Goal: Task Accomplishment & Management: Complete application form

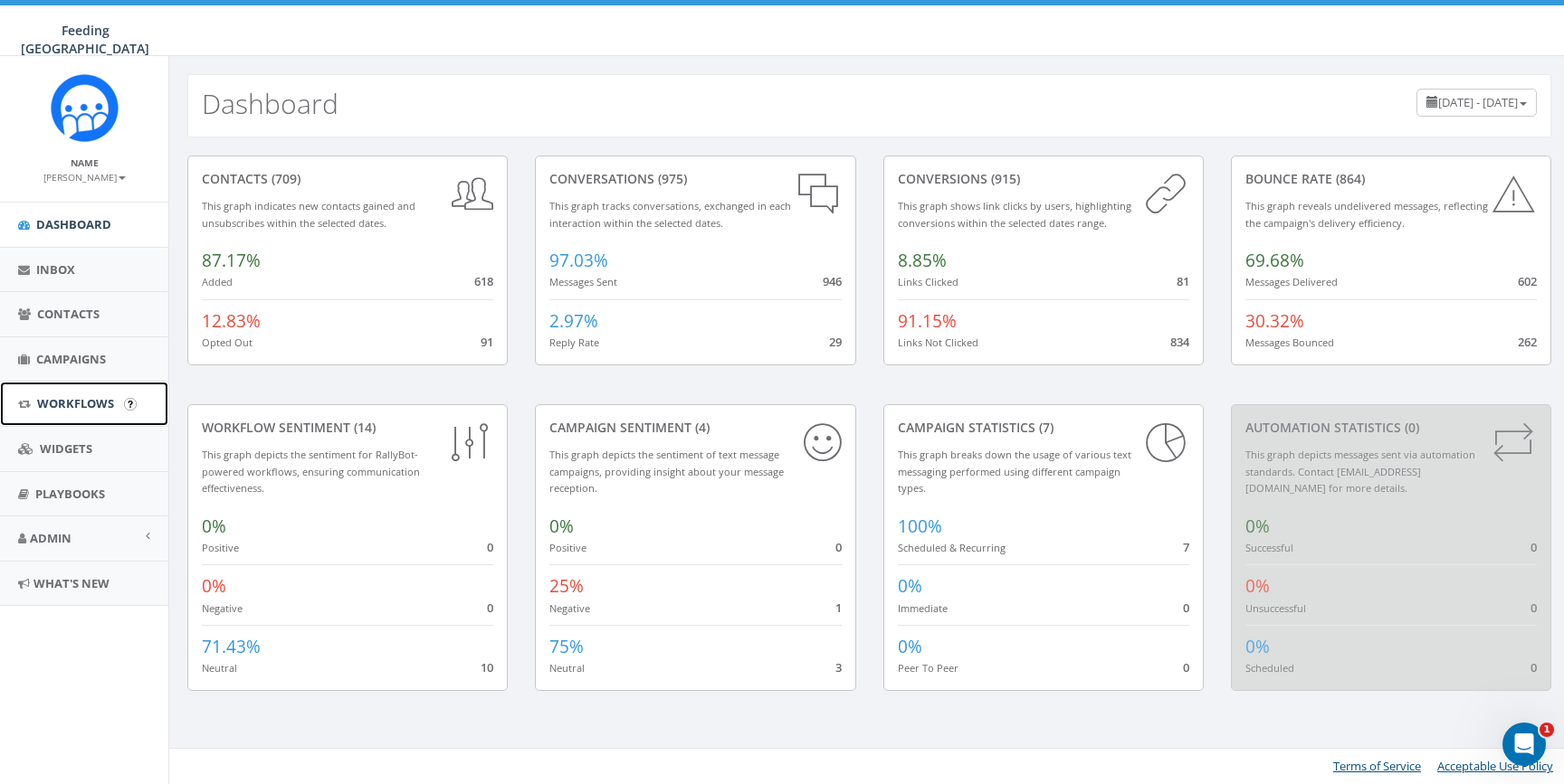
click at [74, 400] on span "Workflows" at bounding box center [75, 403] width 77 height 17
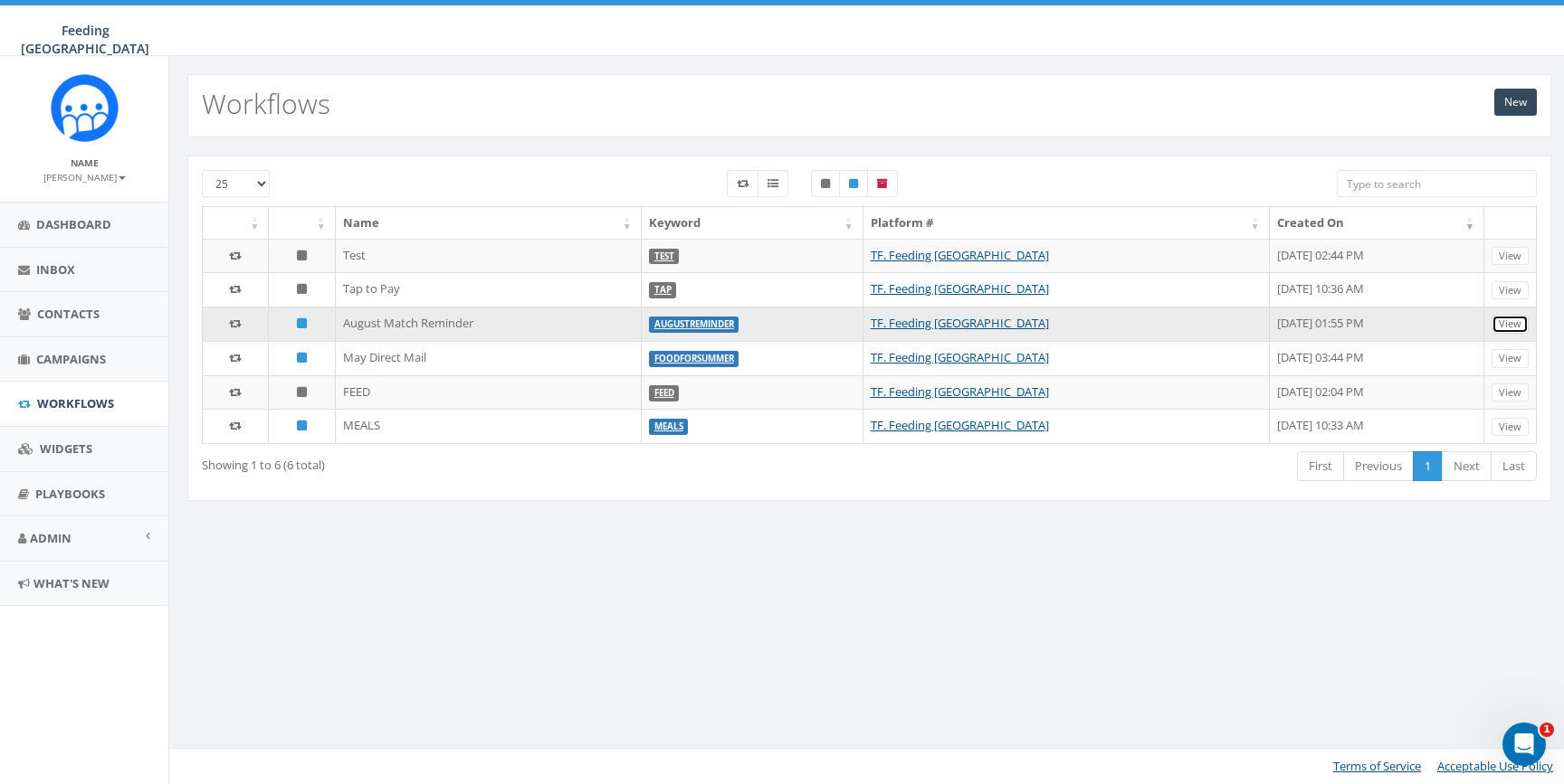
click at [1508, 325] on link "View" at bounding box center [1510, 324] width 37 height 19
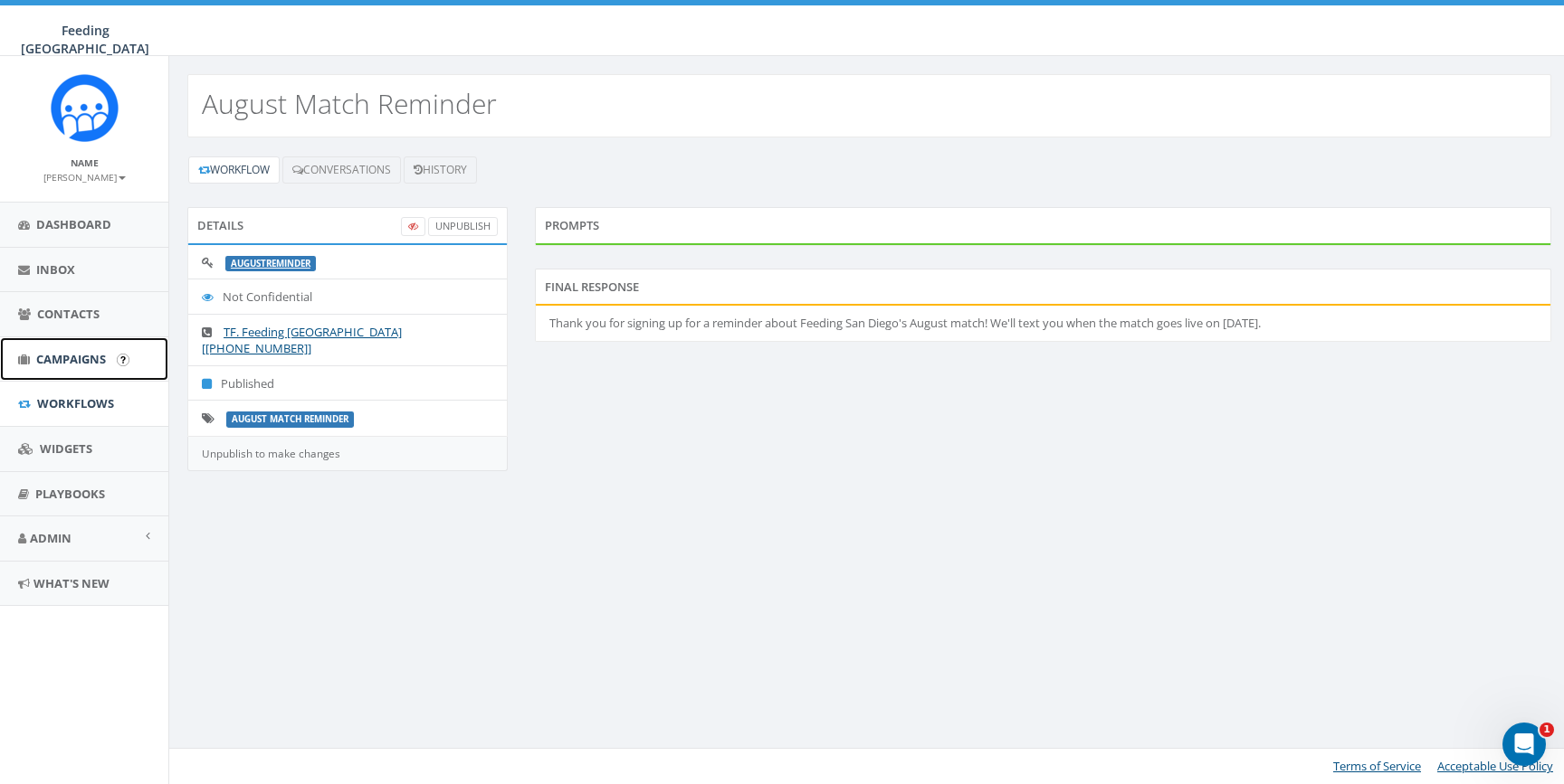
click at [69, 364] on span "Campaigns" at bounding box center [70, 359] width 69 height 17
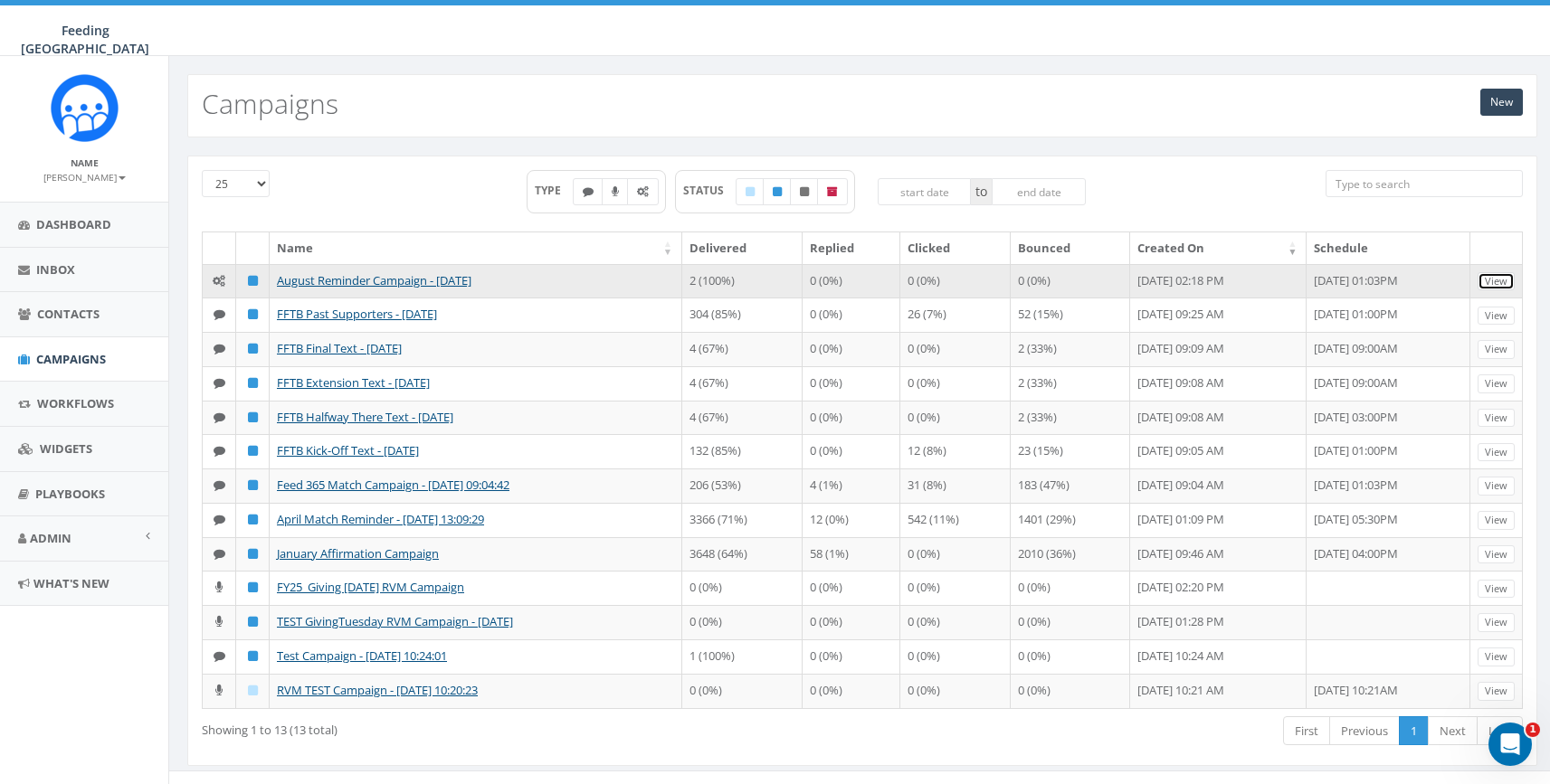
click at [1508, 282] on link "View" at bounding box center [1496, 281] width 37 height 19
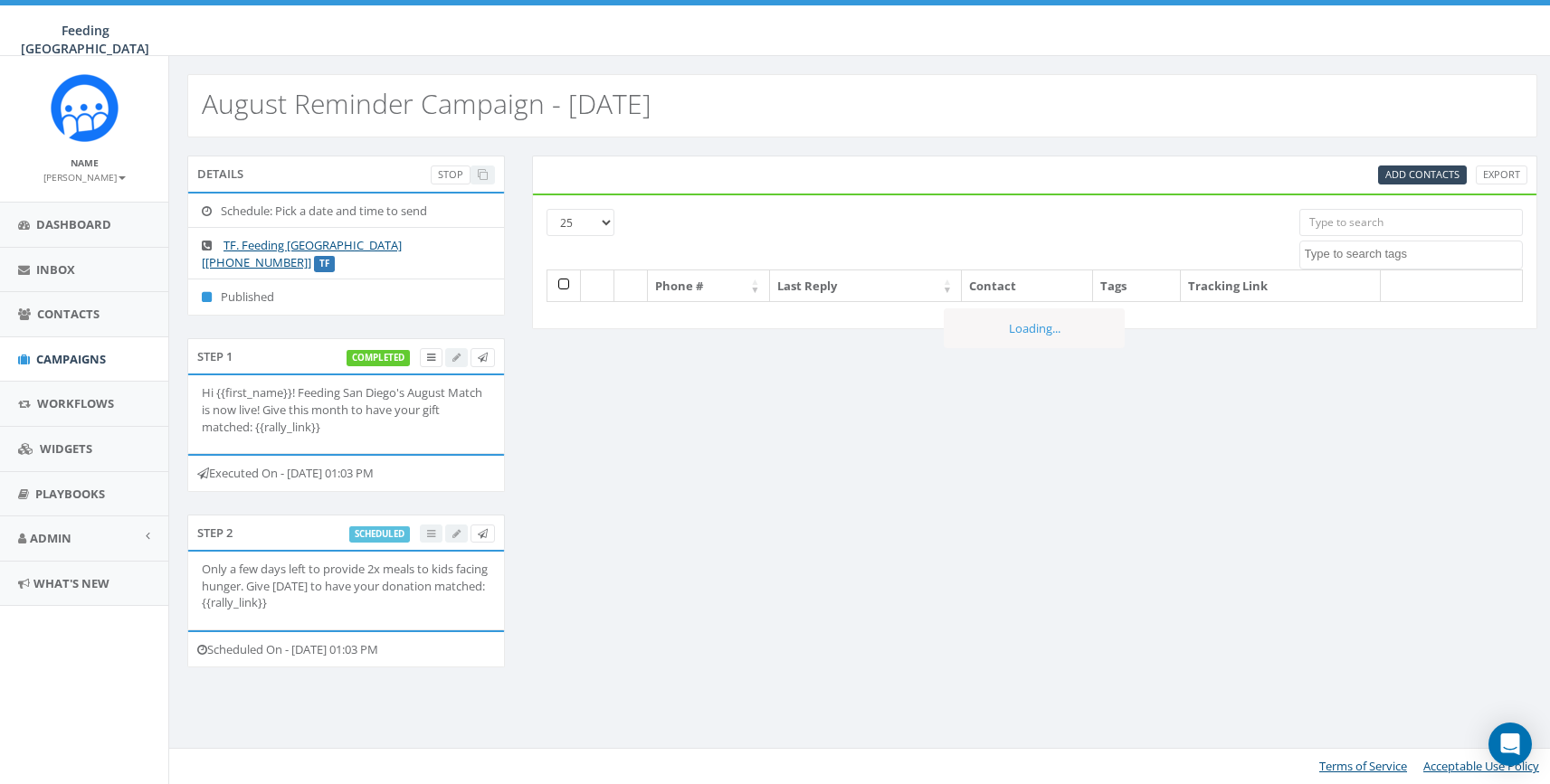
select select
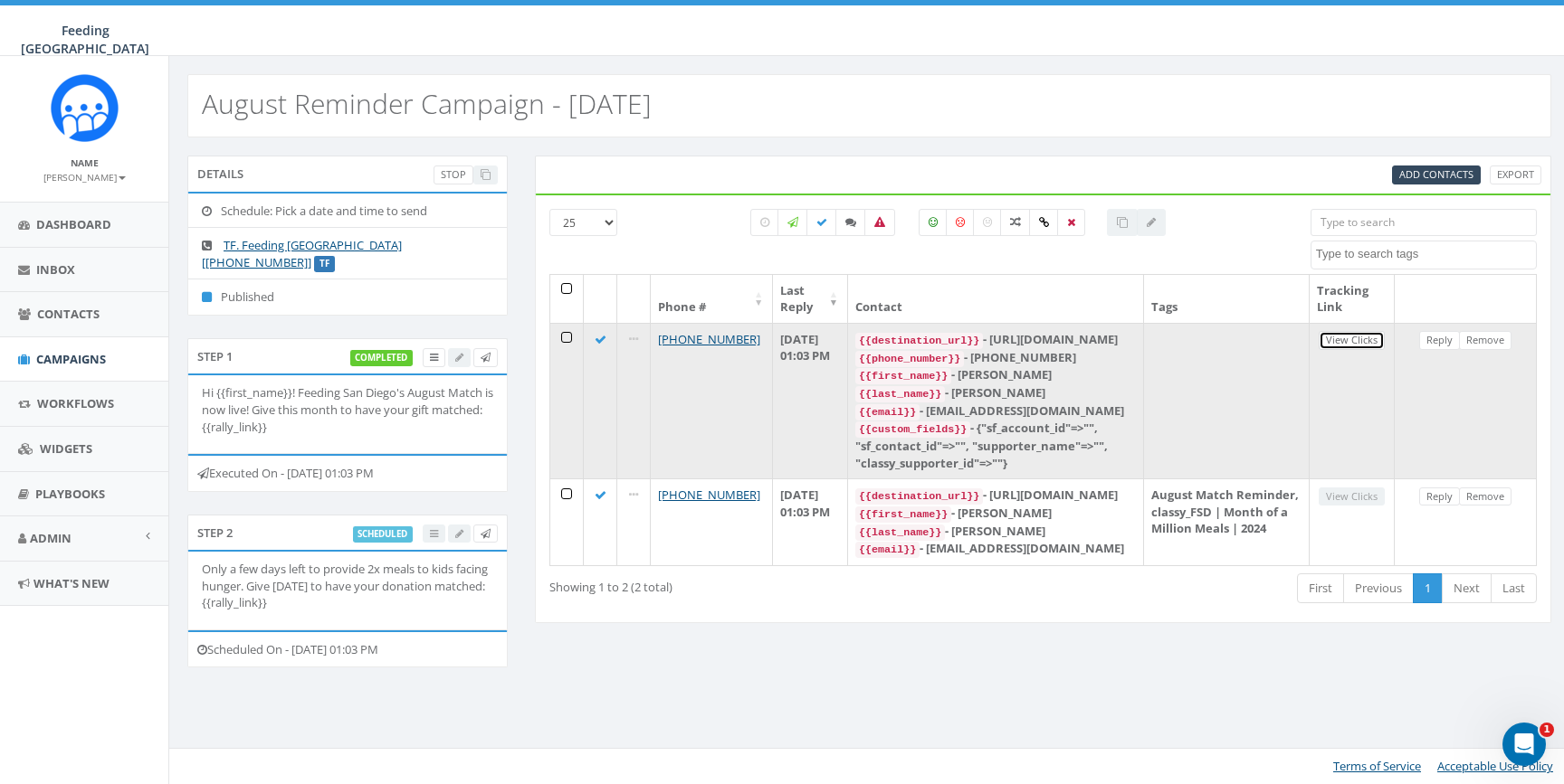
click at [1354, 342] on link "View Clicks" at bounding box center [1352, 340] width 66 height 19
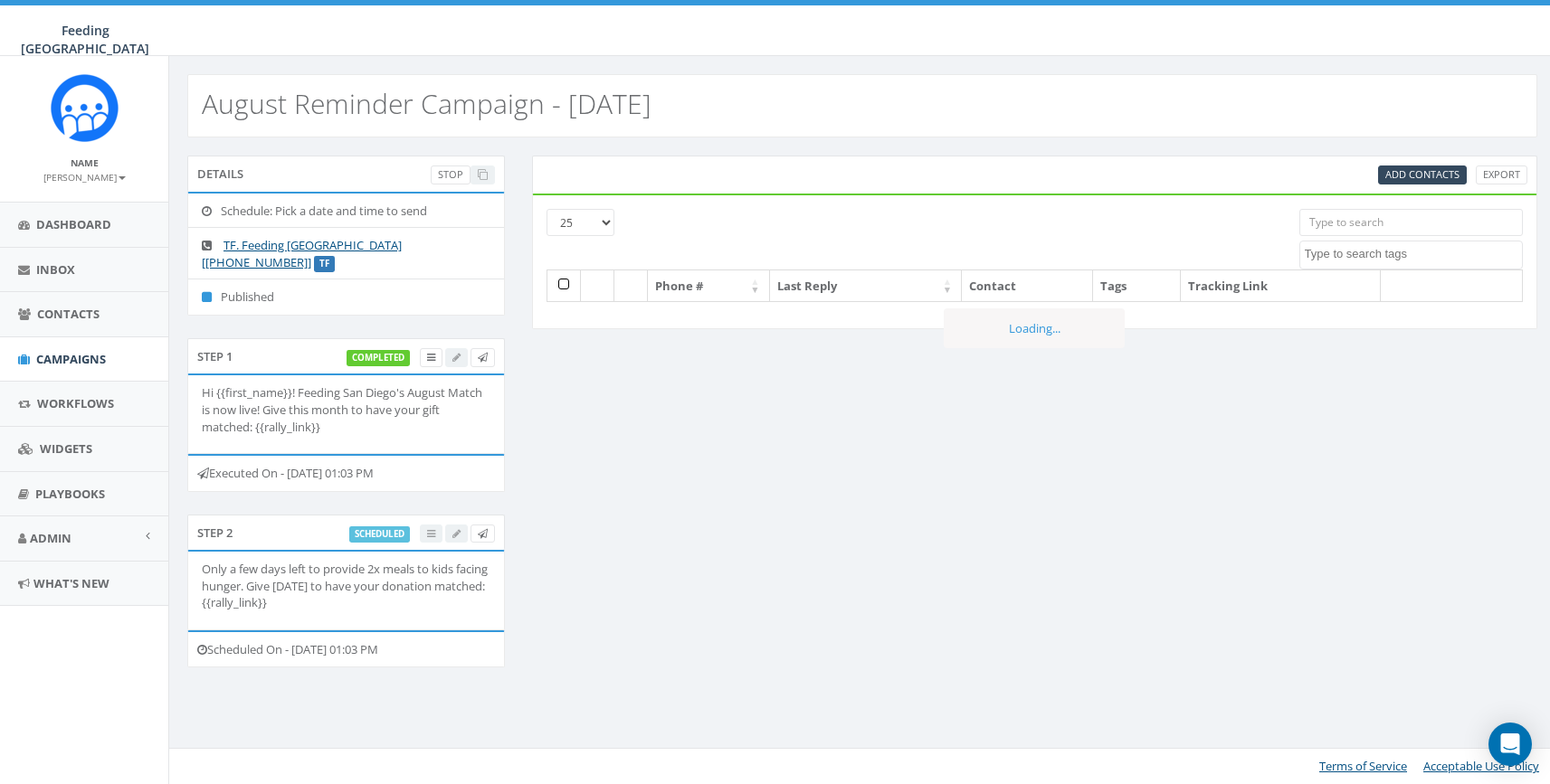
select select
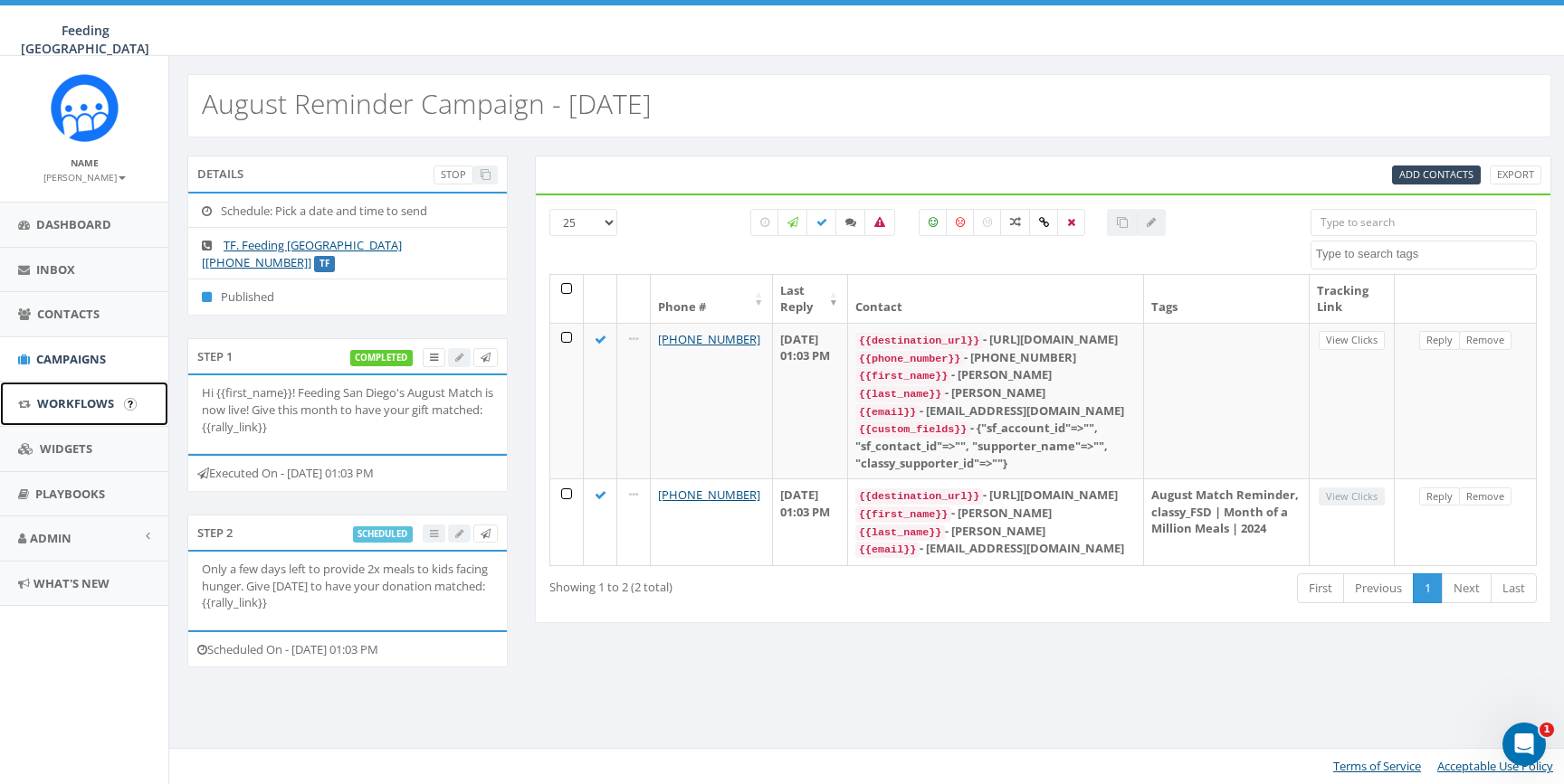
click at [70, 397] on span "Workflows" at bounding box center [75, 403] width 77 height 17
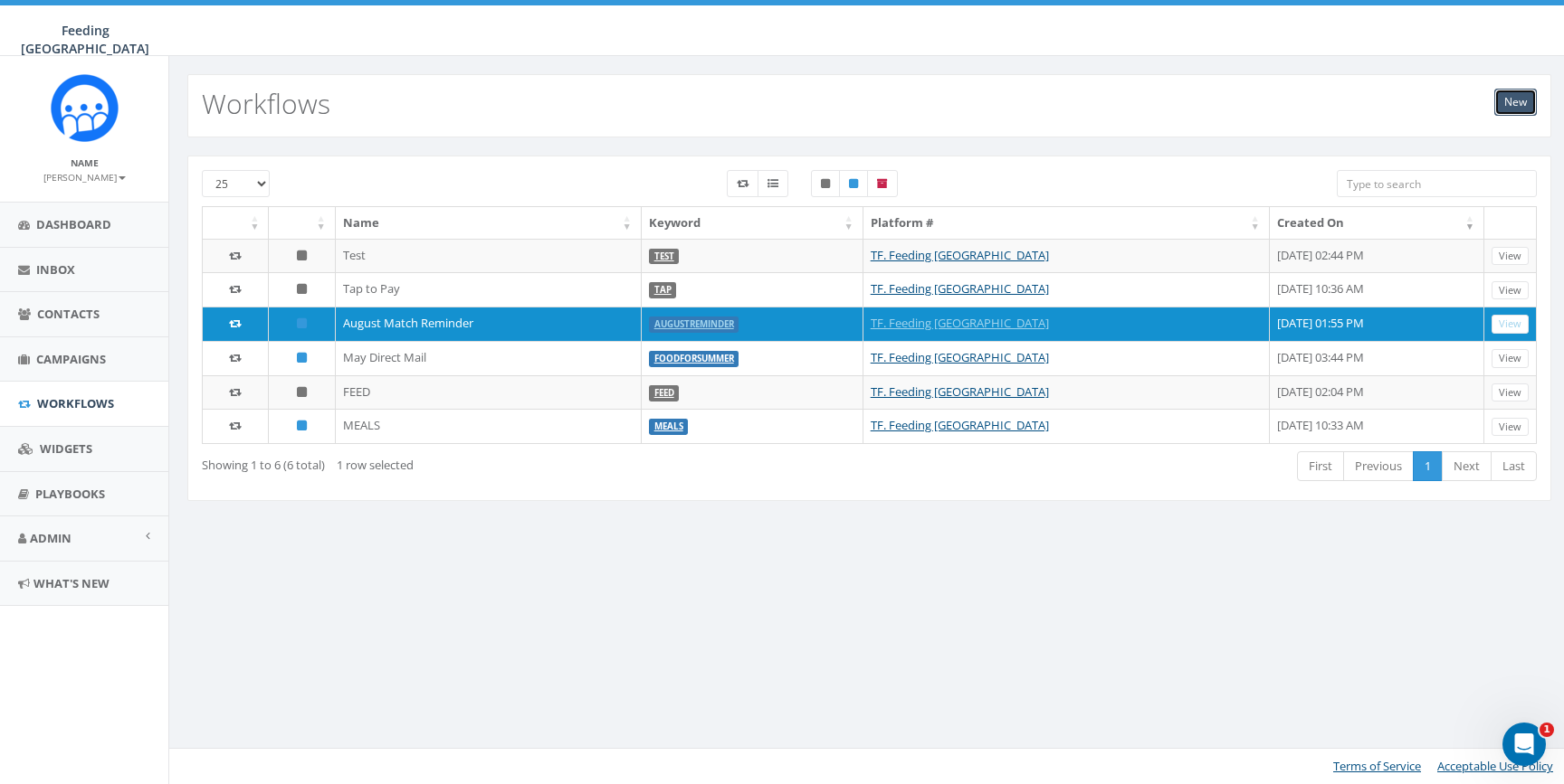
click at [1508, 101] on link "New" at bounding box center [1516, 102] width 43 height 27
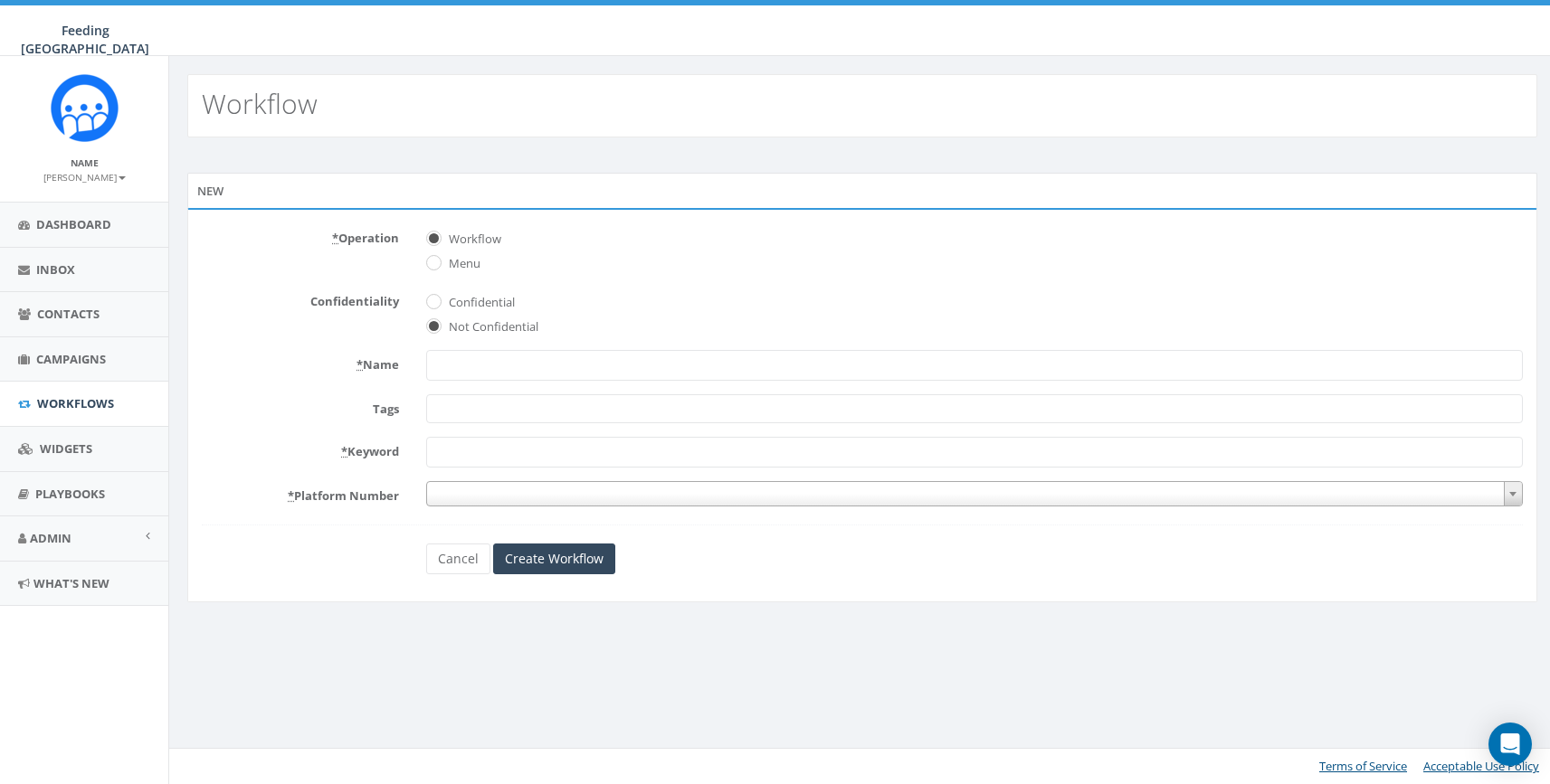
select select
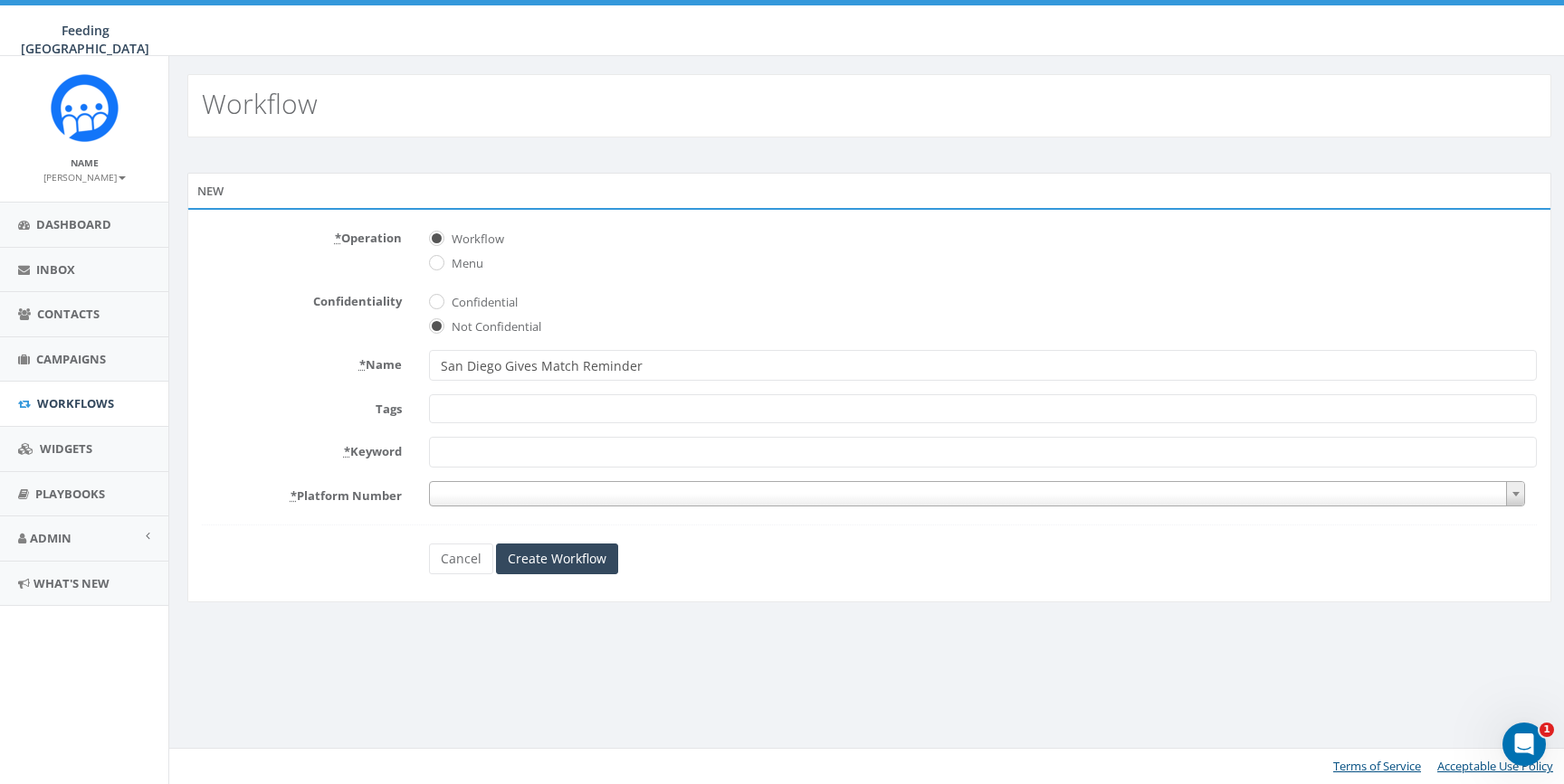
type input "San Diego Gives Match Reminder"
click at [731, 404] on span at bounding box center [983, 409] width 1108 height 29
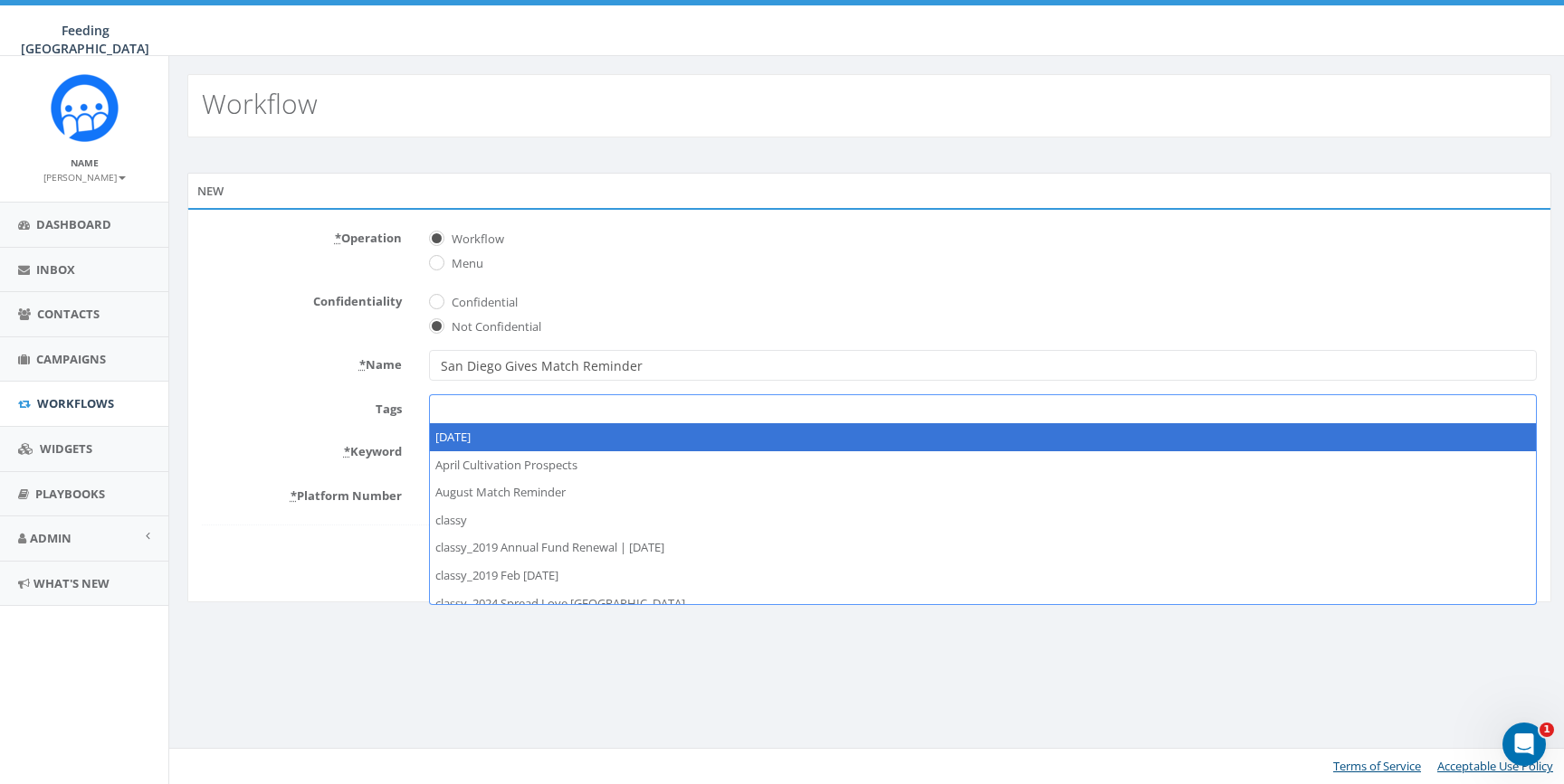
click at [725, 370] on input "San Diego Gives Match Reminder" at bounding box center [983, 366] width 1108 height 31
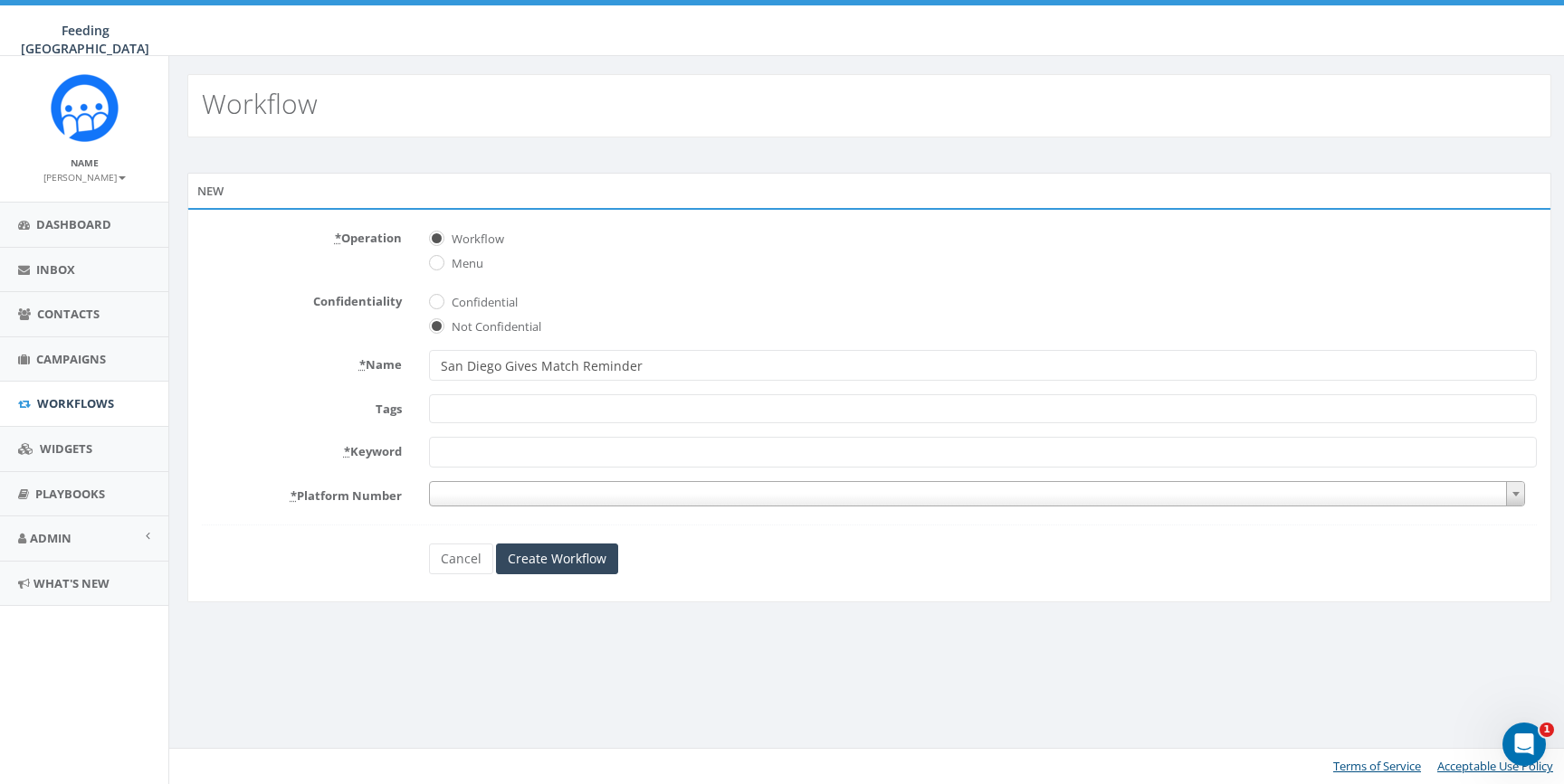
click at [725, 370] on input "San Diego Gives Match Reminder" at bounding box center [983, 366] width 1108 height 31
click at [785, 405] on span at bounding box center [983, 409] width 1108 height 29
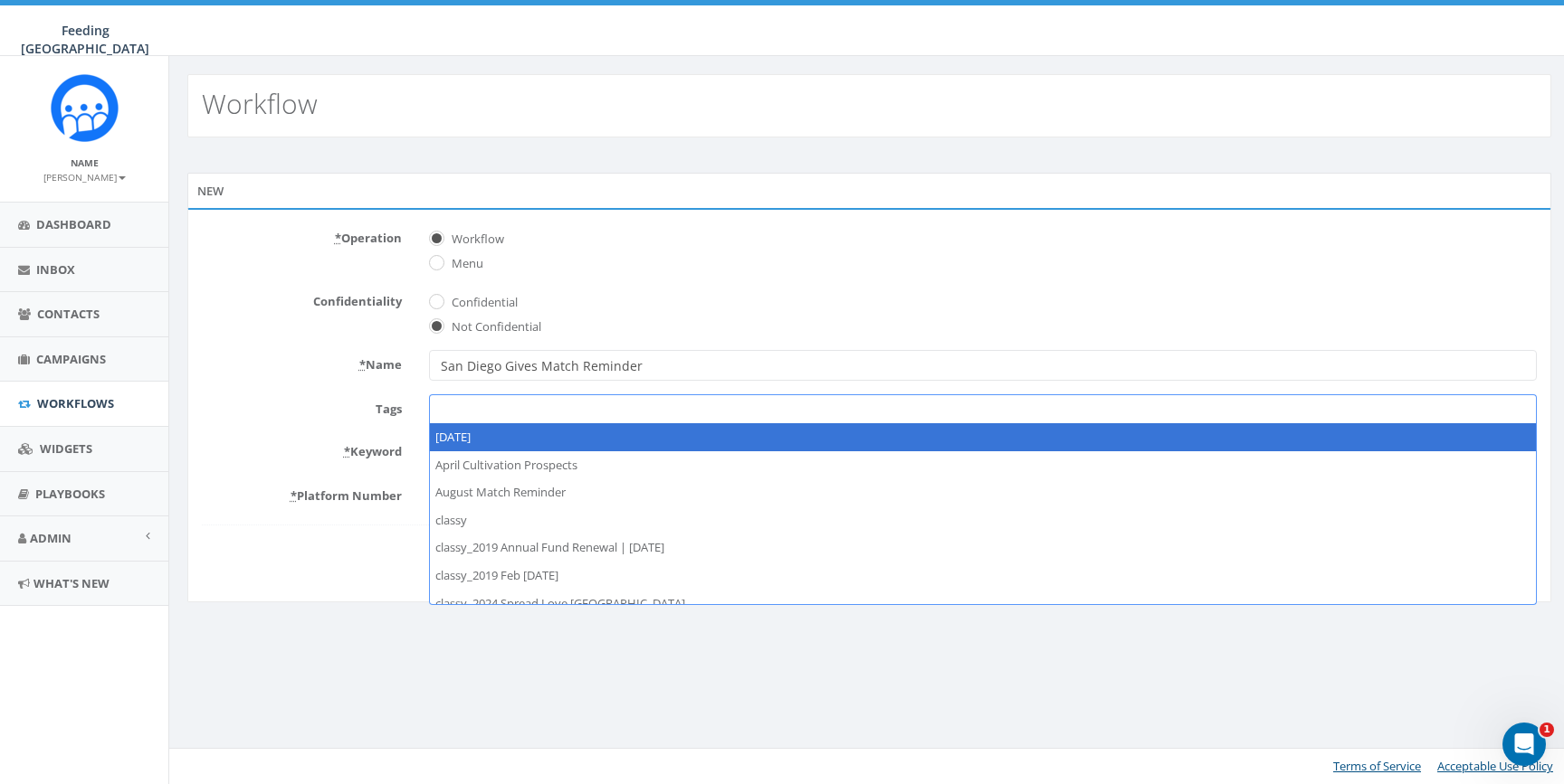
paste textarea "San Diego Gives Match Reminder"
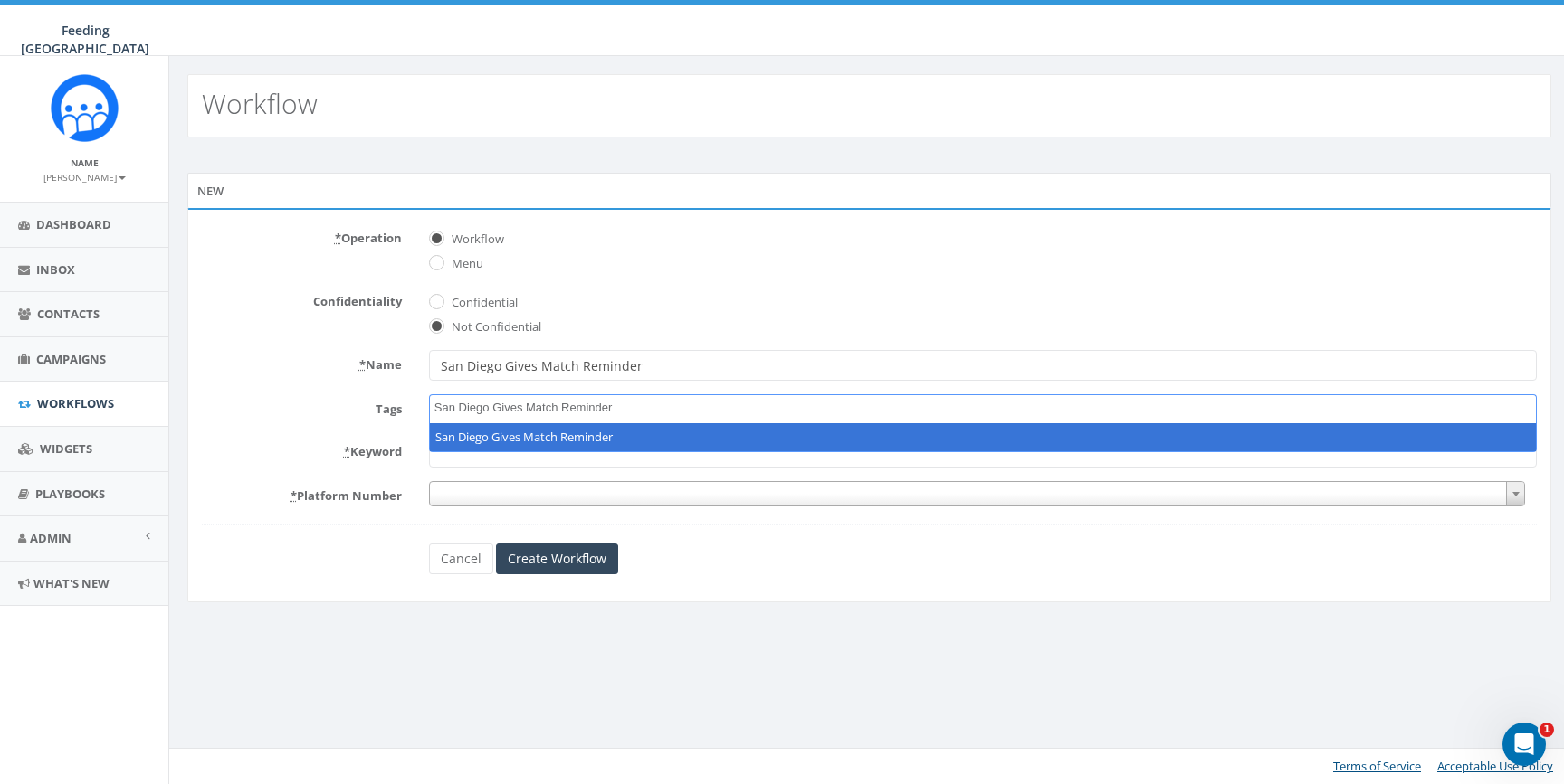
type textarea "San Diego Gives Match Reminder"
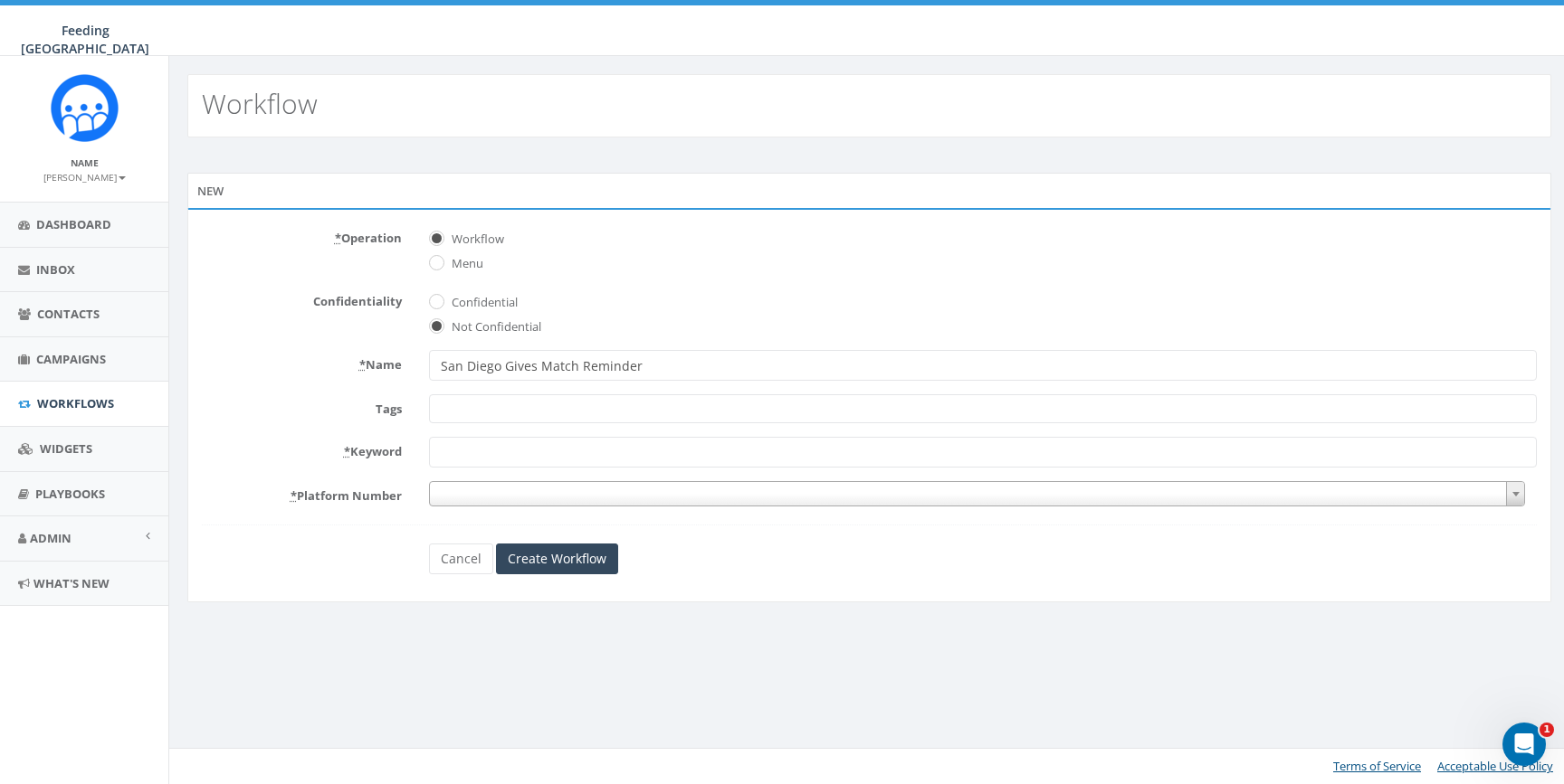
click at [779, 336] on form "* Operation Workflow Menu Confidentiality Confidential Not Confidential * Name …" at bounding box center [869, 399] width 1335 height 351
click at [693, 413] on span at bounding box center [983, 409] width 1108 height 29
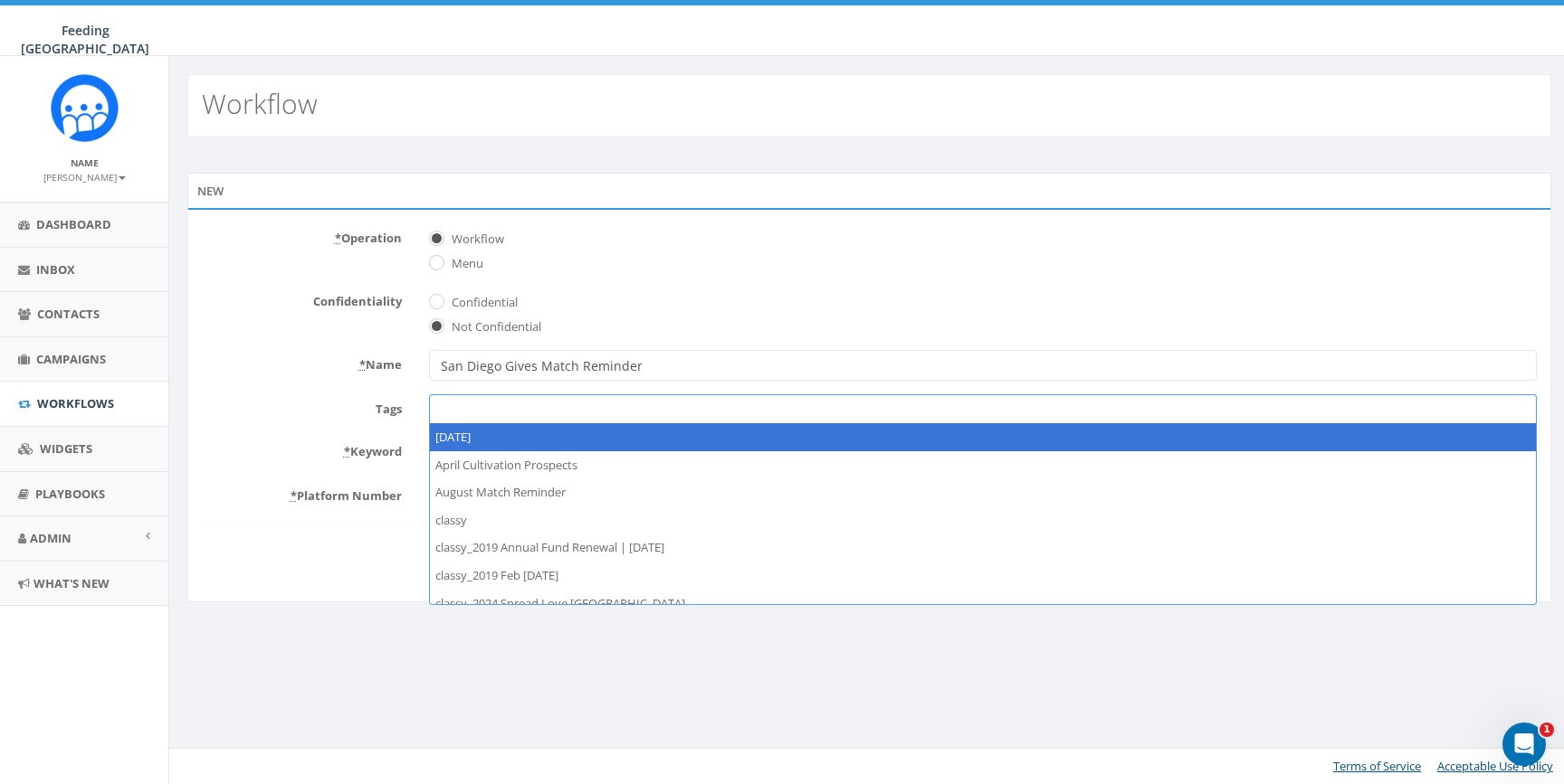
paste textarea "San Diego Gives Match Reminder"
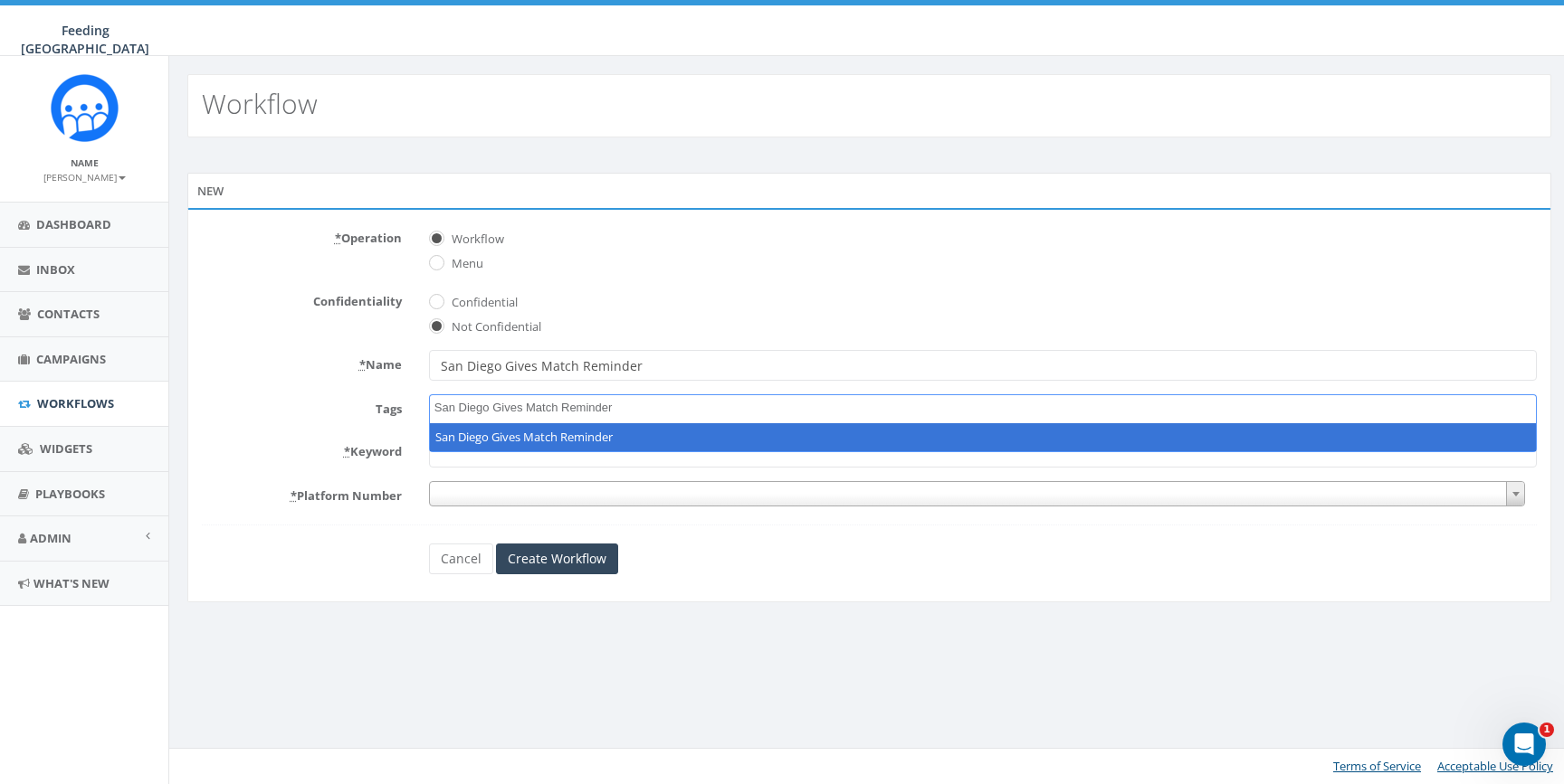
type textarea "San Diego Gives Match Reminder"
select select "San Diego Gives Match Reminder"
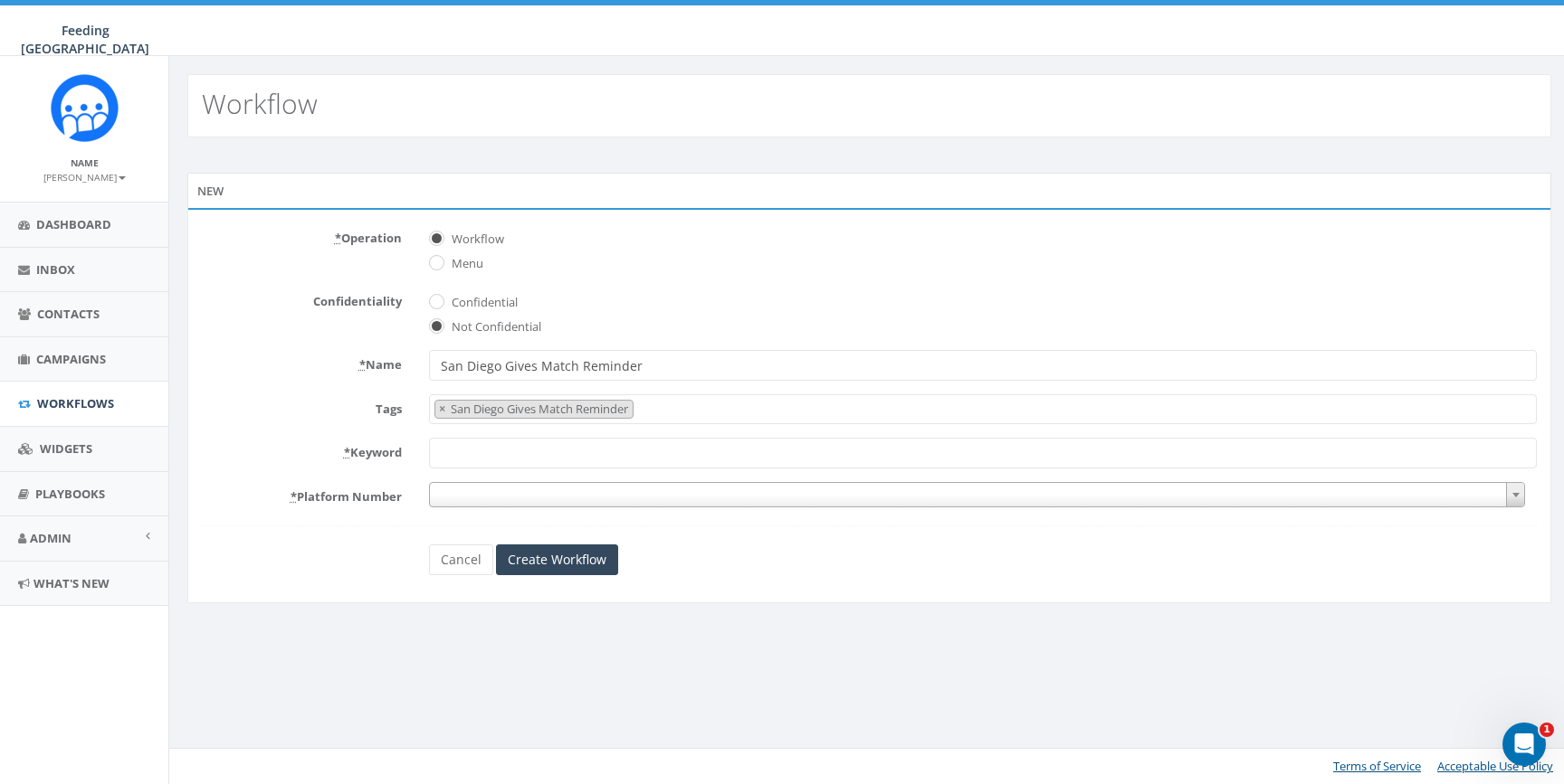
click at [632, 453] on input "* Keyword" at bounding box center [983, 453] width 1108 height 31
type input "SDGIVES"
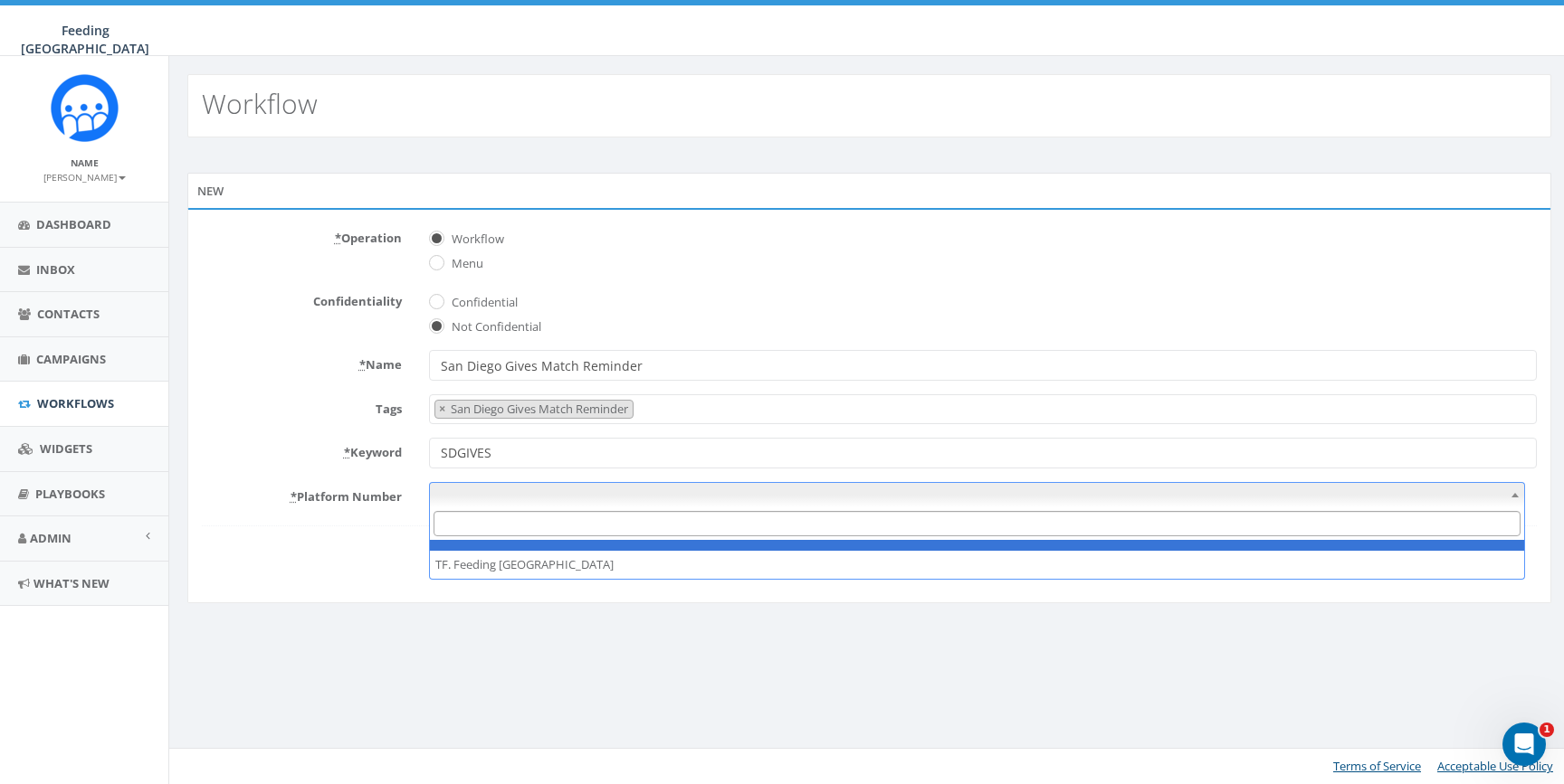
click at [645, 499] on span at bounding box center [978, 494] width 1097 height 25
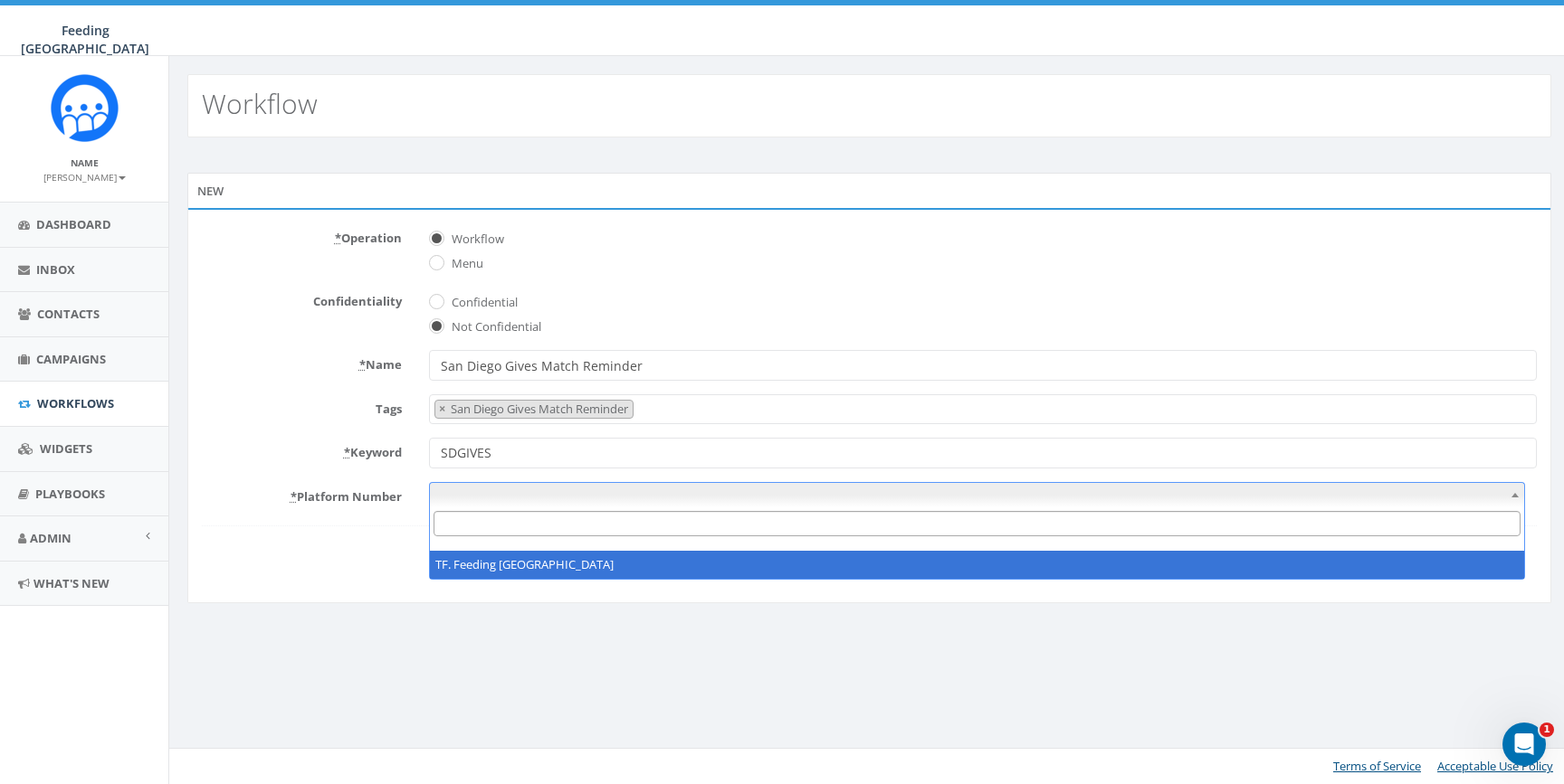
select select "7050567"
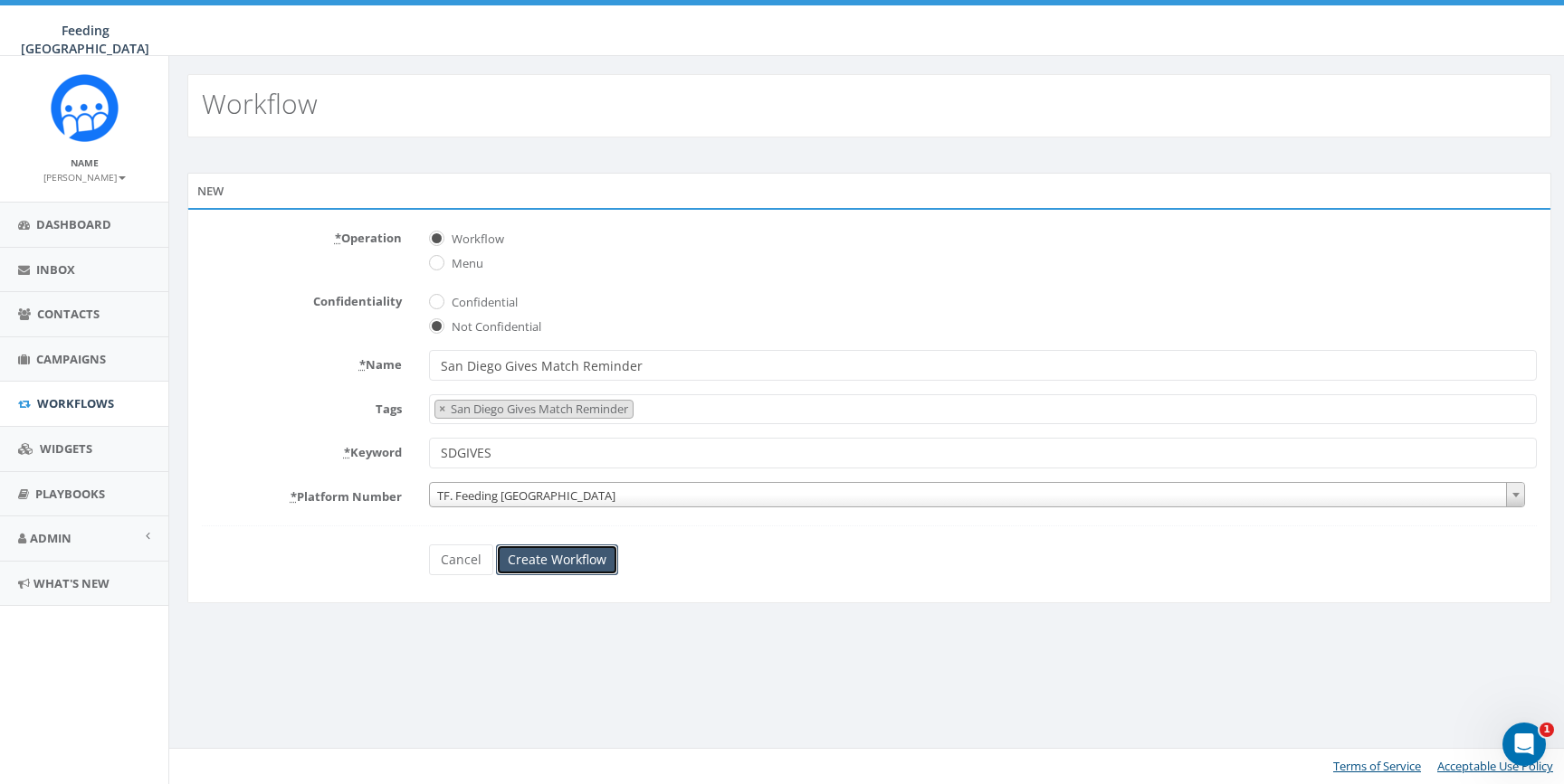
click at [584, 568] on input "Create Workflow" at bounding box center [556, 560] width 122 height 31
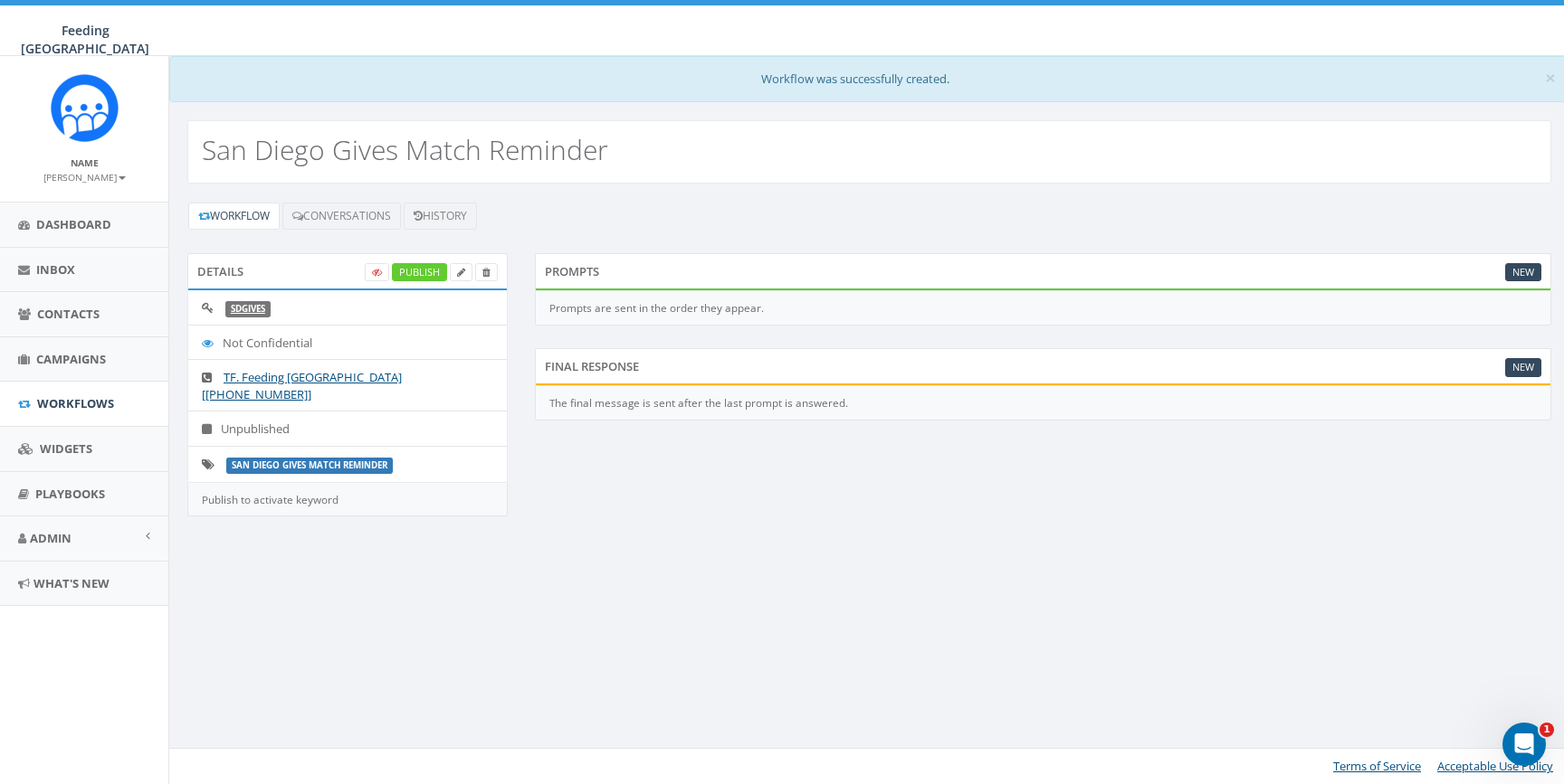
click at [1363, 307] on div "Prompts are sent in the order they appear." at bounding box center [1043, 308] width 1017 height 34
click at [1528, 271] on link "New" at bounding box center [1523, 272] width 36 height 19
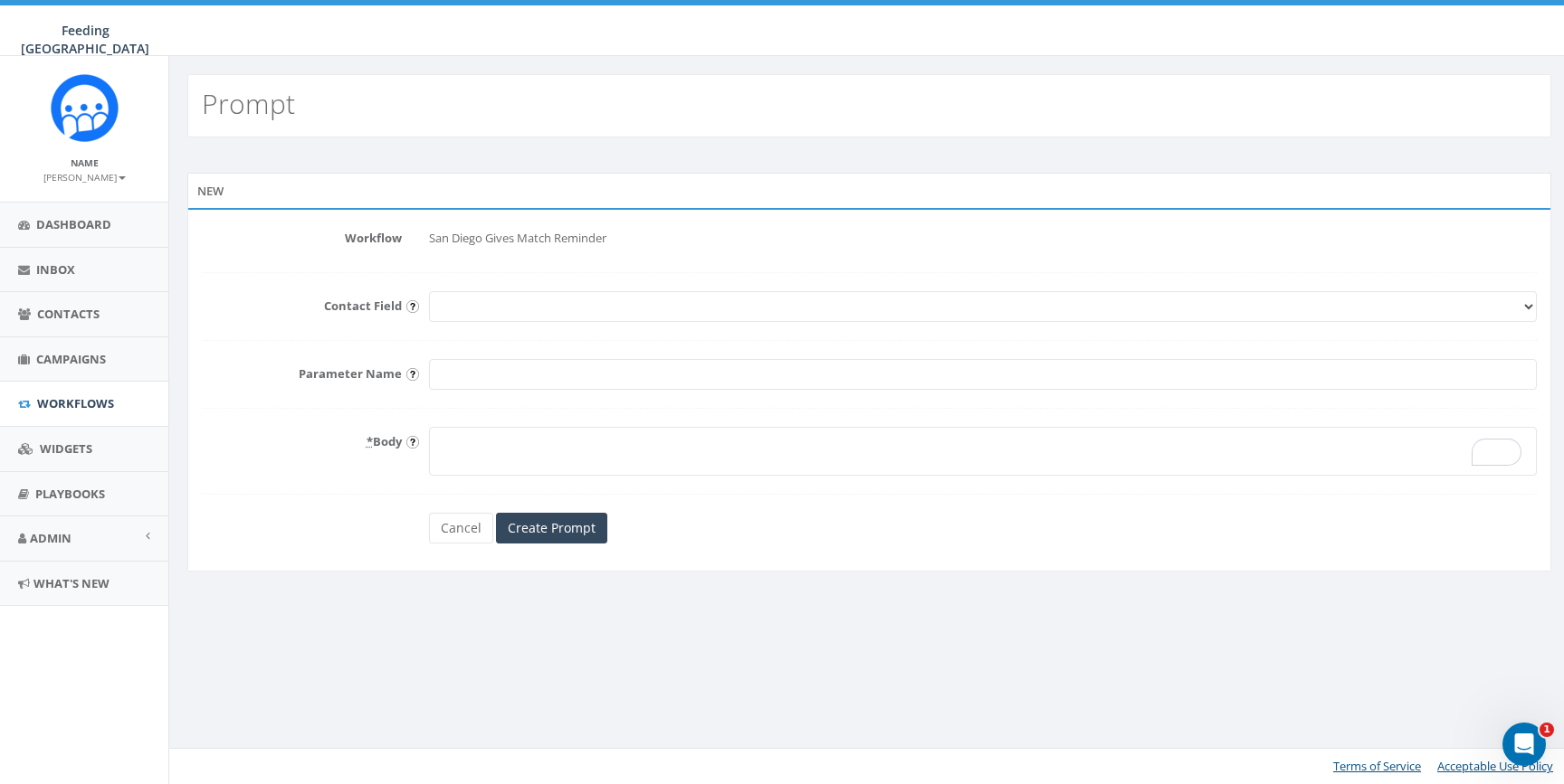
click at [530, 436] on textarea "* Body" at bounding box center [983, 451] width 1108 height 49
paste textarea "Thank you for signing up for a reminder about Feeding San Diego's August match!"
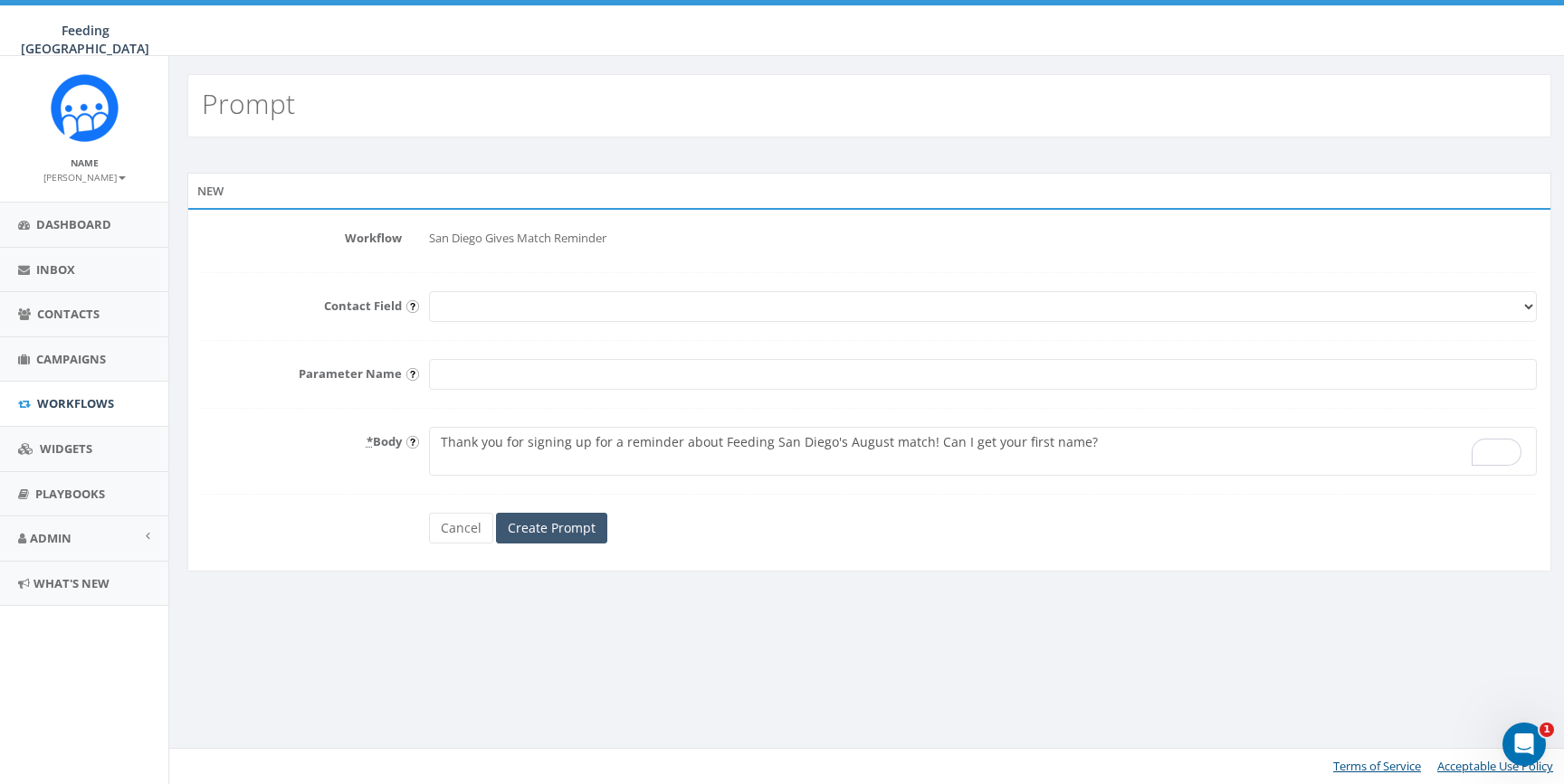
type textarea "Thank you for signing up for a reminder about Feeding San Diego's August match!…"
click at [573, 526] on input "Create Prompt" at bounding box center [551, 529] width 111 height 31
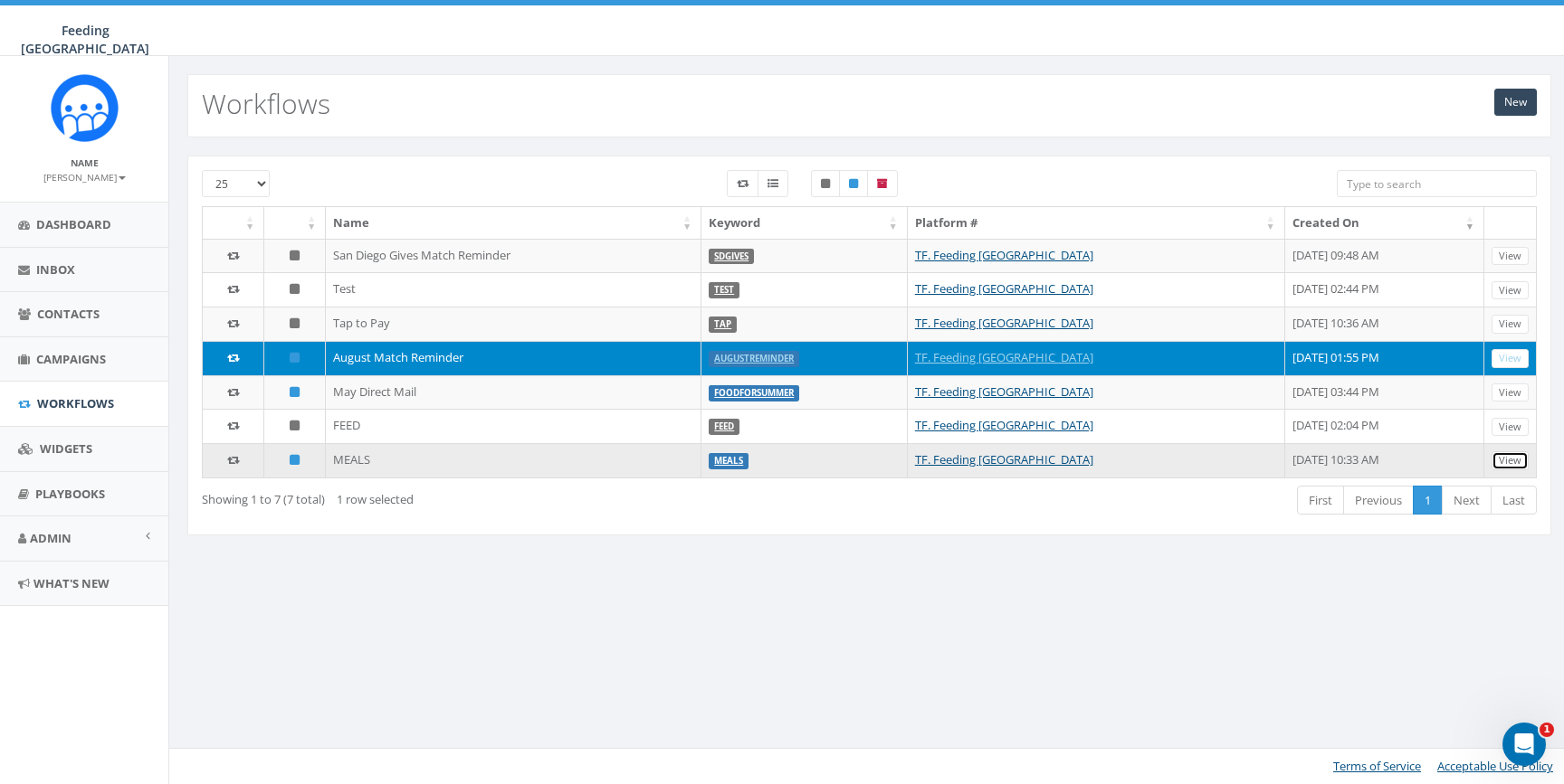
click at [1502, 460] on link "View" at bounding box center [1510, 460] width 37 height 19
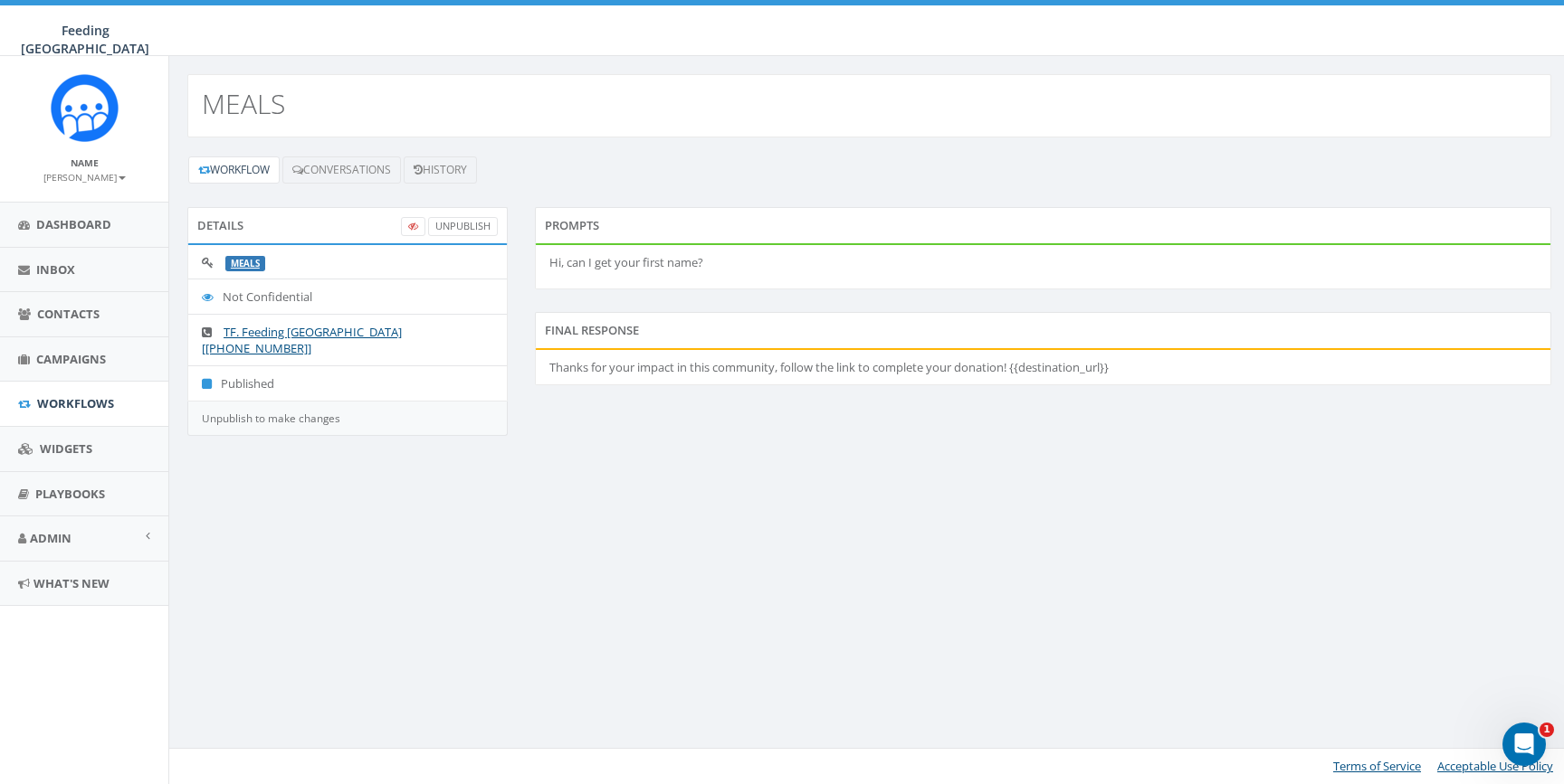
click at [666, 261] on p "Hi, can I get your first name?" at bounding box center [1043, 263] width 987 height 18
copy p "Hi, can I get your first name?"
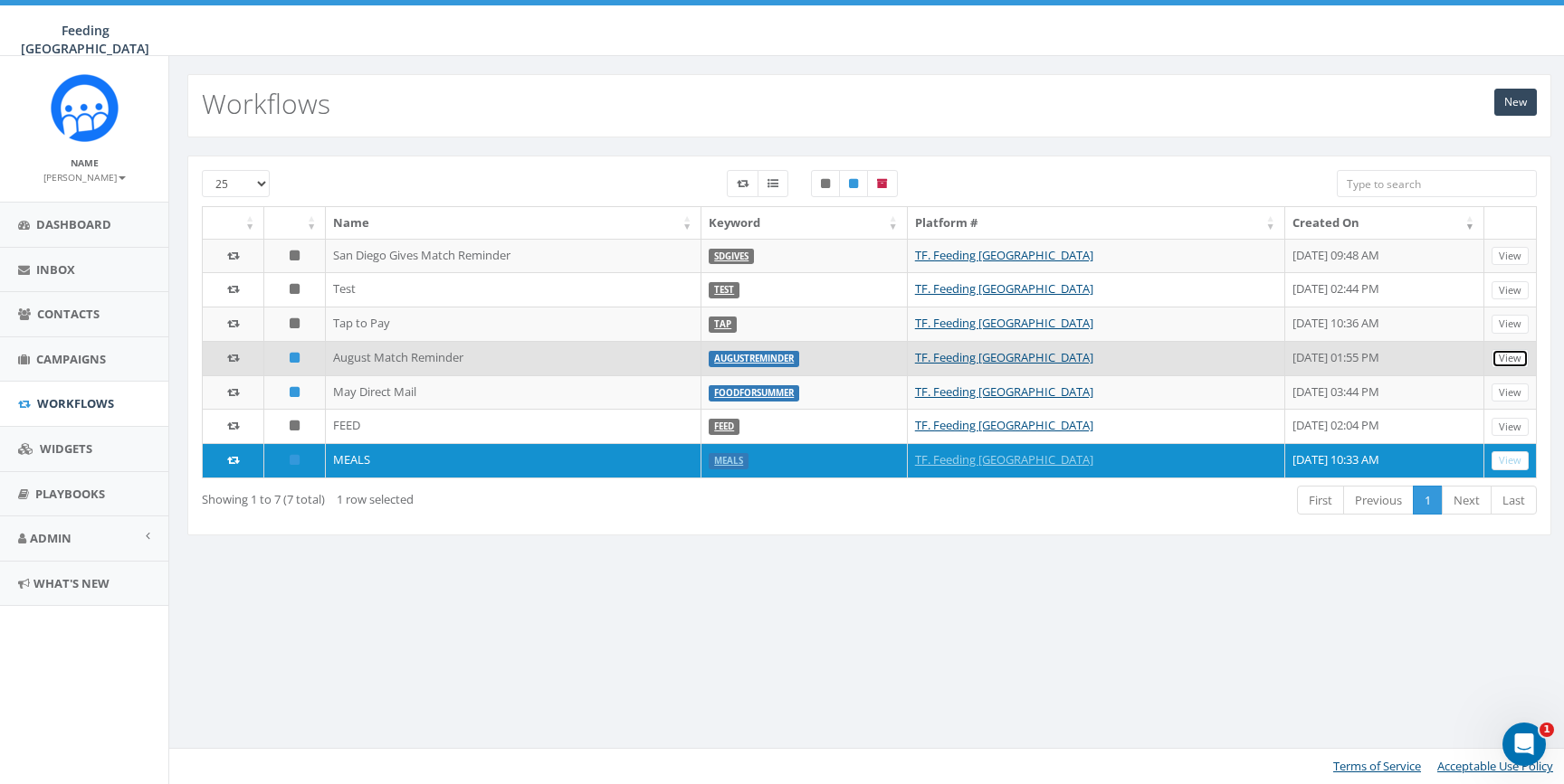
click at [1511, 353] on link "View" at bounding box center [1510, 358] width 37 height 19
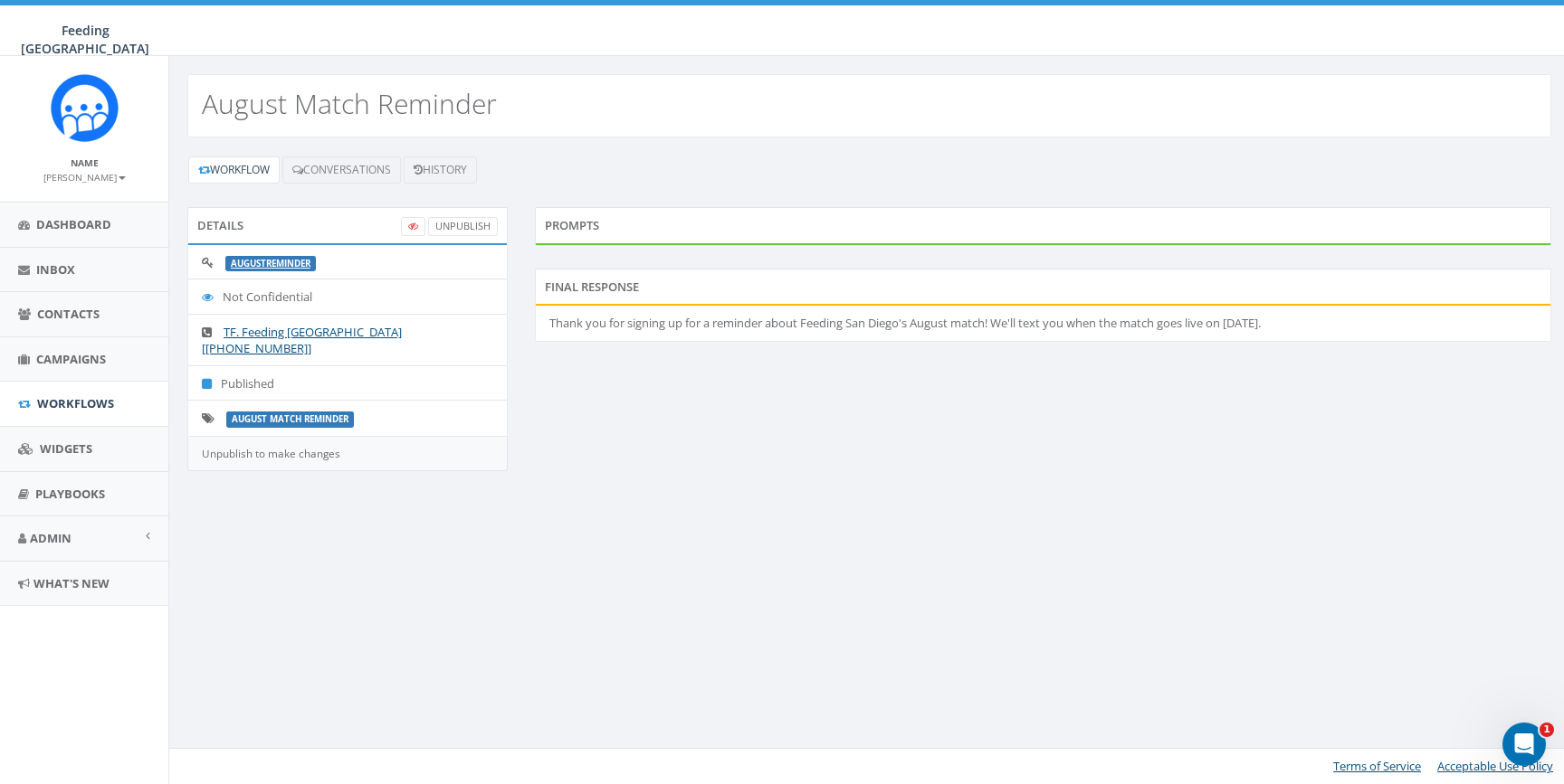
click at [680, 322] on li "Thank you for signing up for a reminder about Feeding San Diego's August match!…" at bounding box center [1043, 324] width 1015 height 35
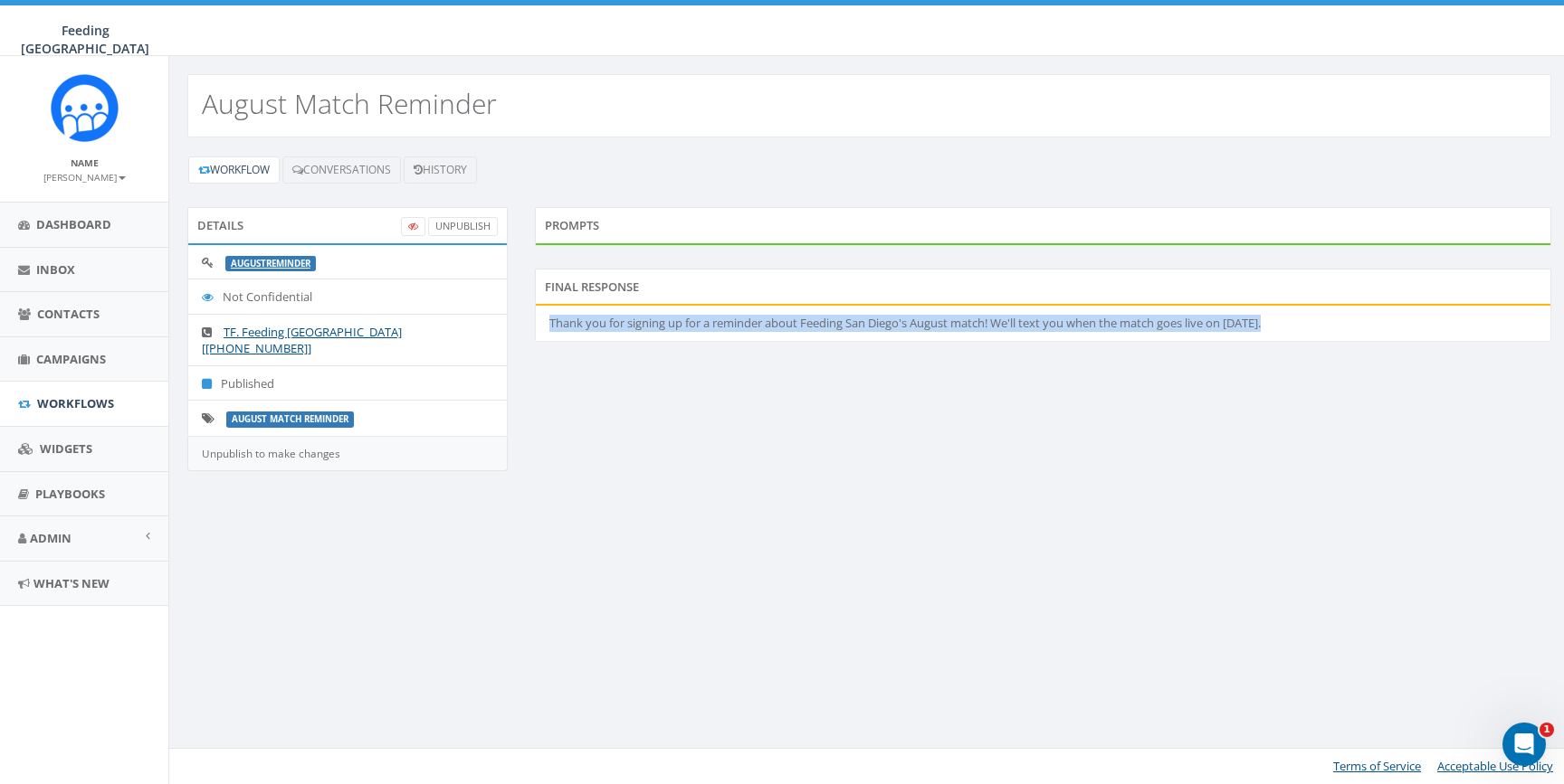
click at [680, 322] on li "Thank you for signing up for a reminder about Feeding San Diego's August match!…" at bounding box center [1043, 324] width 1015 height 35
copy li "Thank you for signing up for a reminder about Feeding San Diego's August match!…"
click at [807, 329] on li "Thank you for signing up for a reminder about Feeding San Diego's August match!…" at bounding box center [1043, 324] width 1015 height 35
drag, startPoint x: 997, startPoint y: 319, endPoint x: 553, endPoint y: 310, distance: 444.1
click at [553, 310] on li "Thank you for signing up for a reminder about Feeding San Diego's August match!…" at bounding box center [1043, 324] width 1015 height 35
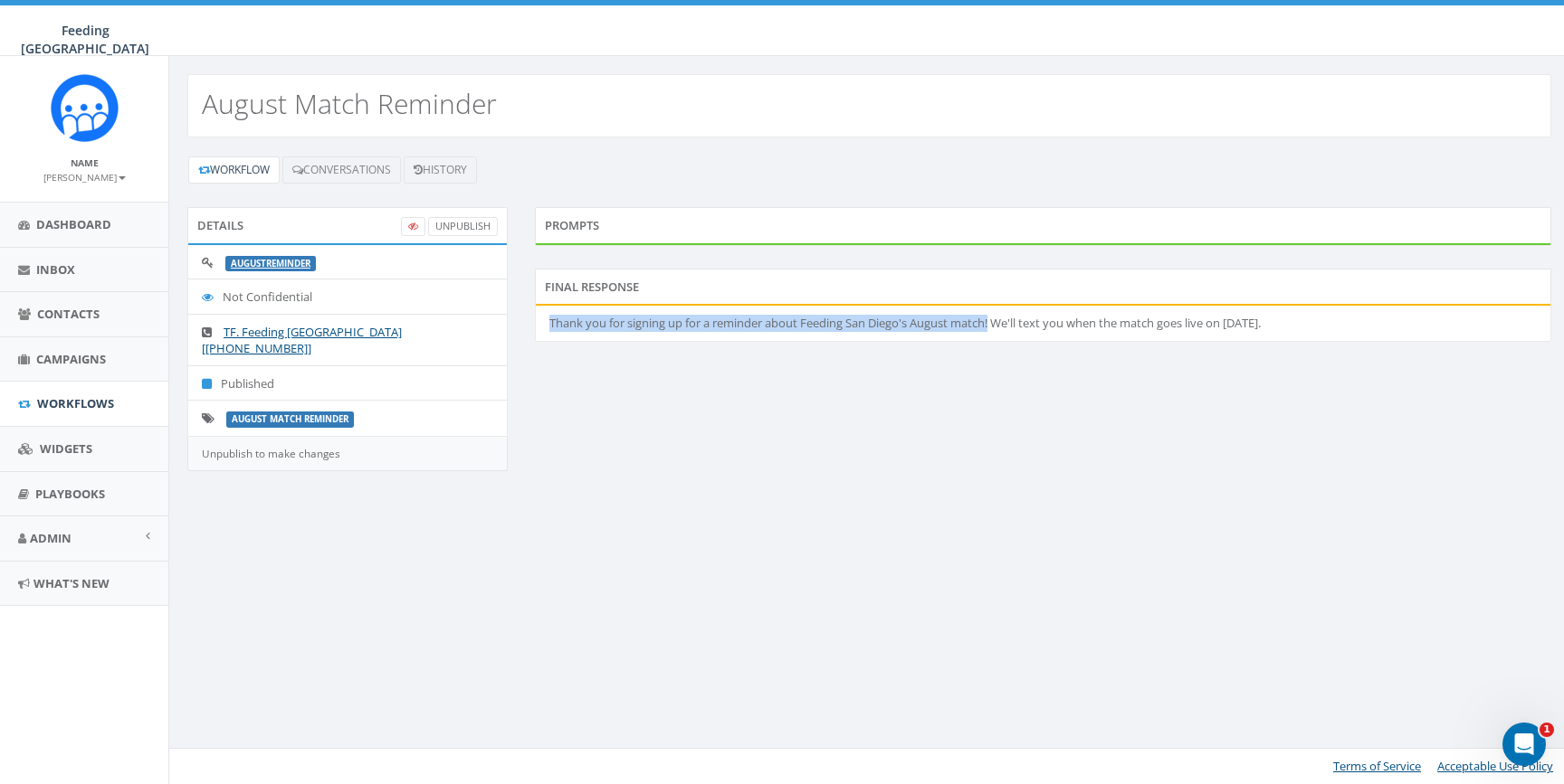
copy li "Thank you for signing up for a reminder about Feeding San Diego's August match!"
click at [71, 412] on link "Workflows" at bounding box center [84, 403] width 169 height 44
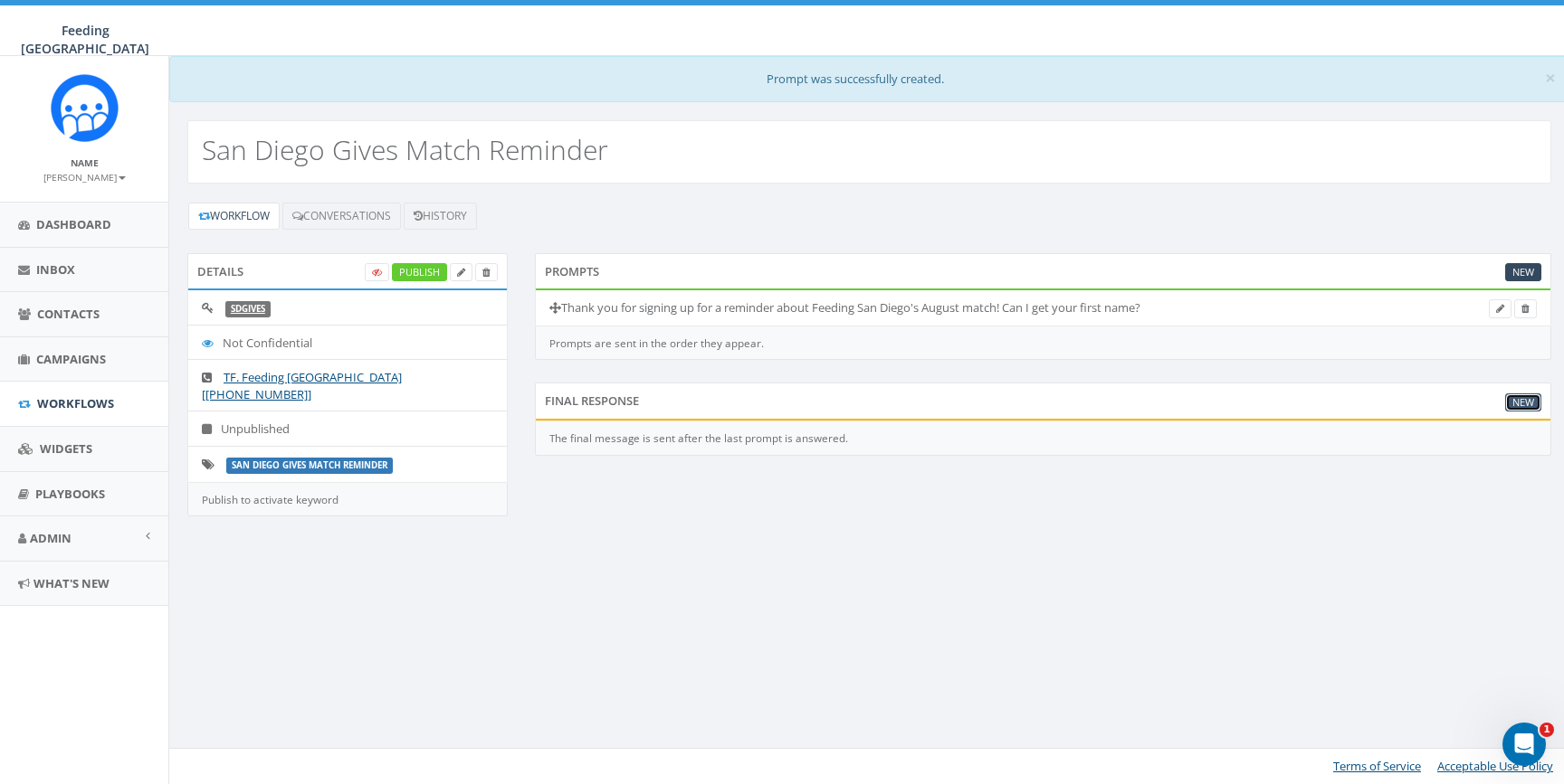
click at [1526, 401] on link "New" at bounding box center [1523, 403] width 36 height 19
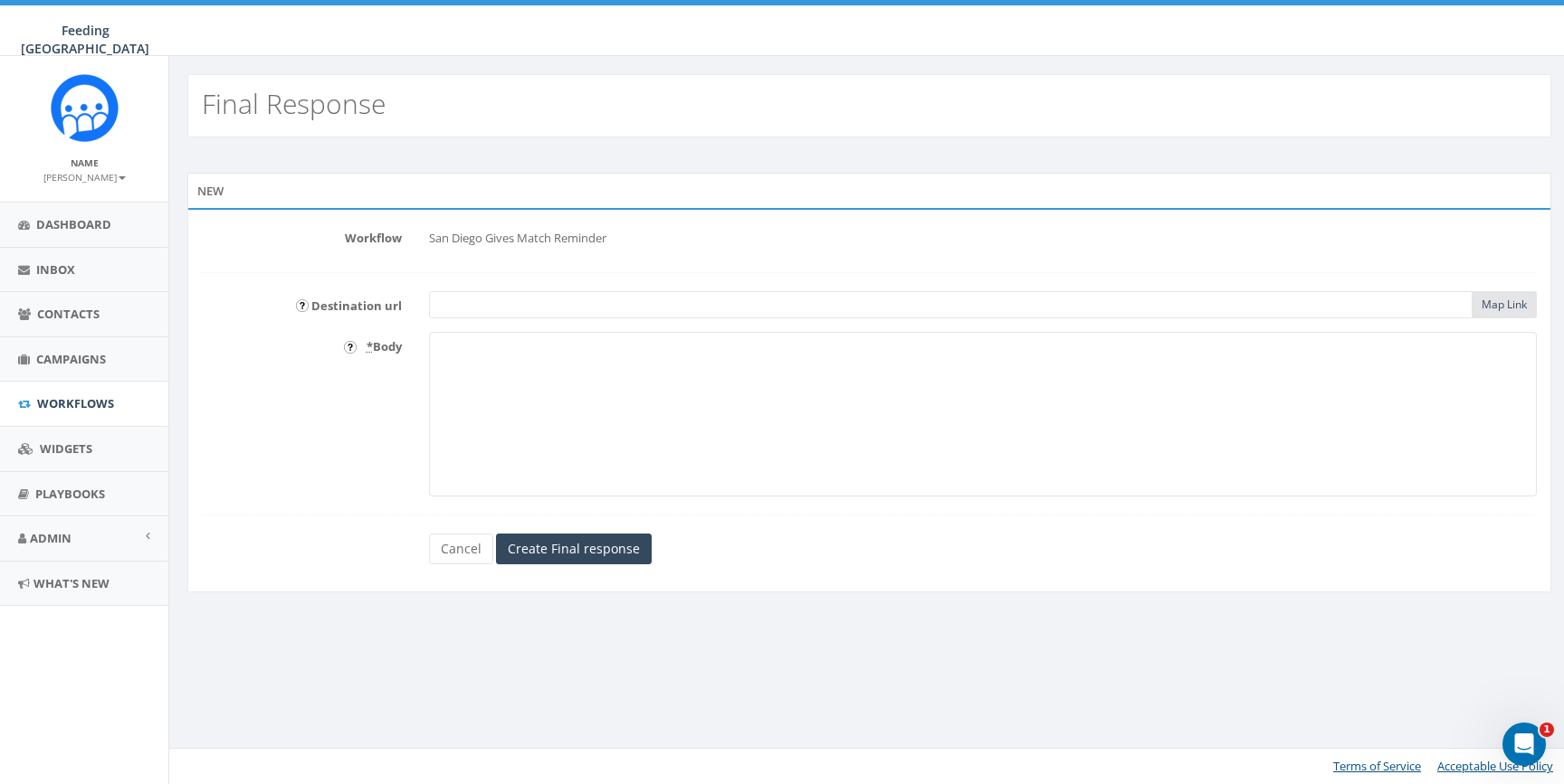
click at [644, 417] on textarea "* Body" at bounding box center [983, 413] width 1108 height 165
type textarea "Thank you, {{firstname"
click at [458, 547] on link "Cancel" at bounding box center [461, 549] width 64 height 31
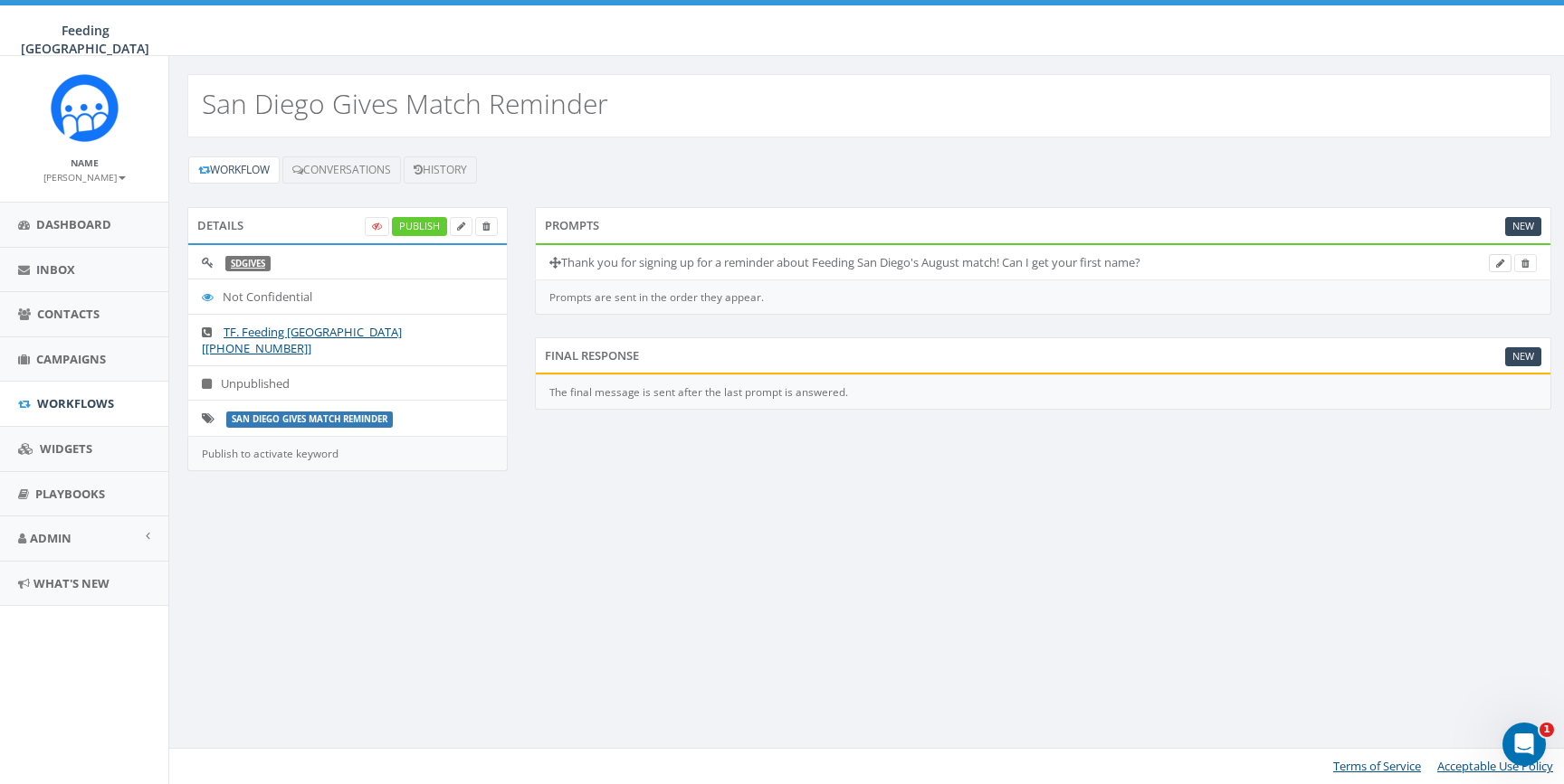
click at [1504, 261] on link at bounding box center [1500, 263] width 22 height 19
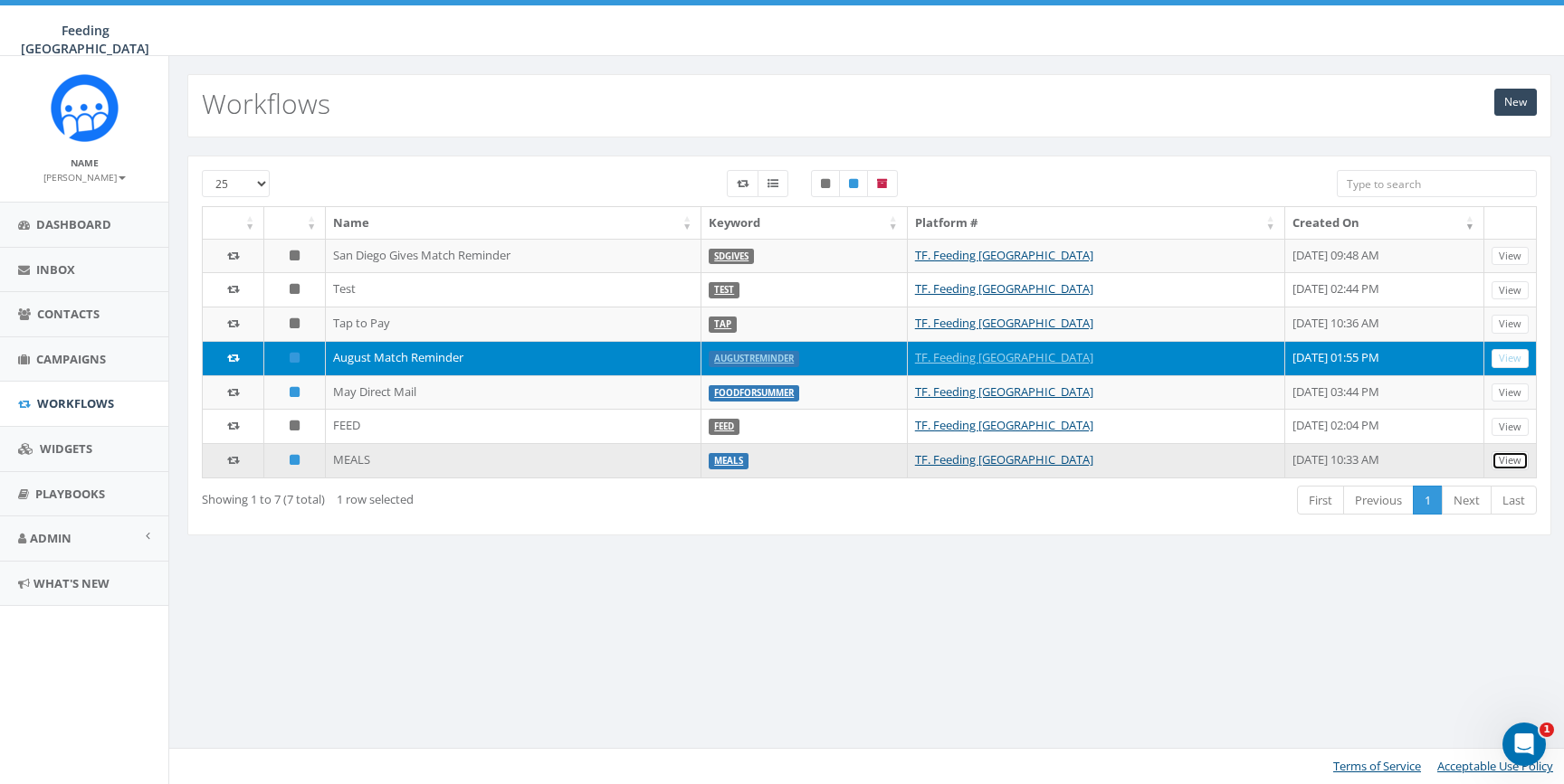
click at [1515, 458] on link "View" at bounding box center [1510, 460] width 37 height 19
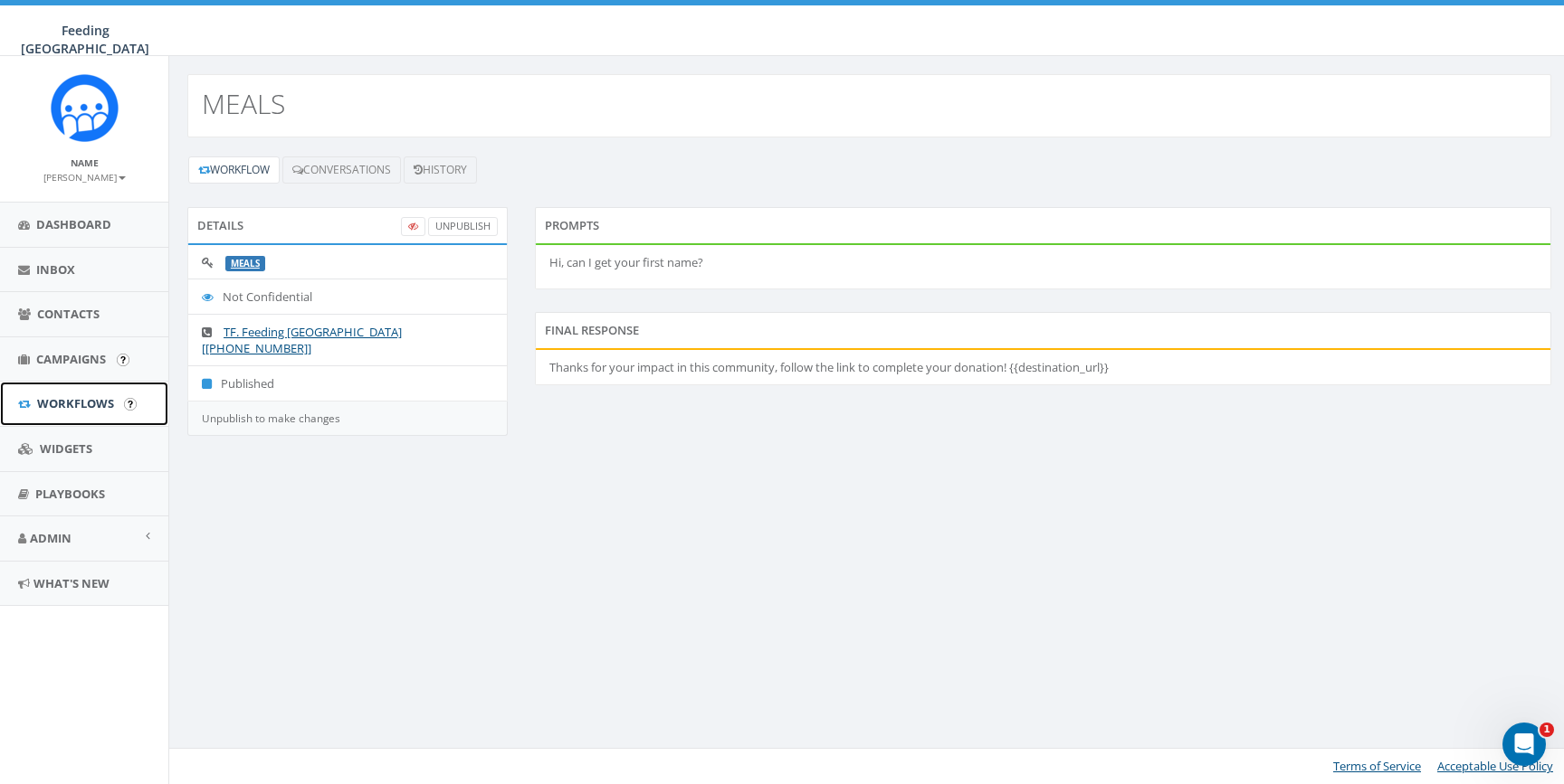
click at [61, 382] on link "Workflows" at bounding box center [84, 403] width 169 height 44
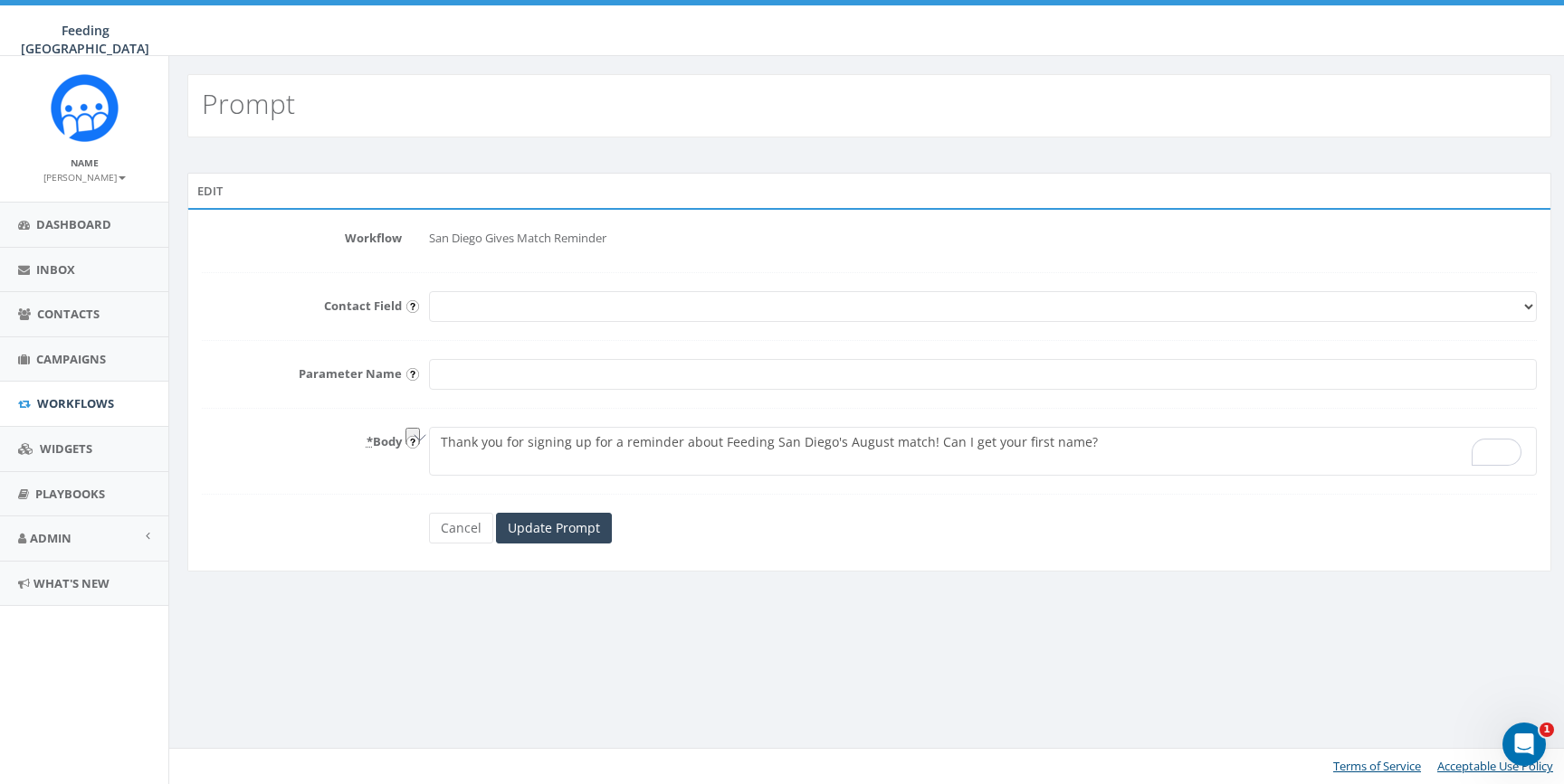
drag, startPoint x: 530, startPoint y: 445, endPoint x: 712, endPoint y: 443, distance: 182.0
click at [712, 443] on textarea "Thank you for signing up for a reminder about Feeding San Diego's August match!…" at bounding box center [983, 451] width 1108 height 49
click at [754, 443] on textarea "Thank you for signing up for a reminder about Feeding San Diego's August match!…" at bounding box center [983, 451] width 1108 height 49
type textarea "Thank you for your interest in Feeding San Diego's upcoming match! Can I get yo…"
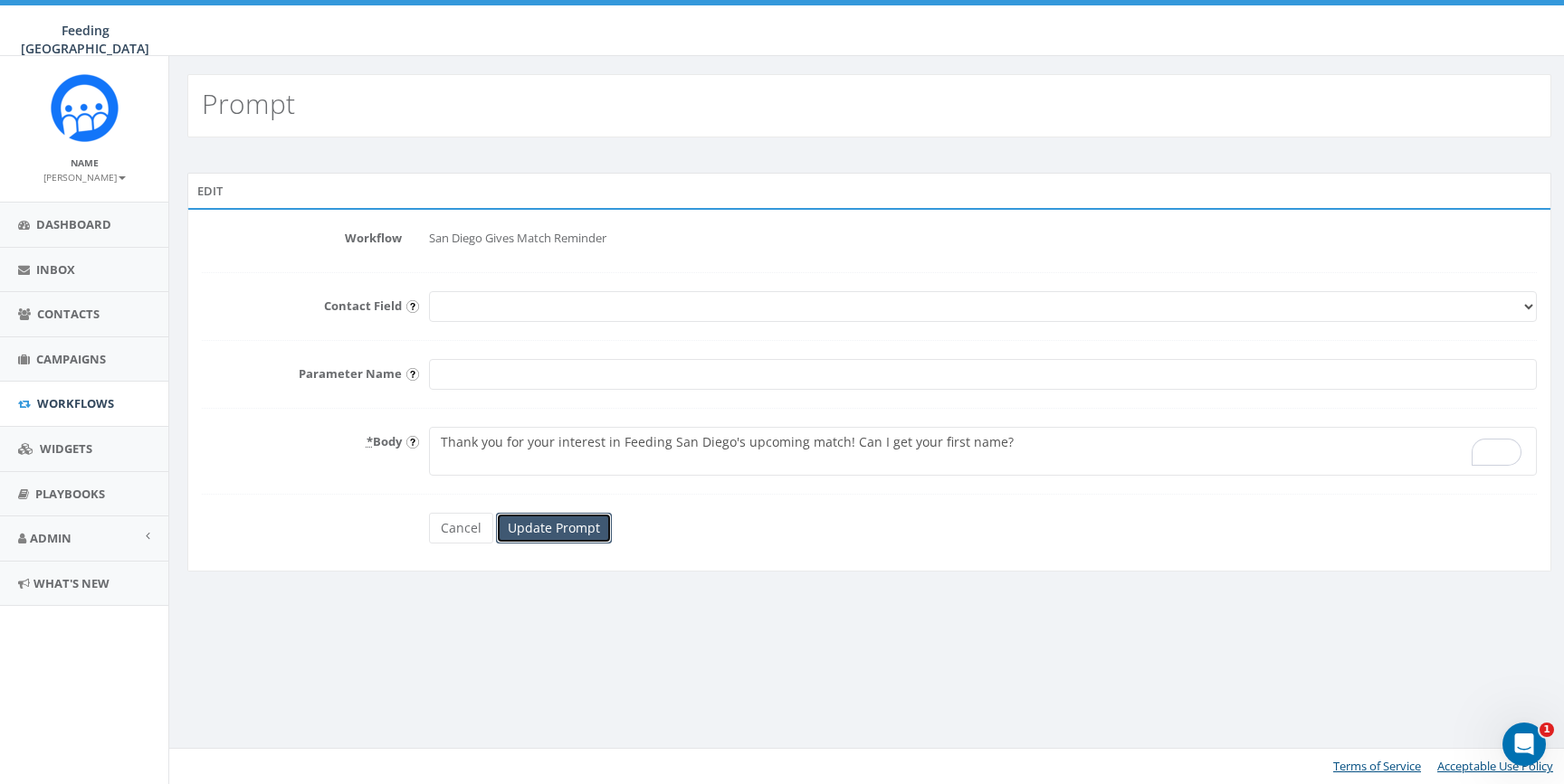
click at [561, 521] on input "Update Prompt" at bounding box center [553, 529] width 116 height 31
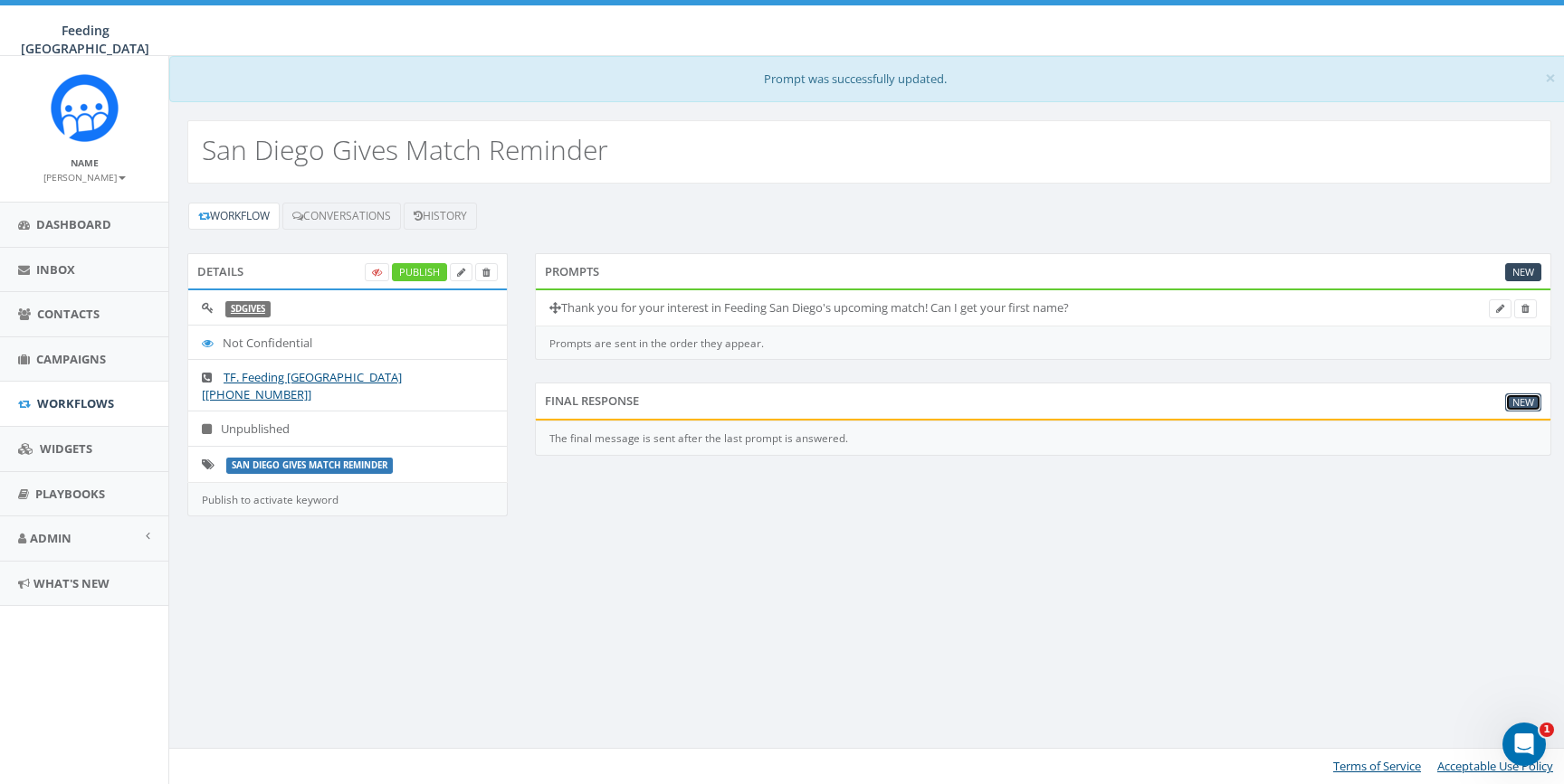
click at [1525, 399] on link "New" at bounding box center [1523, 403] width 36 height 19
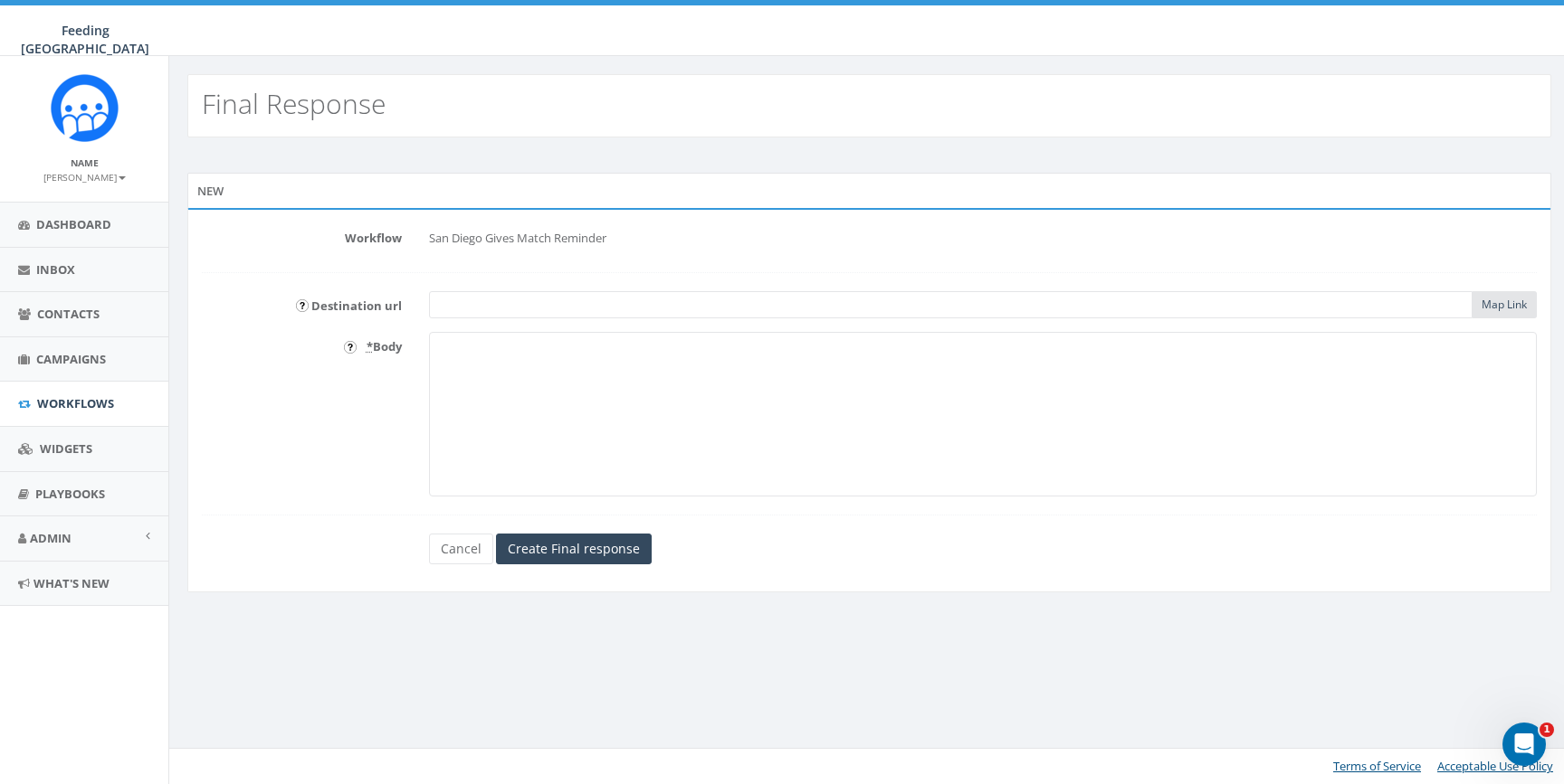
click at [588, 416] on textarea "* Body" at bounding box center [983, 413] width 1108 height 165
paste textarea "Thank you for signing up for a reminder about Feeding San Diego's August match!"
click at [1060, 343] on textarea "Perfect! We'll text you when the match goes live on September 11. Thank you for…" at bounding box center [983, 413] width 1108 height 165
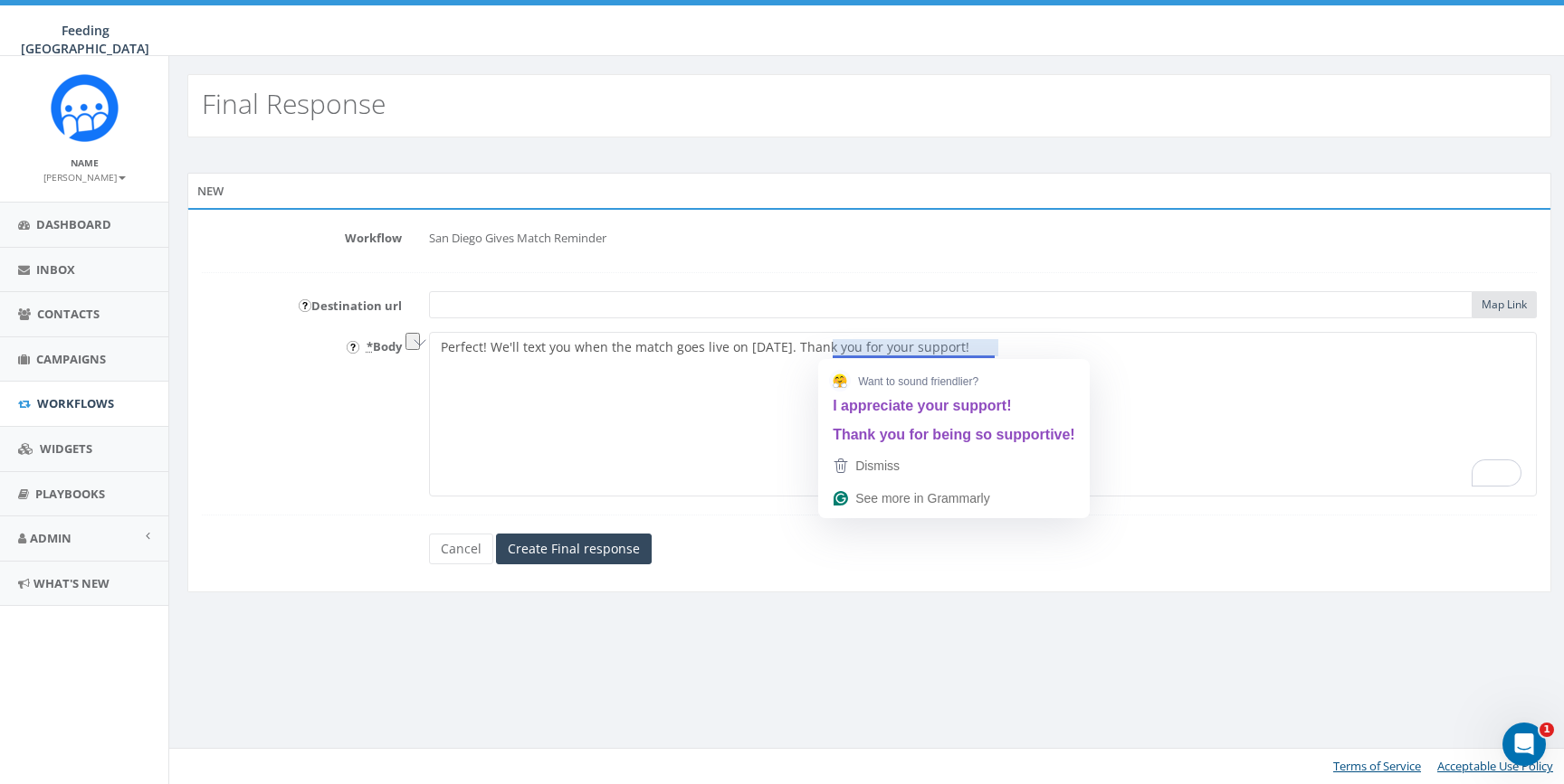
drag, startPoint x: 1044, startPoint y: 347, endPoint x: 836, endPoint y: 352, distance: 208.1
click at [836, 352] on textarea "Perfect! We'll text you when the match goes live on September 11. Thank you for…" at bounding box center [983, 413] width 1108 height 165
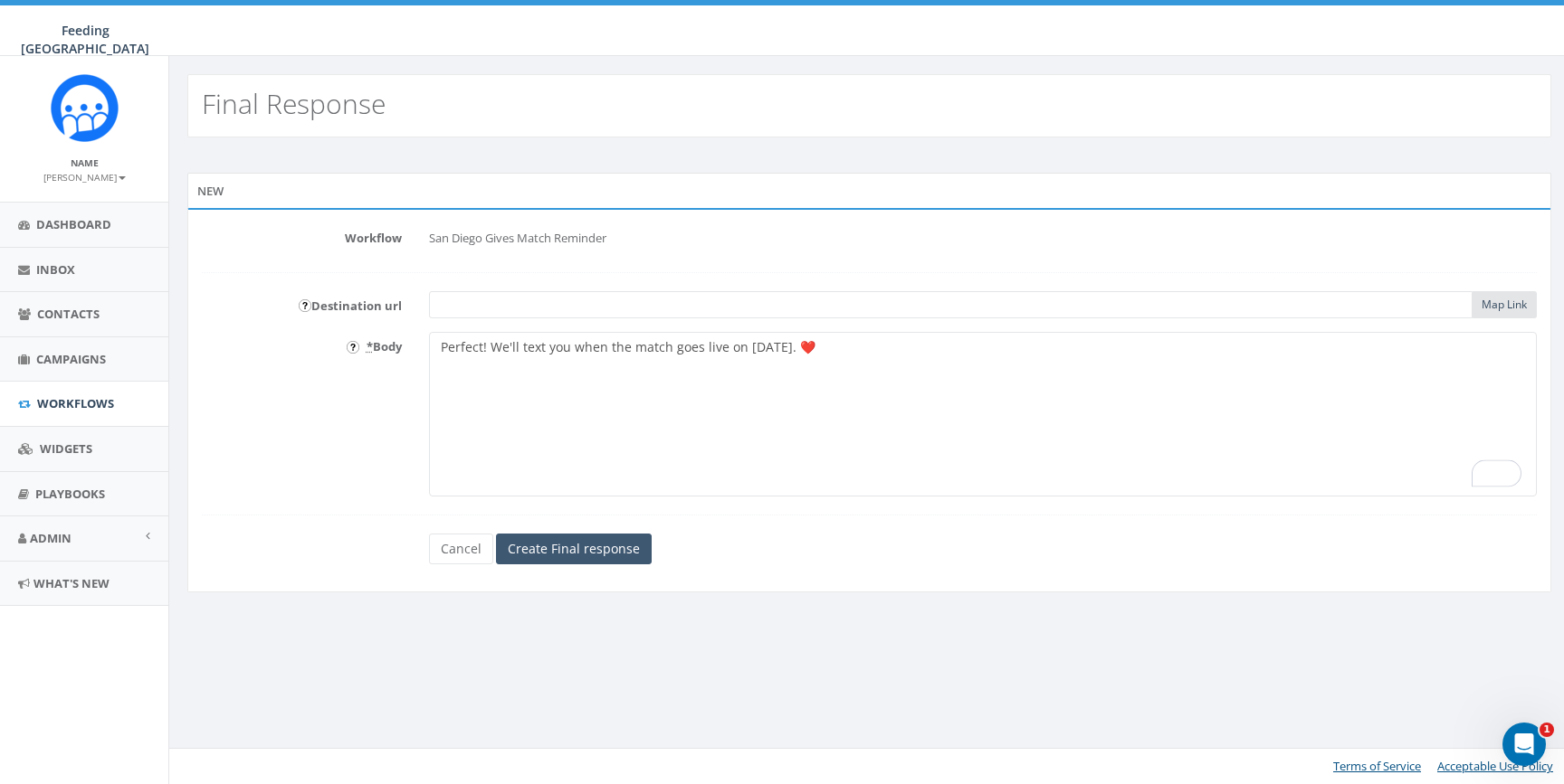
type textarea "Perfect! We'll text you when the match goes live on September 11. ❤️"
click at [577, 545] on input "Create Final response" at bounding box center [574, 549] width 156 height 31
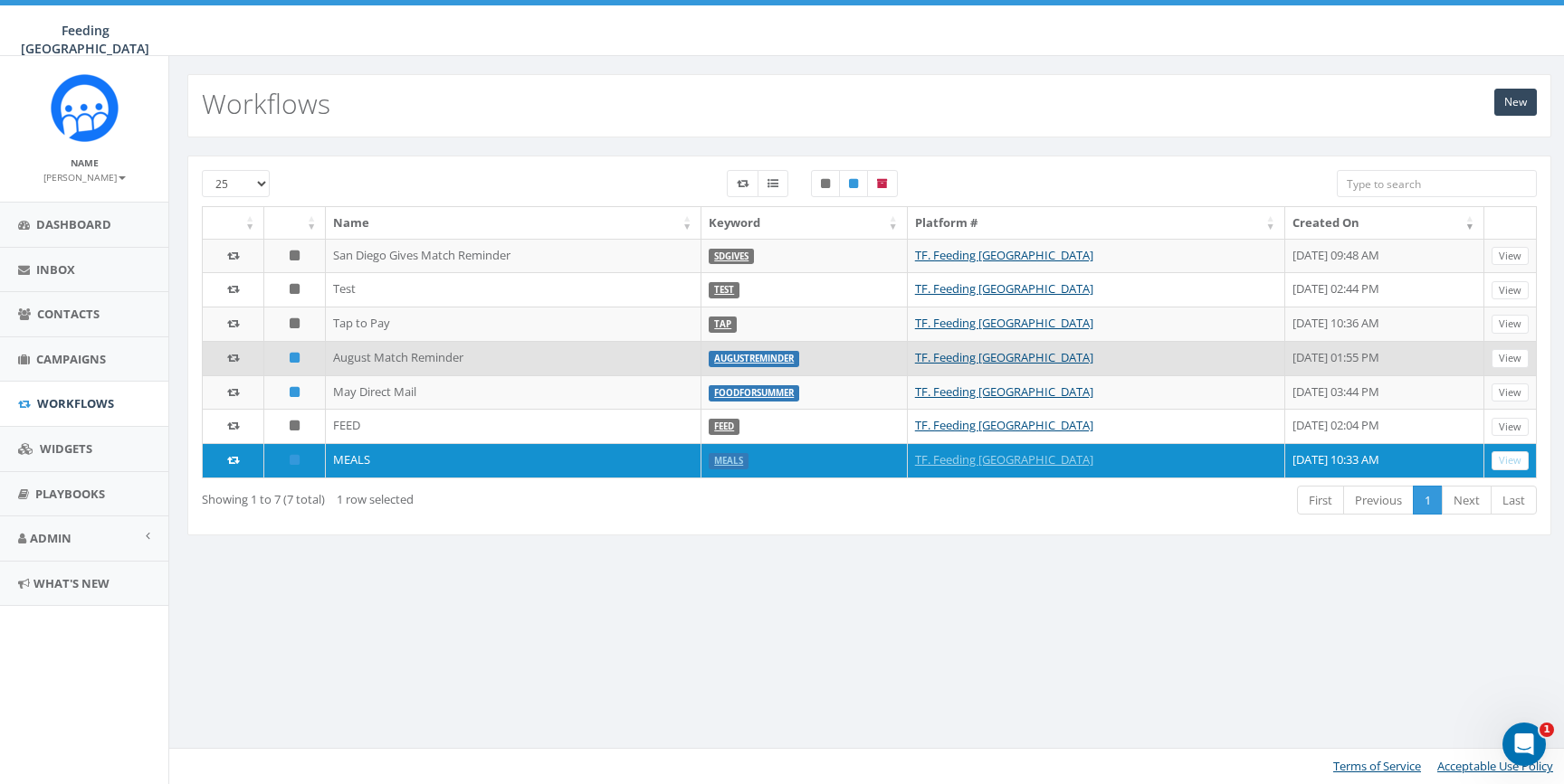
click at [531, 359] on td "August Match Reminder" at bounding box center [513, 358] width 376 height 34
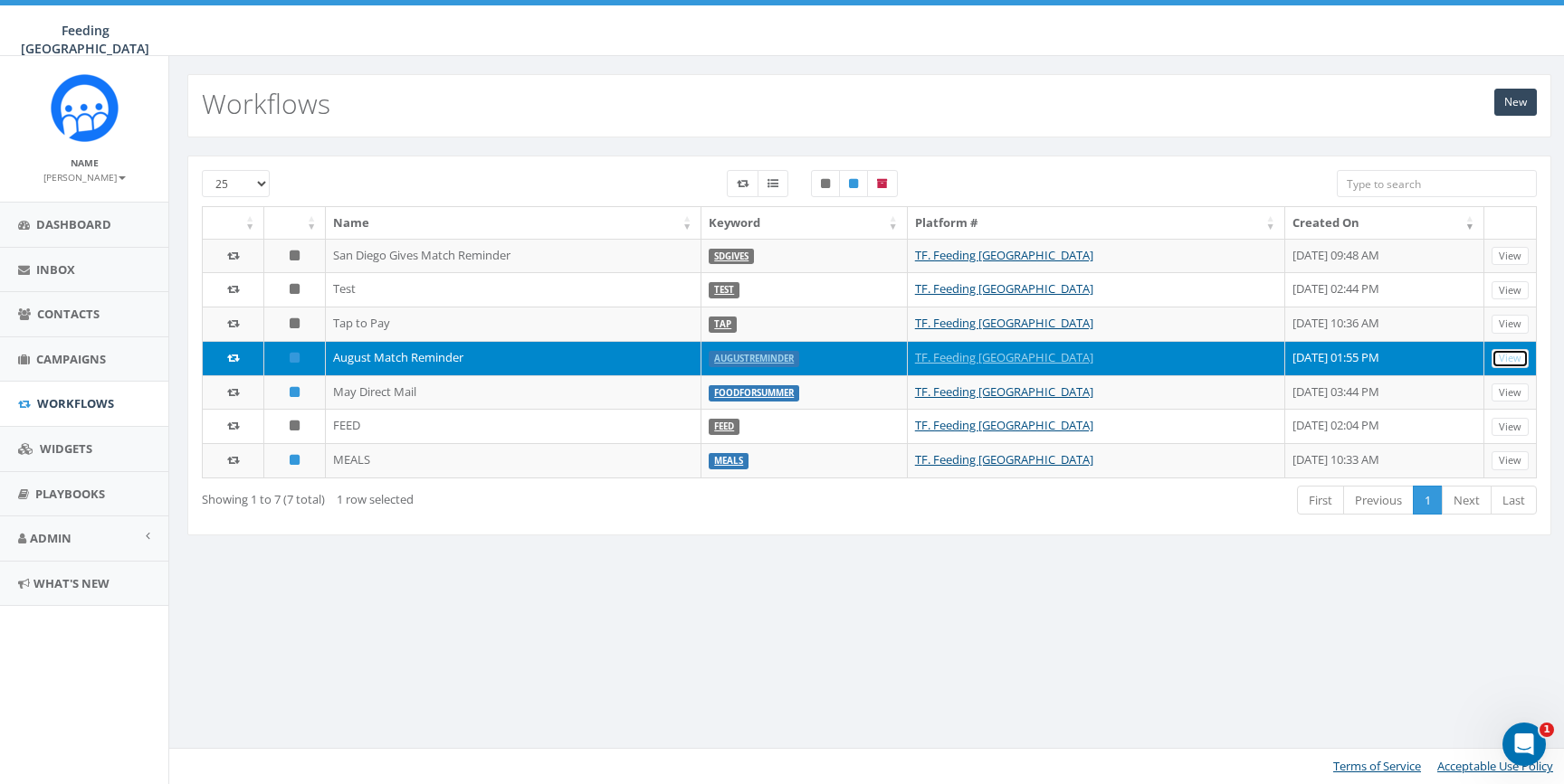
click at [1520, 358] on link "View" at bounding box center [1510, 358] width 37 height 19
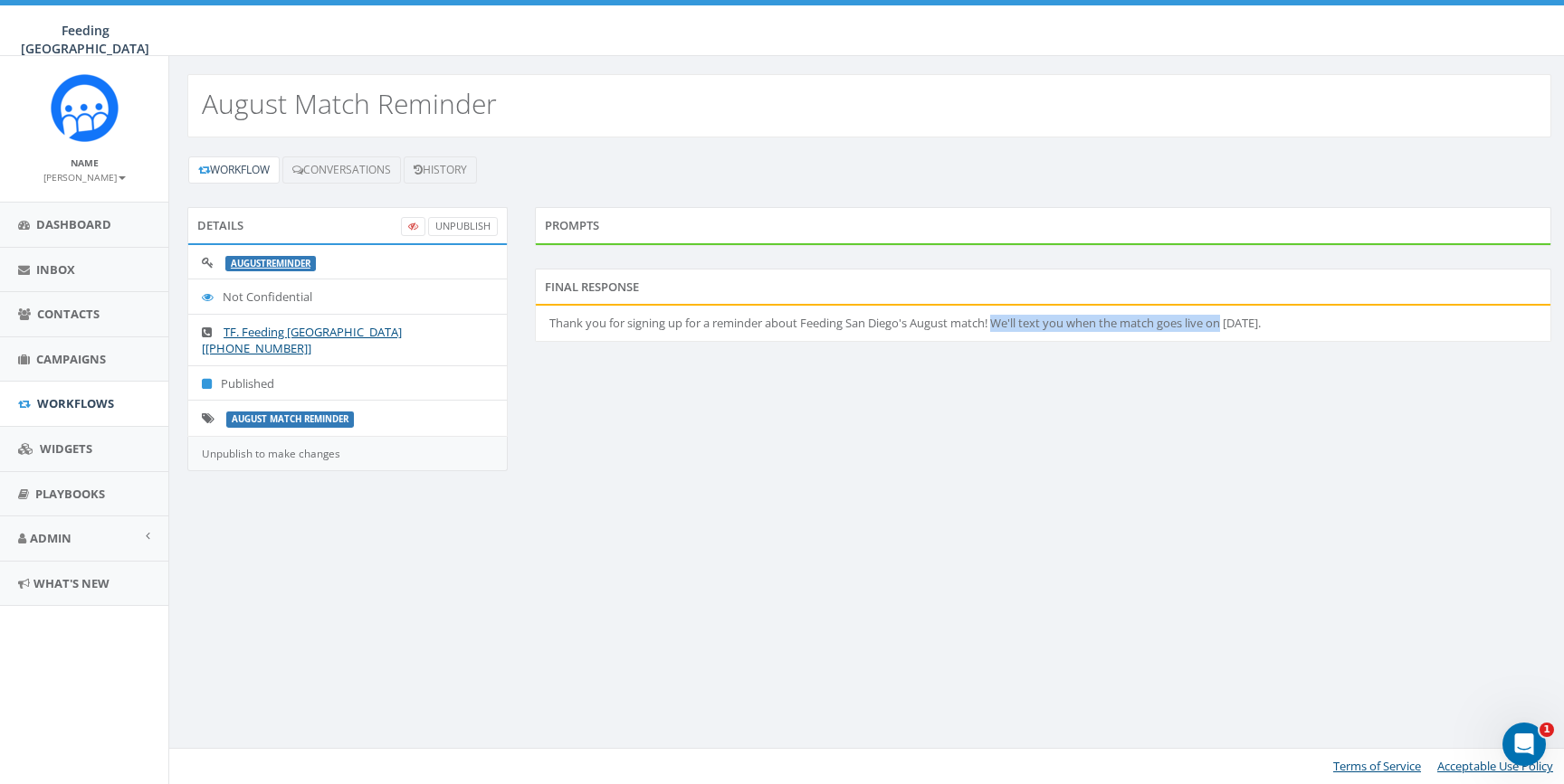
drag, startPoint x: 1000, startPoint y: 323, endPoint x: 1233, endPoint y: 321, distance: 233.0
click at [1233, 321] on li "Thank you for signing up for a reminder about Feeding San Diego's August match!…" at bounding box center [1043, 324] width 1015 height 35
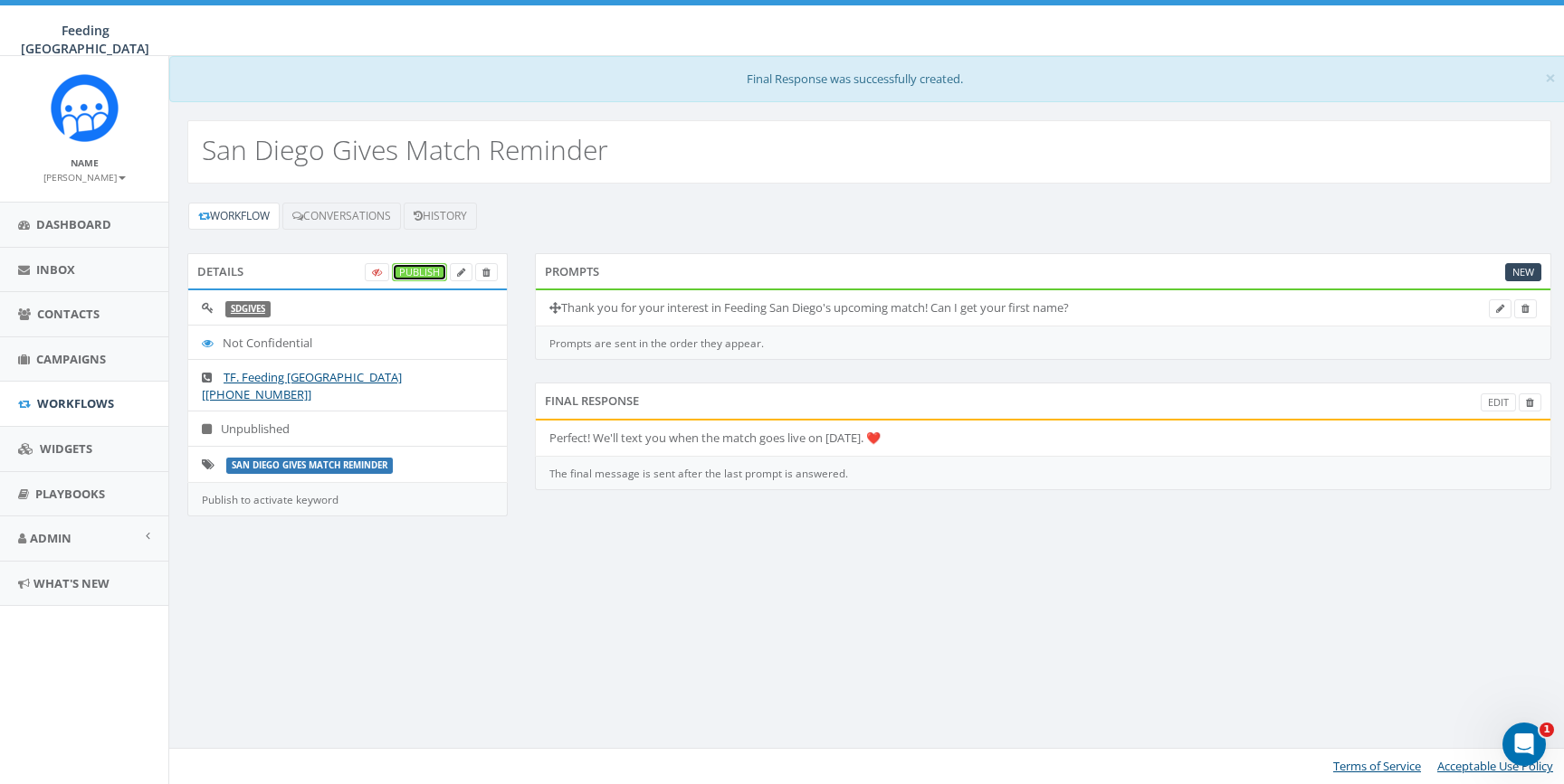
click at [429, 264] on link "Publish" at bounding box center [420, 272] width 56 height 19
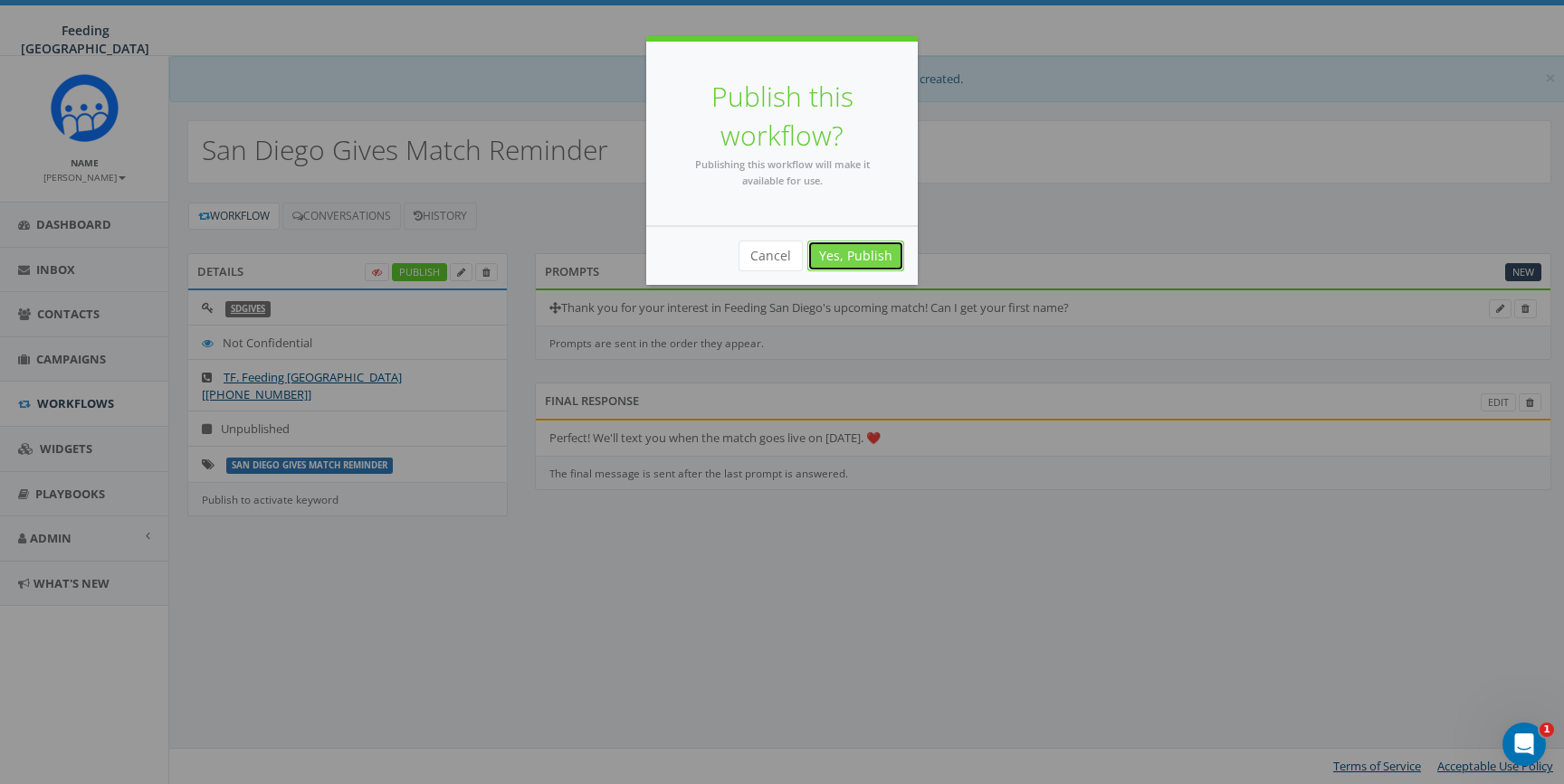
click at [889, 250] on link "Yes, Publish" at bounding box center [856, 256] width 97 height 31
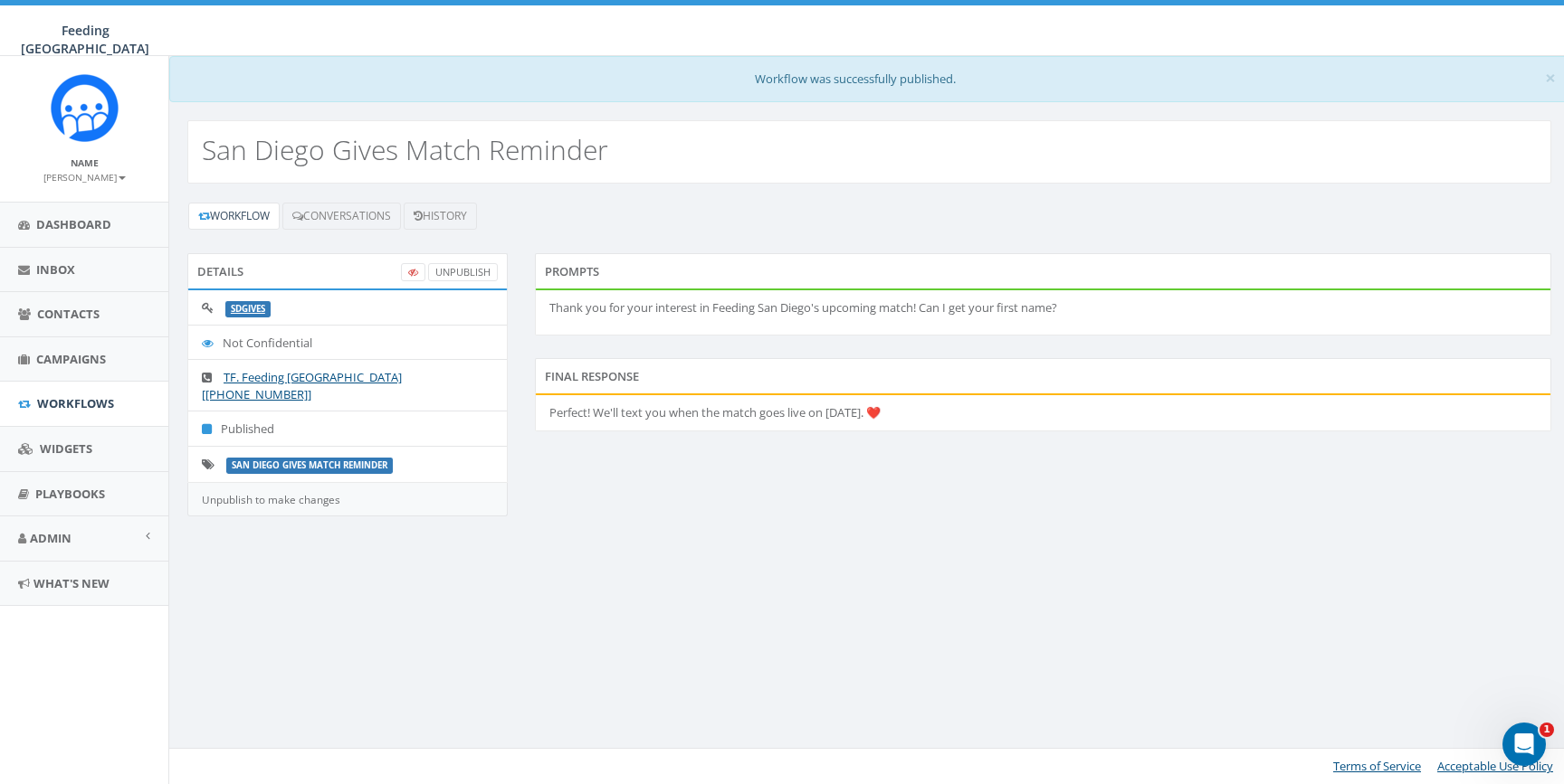
click at [1201, 306] on p "Thank you for your interest in Feeding San Diego's upcoming match! Can I get yo…" at bounding box center [1043, 308] width 987 height 18
click at [461, 268] on link "UnPublish" at bounding box center [462, 272] width 69 height 19
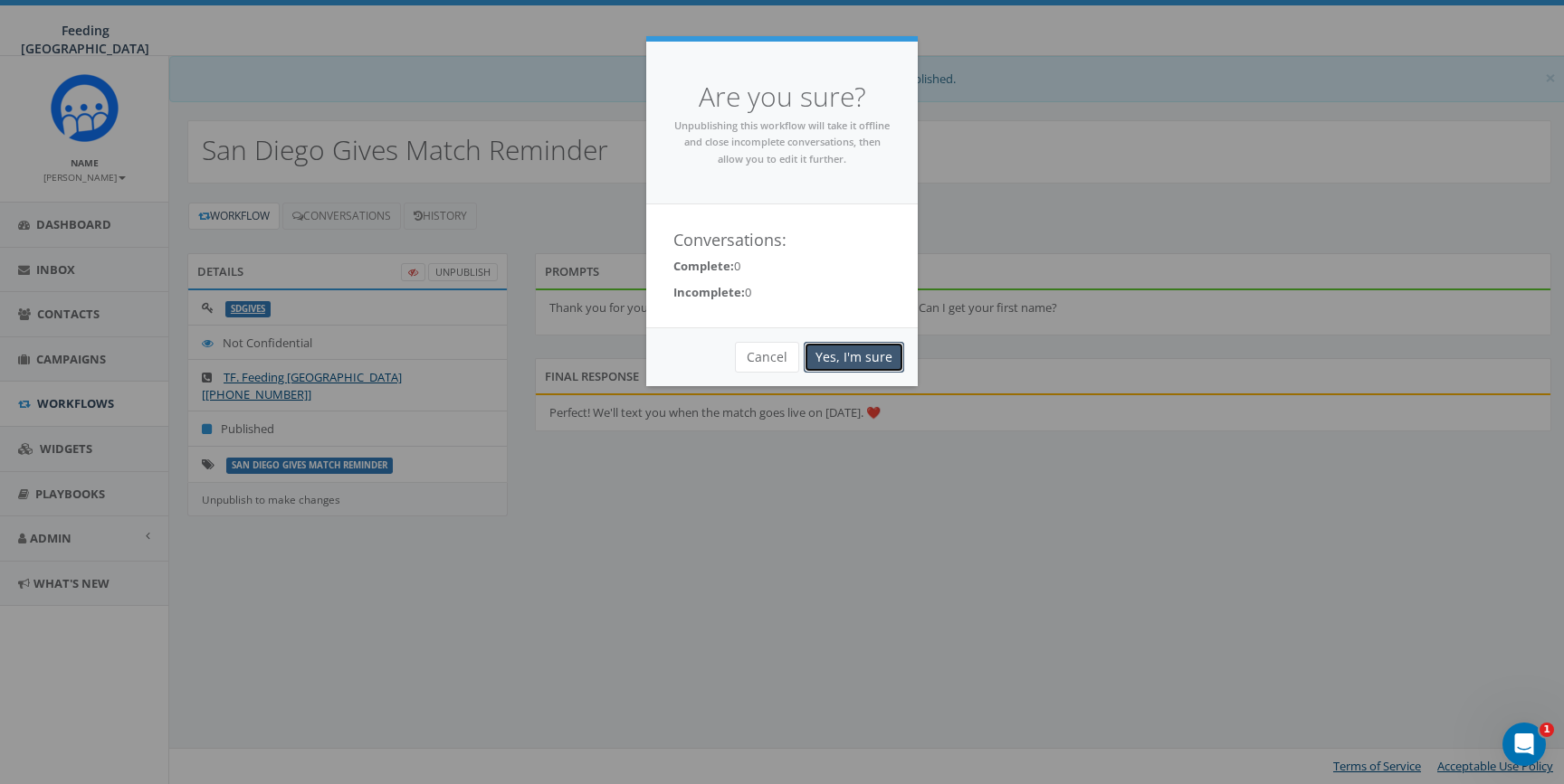
click at [877, 350] on link "Yes, I'm sure" at bounding box center [854, 358] width 100 height 31
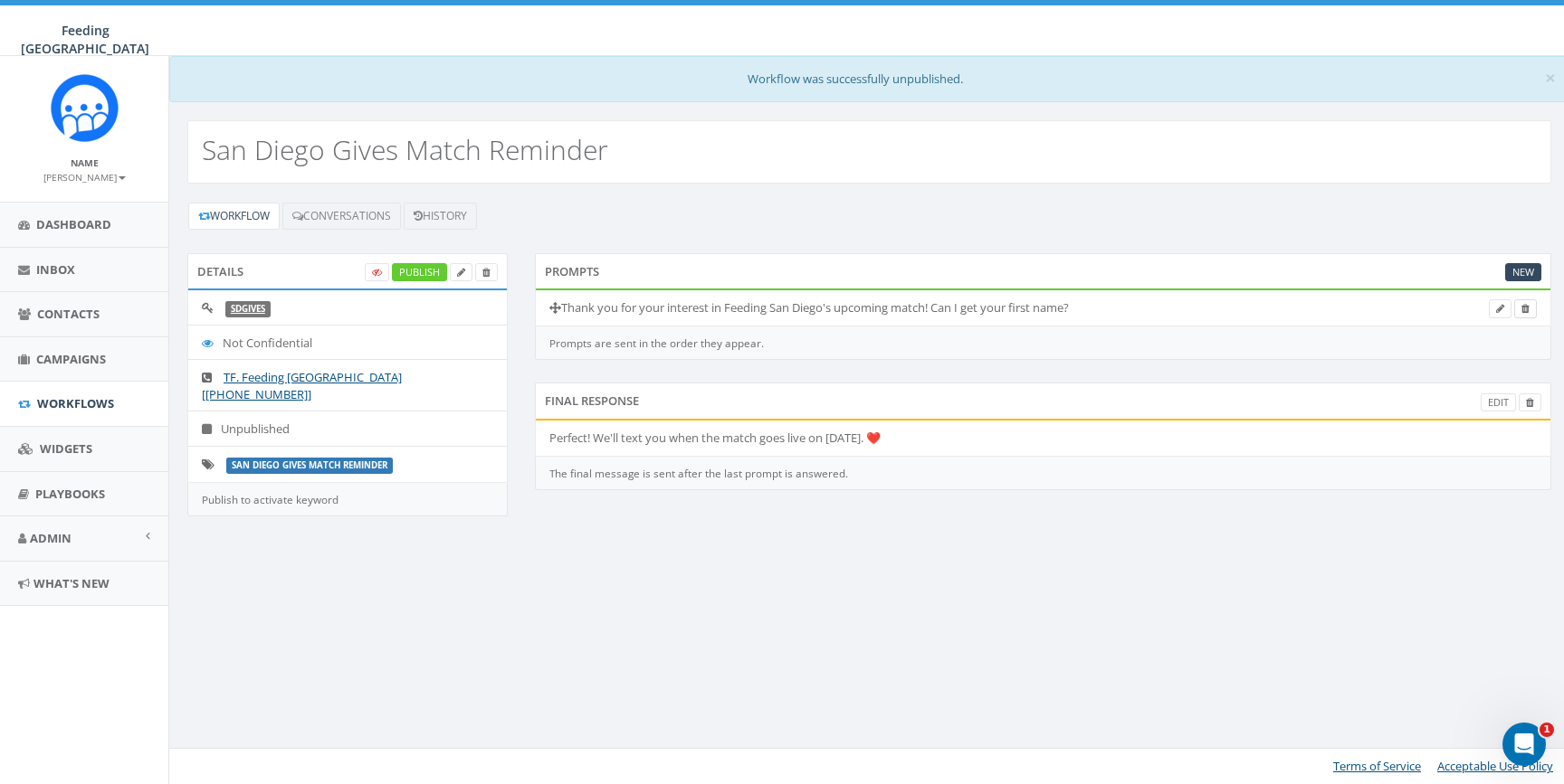
click at [1527, 312] on icon at bounding box center [1525, 309] width 8 height 10
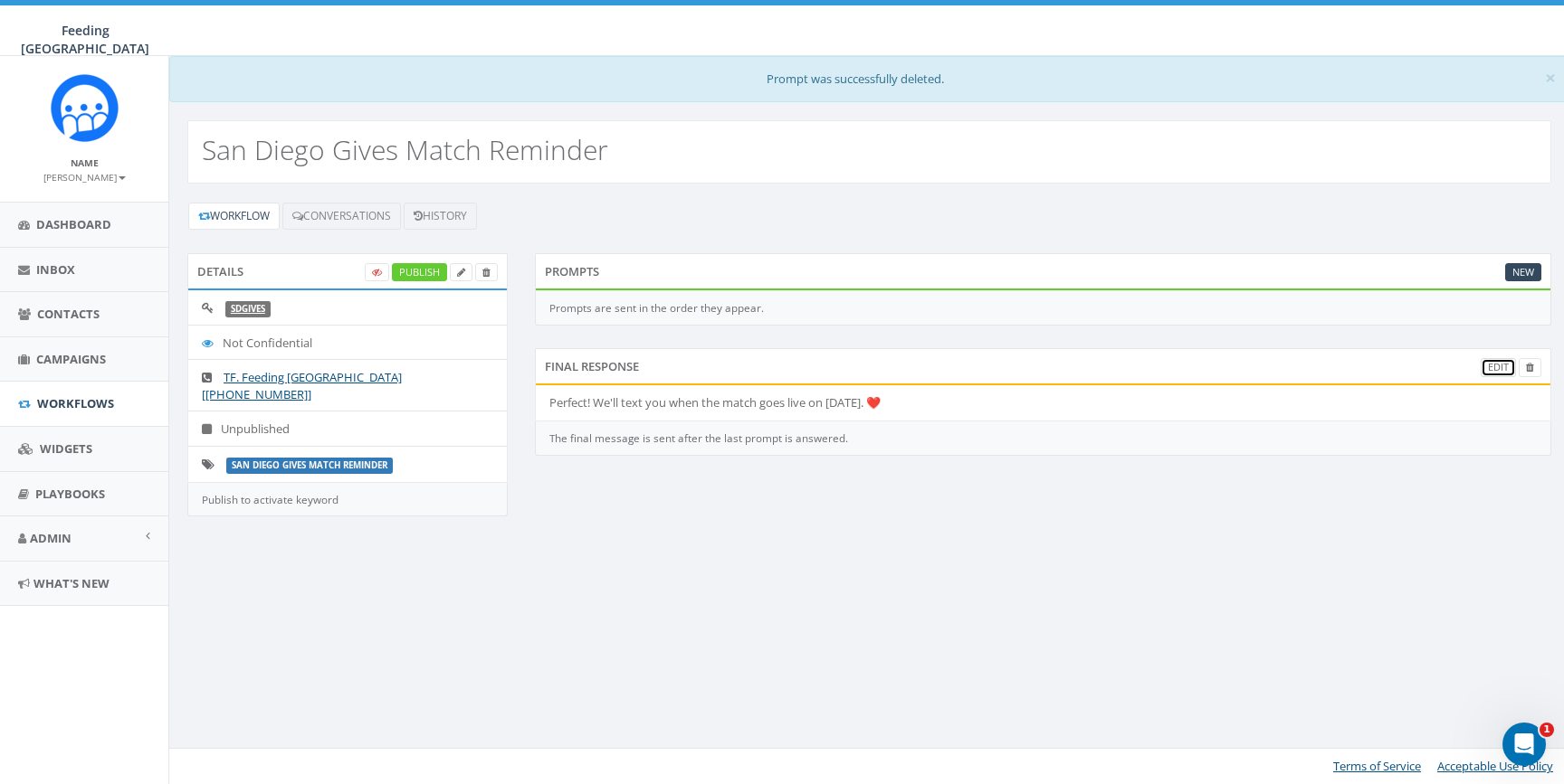
click at [1495, 367] on link "Edit" at bounding box center [1499, 367] width 35 height 19
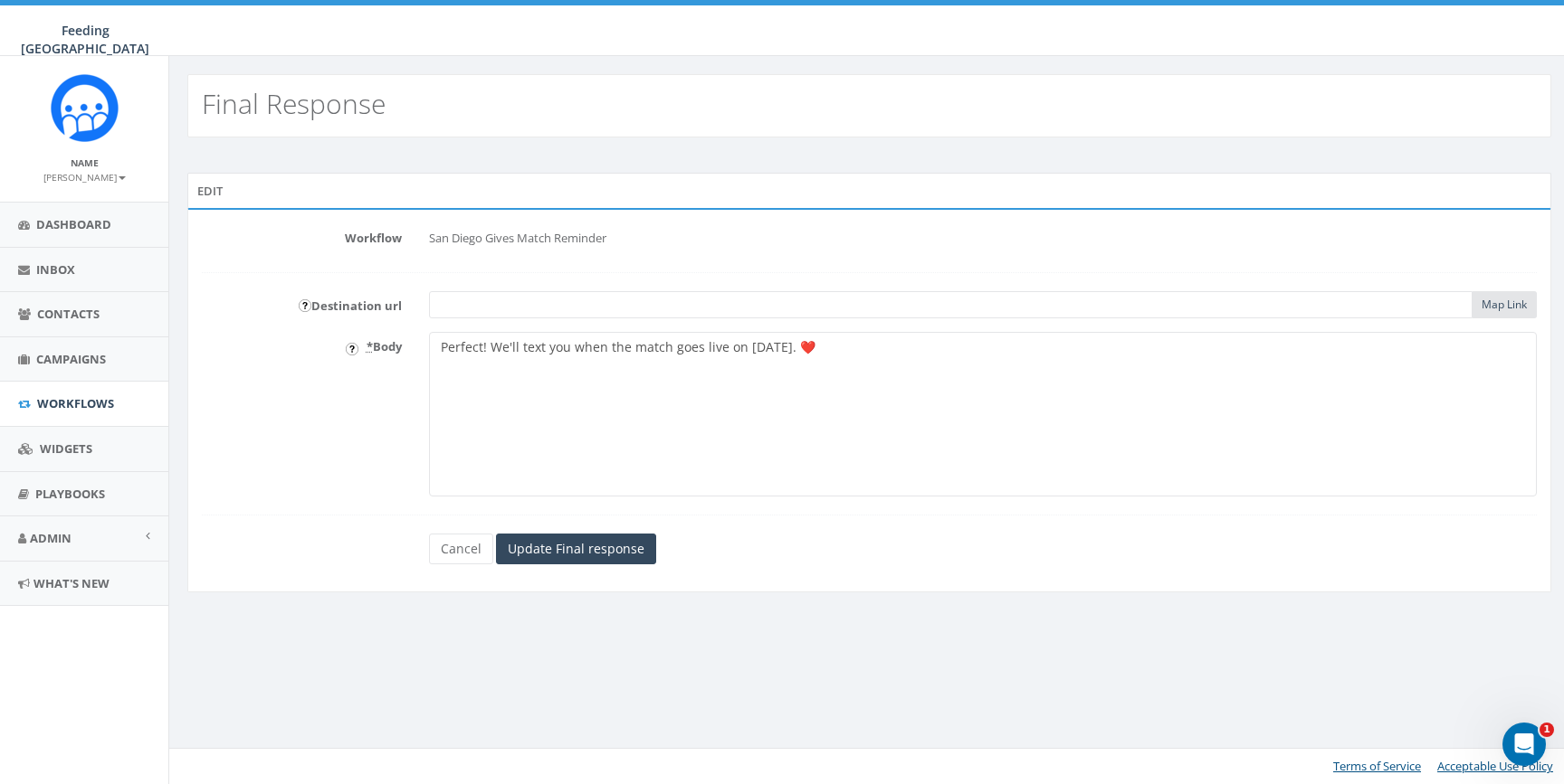
click at [469, 344] on textarea "Perfect! We'll text you when the match goes live on [DATE]. ❤️" at bounding box center [983, 413] width 1108 height 165
click at [1129, 345] on textarea "Perfect! We'll text you when the match goes live on [DATE]. ❤️" at bounding box center [983, 413] width 1108 height 165
click at [619, 347] on textarea "Perfect! We'll text you when the match goes live on [DATE]. ❤️" at bounding box center [983, 413] width 1108 height 165
type textarea "Thank you for signing up for a reminder about Feeding San Diego's upcoming matc…"
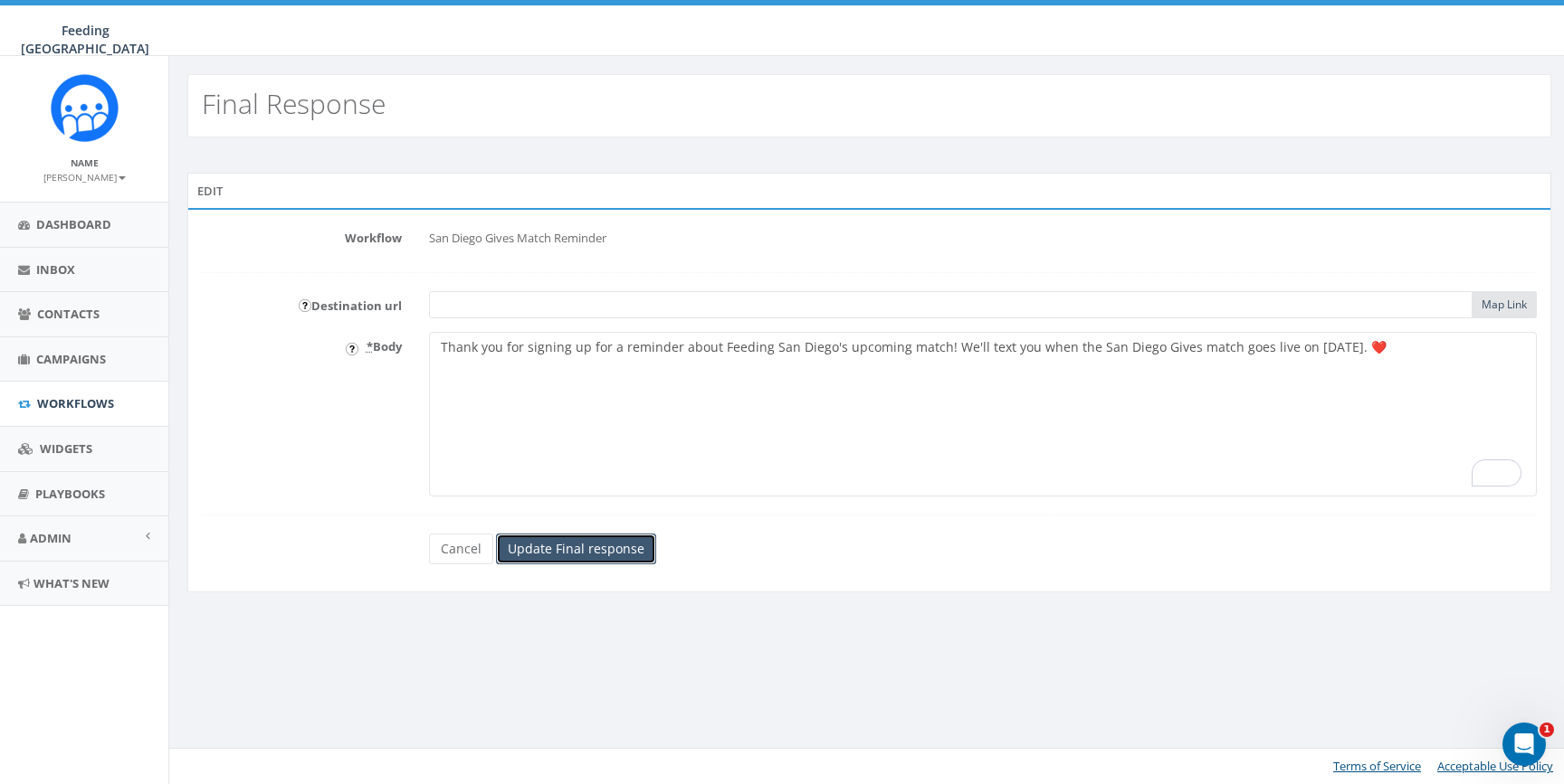
click at [641, 560] on input "Update Final response" at bounding box center [576, 549] width 160 height 31
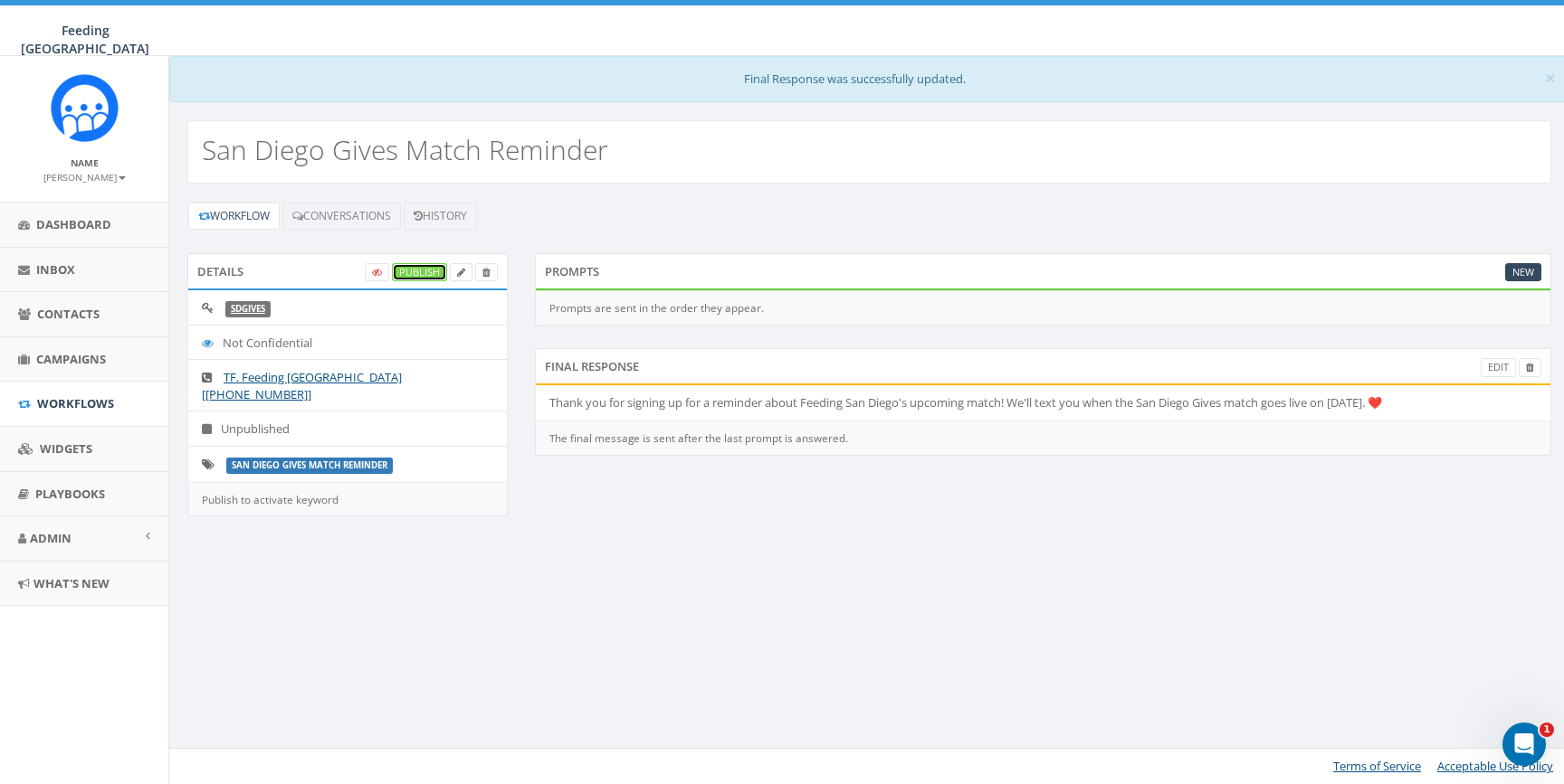
click at [434, 278] on link "Publish" at bounding box center [420, 272] width 56 height 19
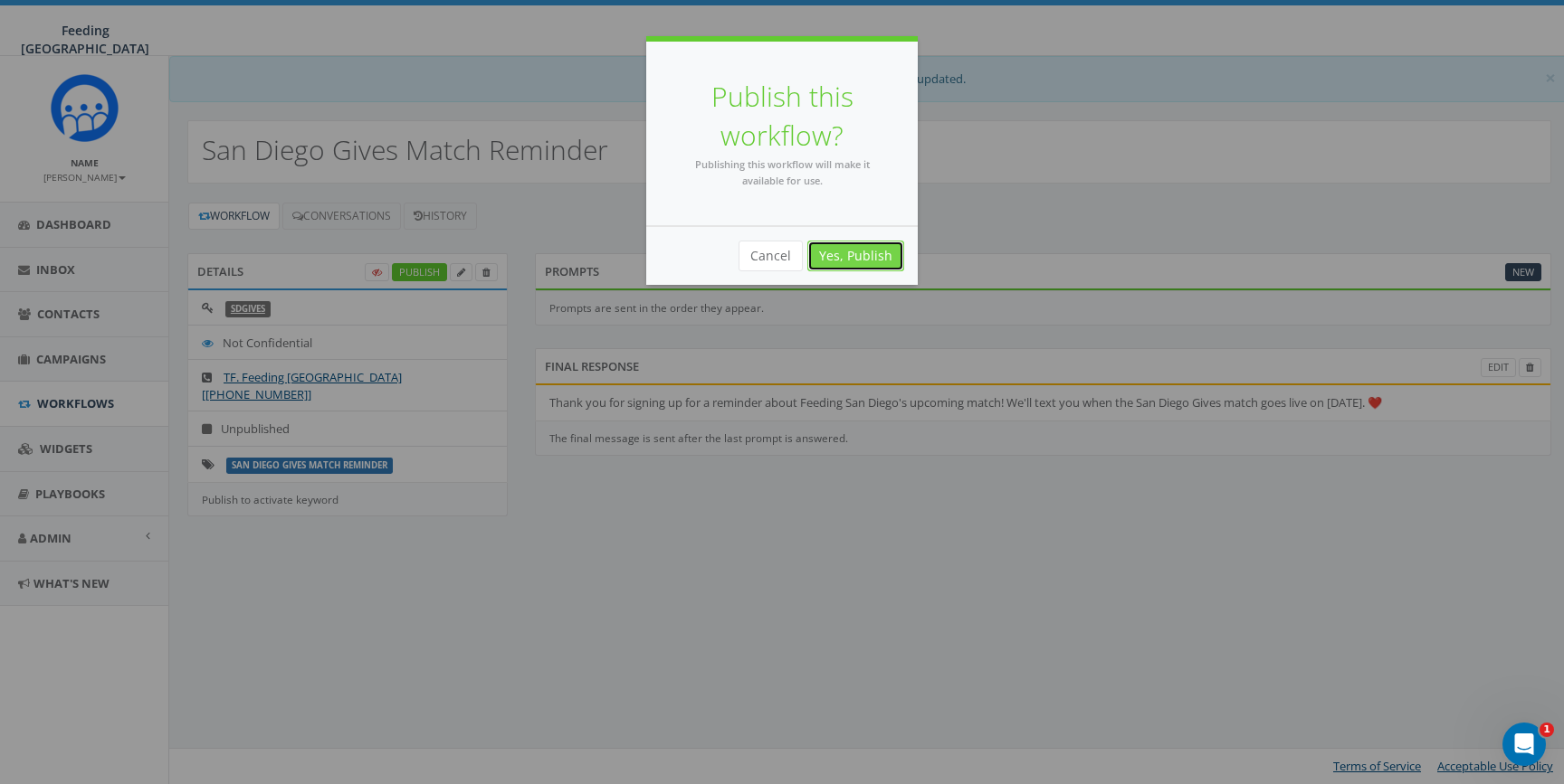
click at [870, 251] on link "Yes, Publish" at bounding box center [856, 256] width 97 height 31
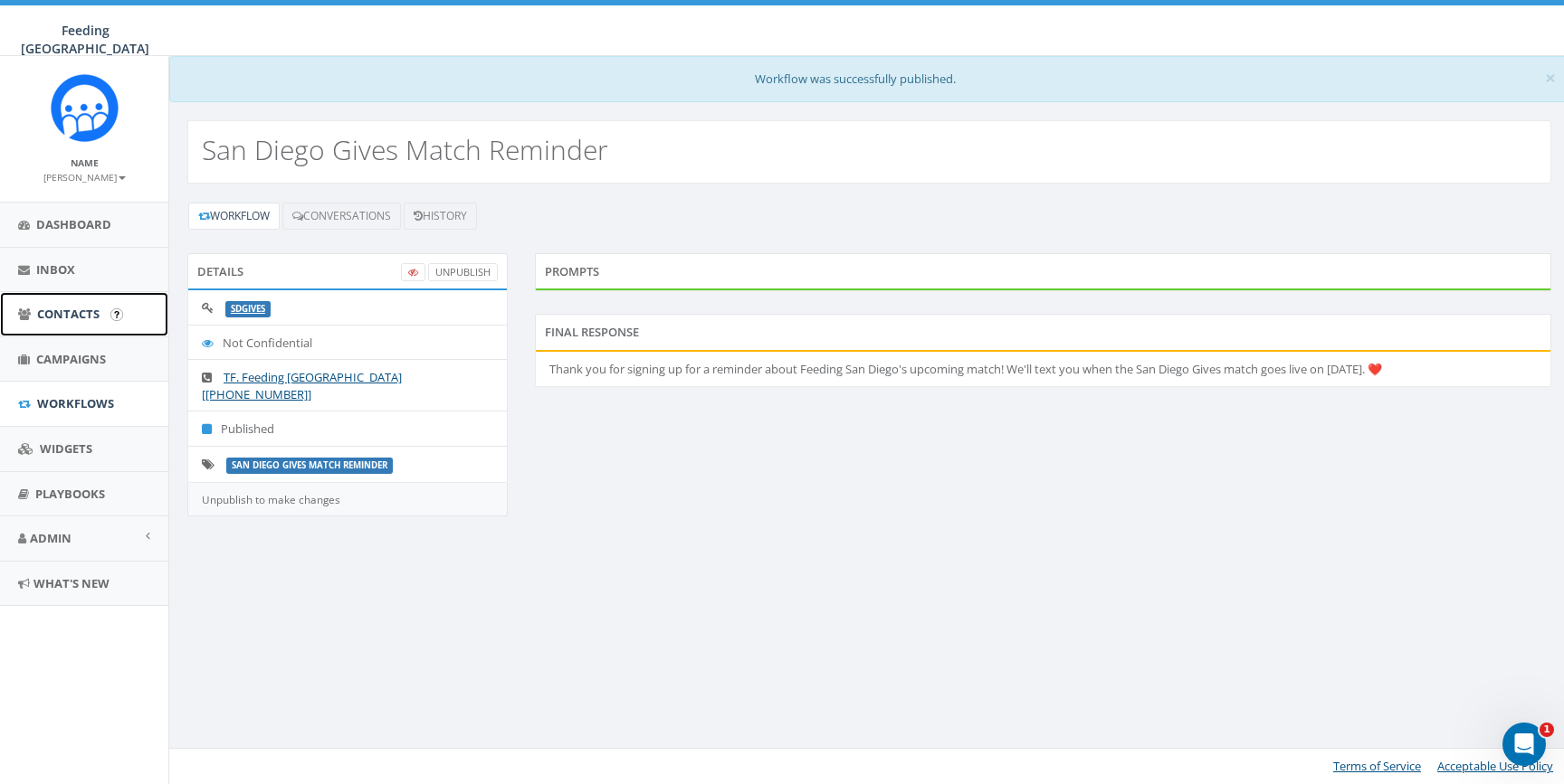
click at [64, 311] on span "Contacts" at bounding box center [68, 314] width 62 height 17
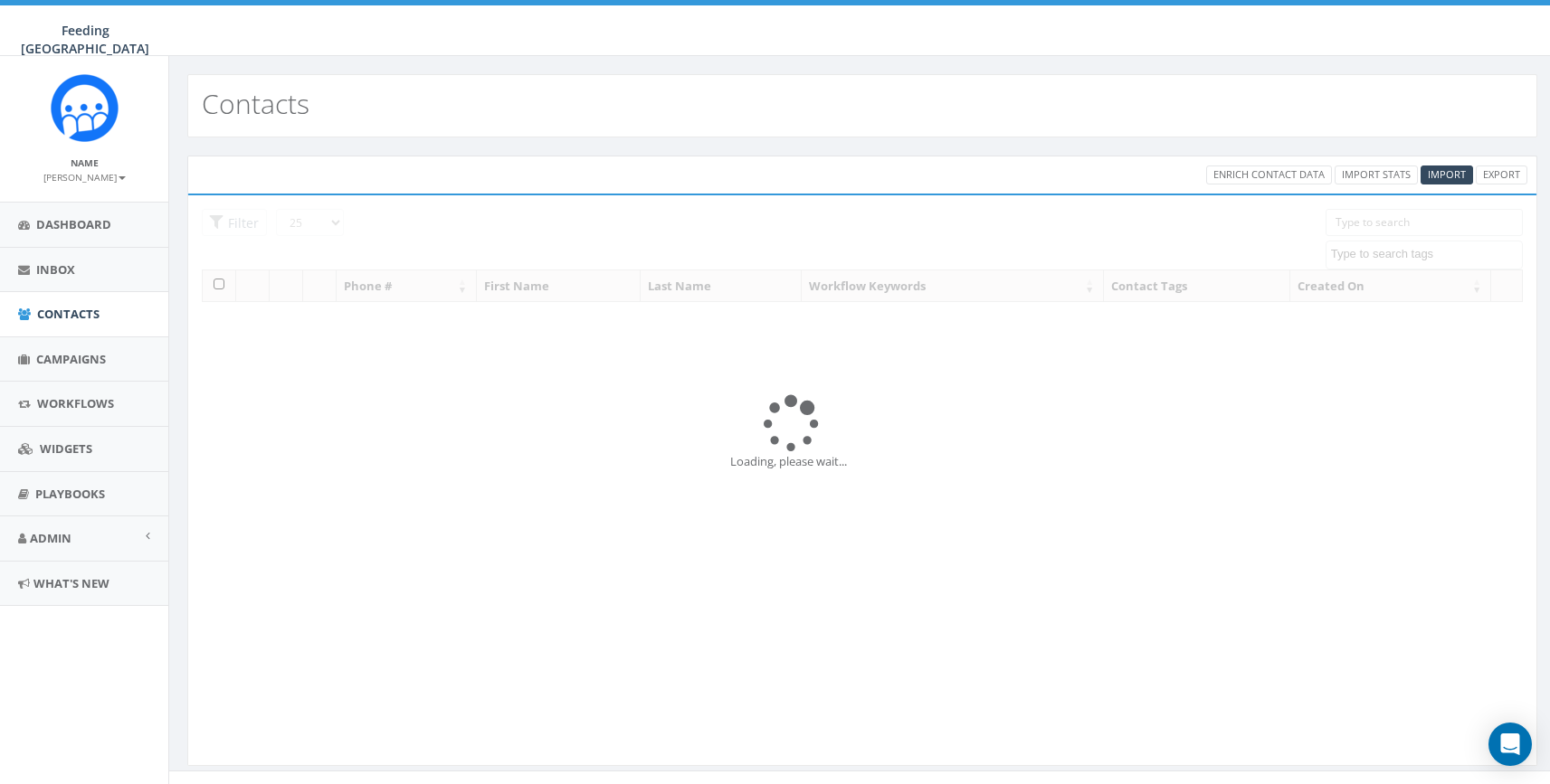
select select
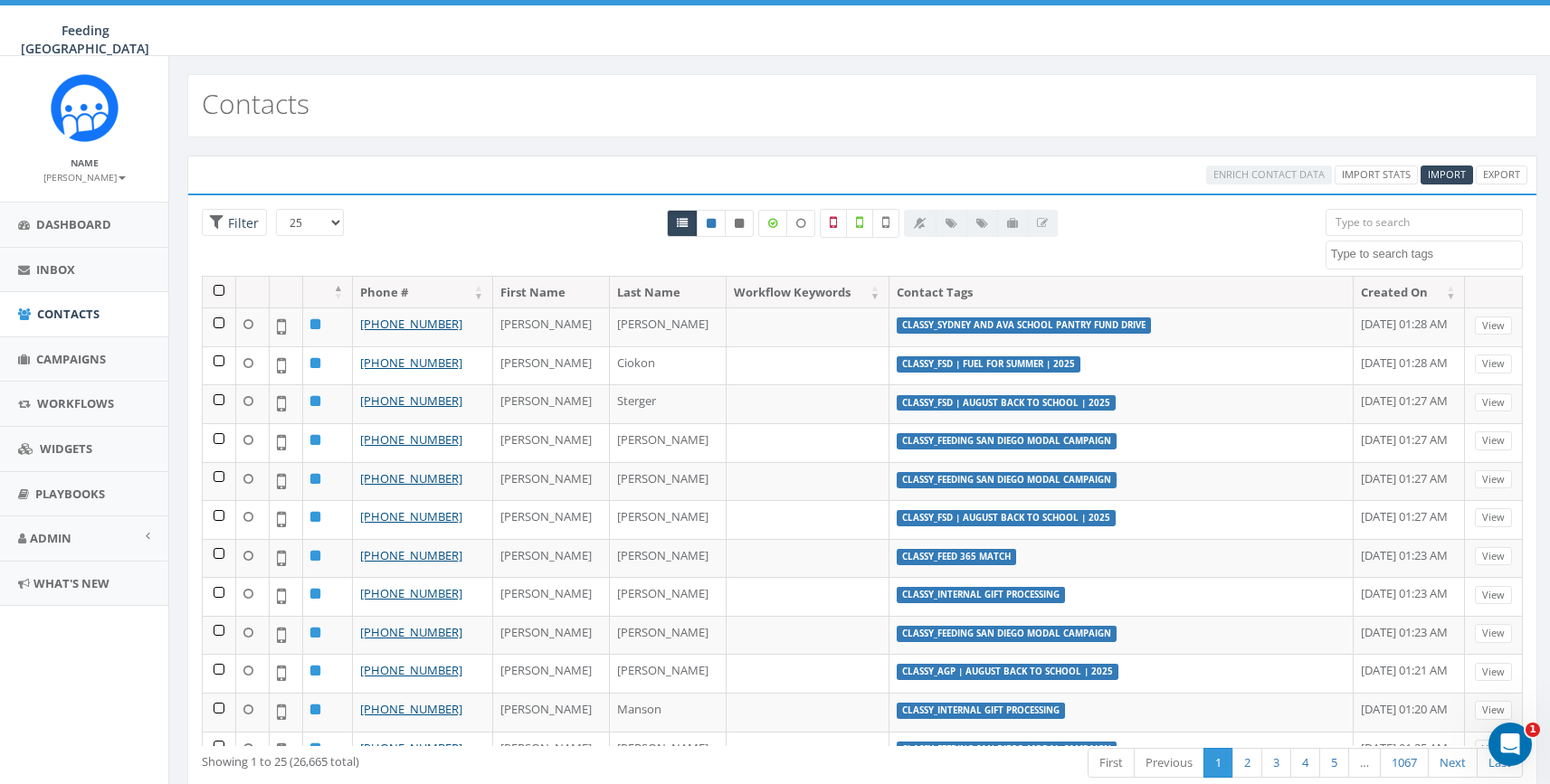
click at [1386, 220] on input "search" at bounding box center [1424, 222] width 197 height 27
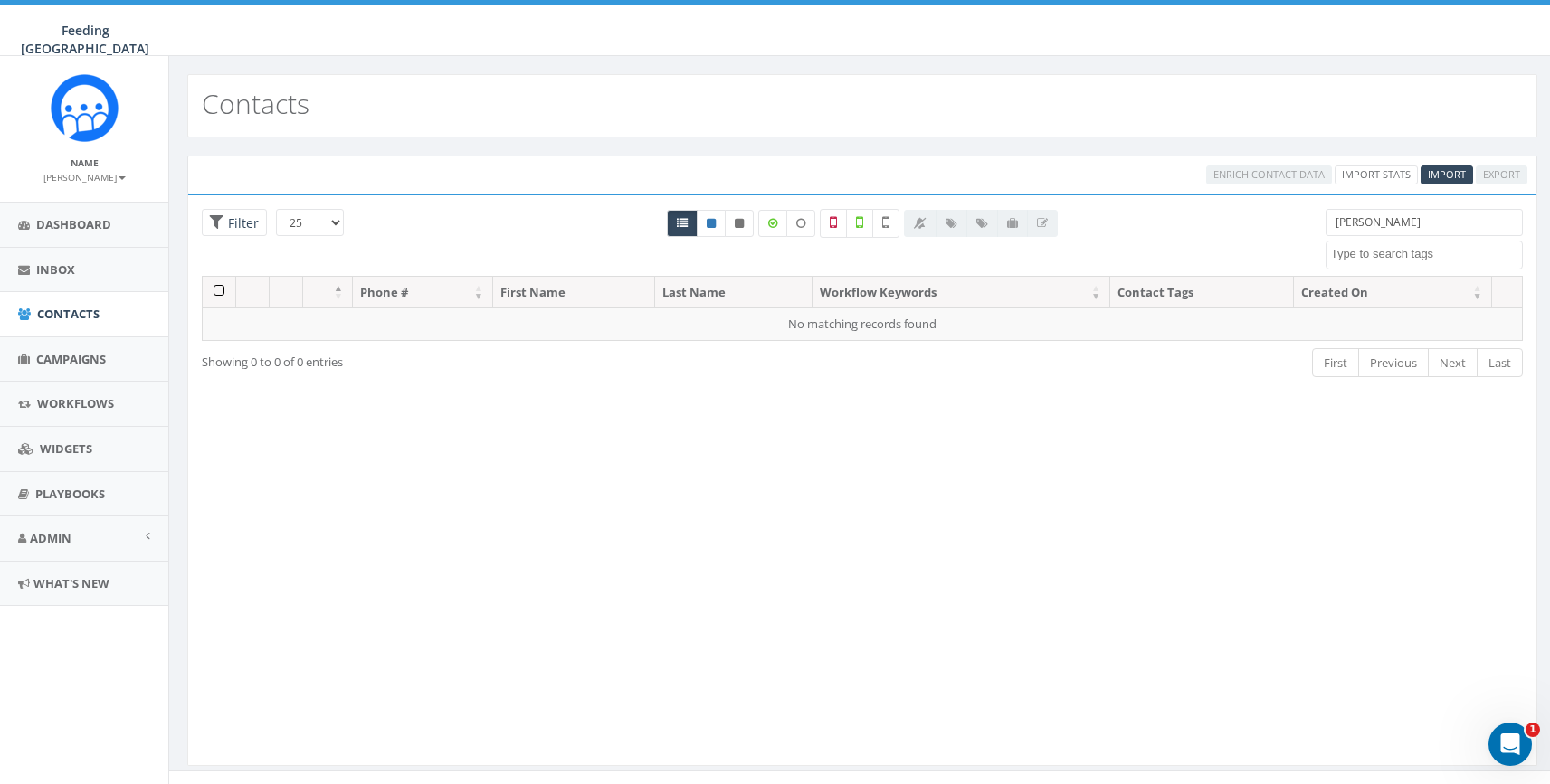
click at [1371, 219] on input "[PERSON_NAME]" at bounding box center [1424, 222] width 197 height 27
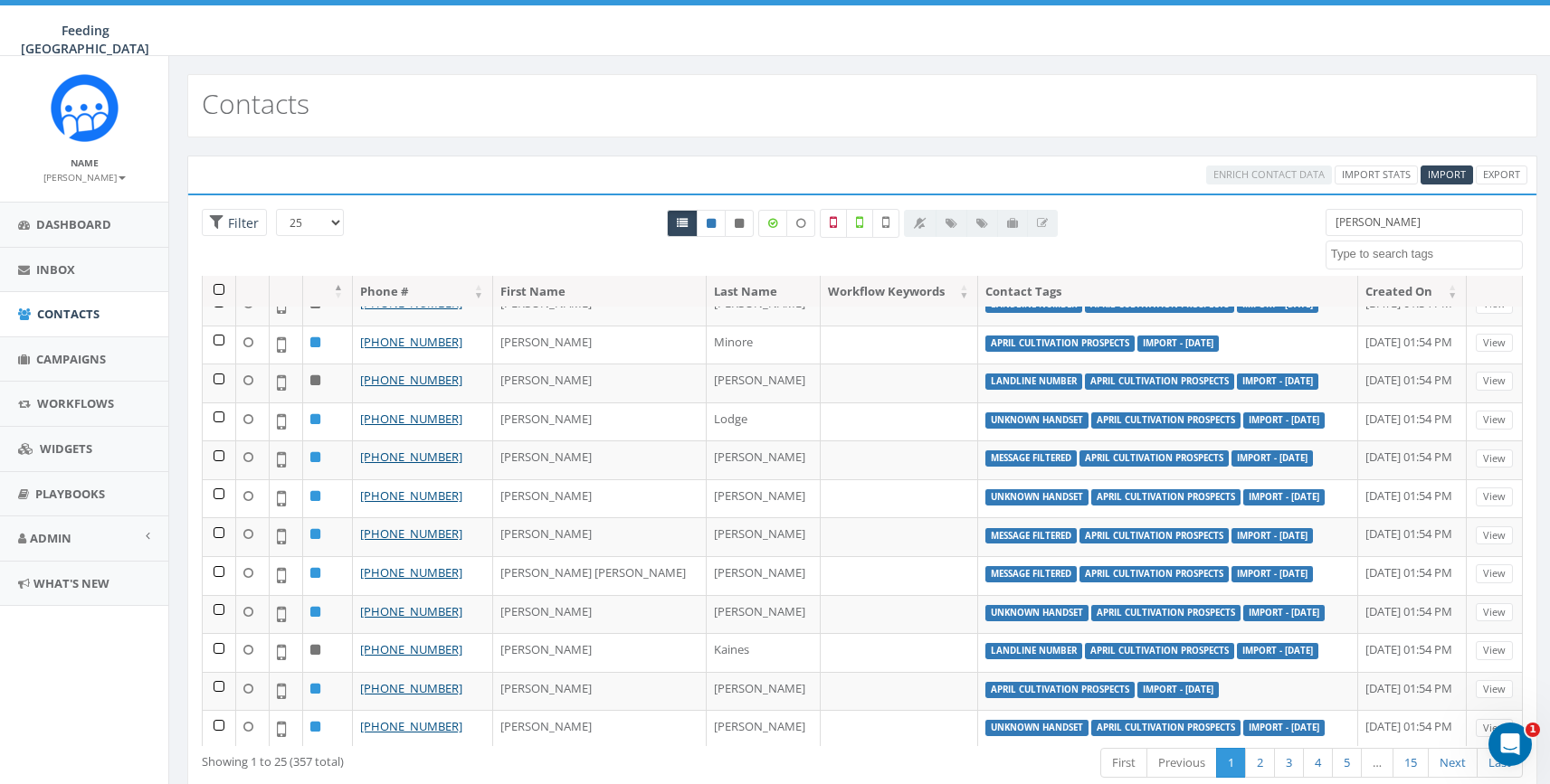
scroll to position [520, 0]
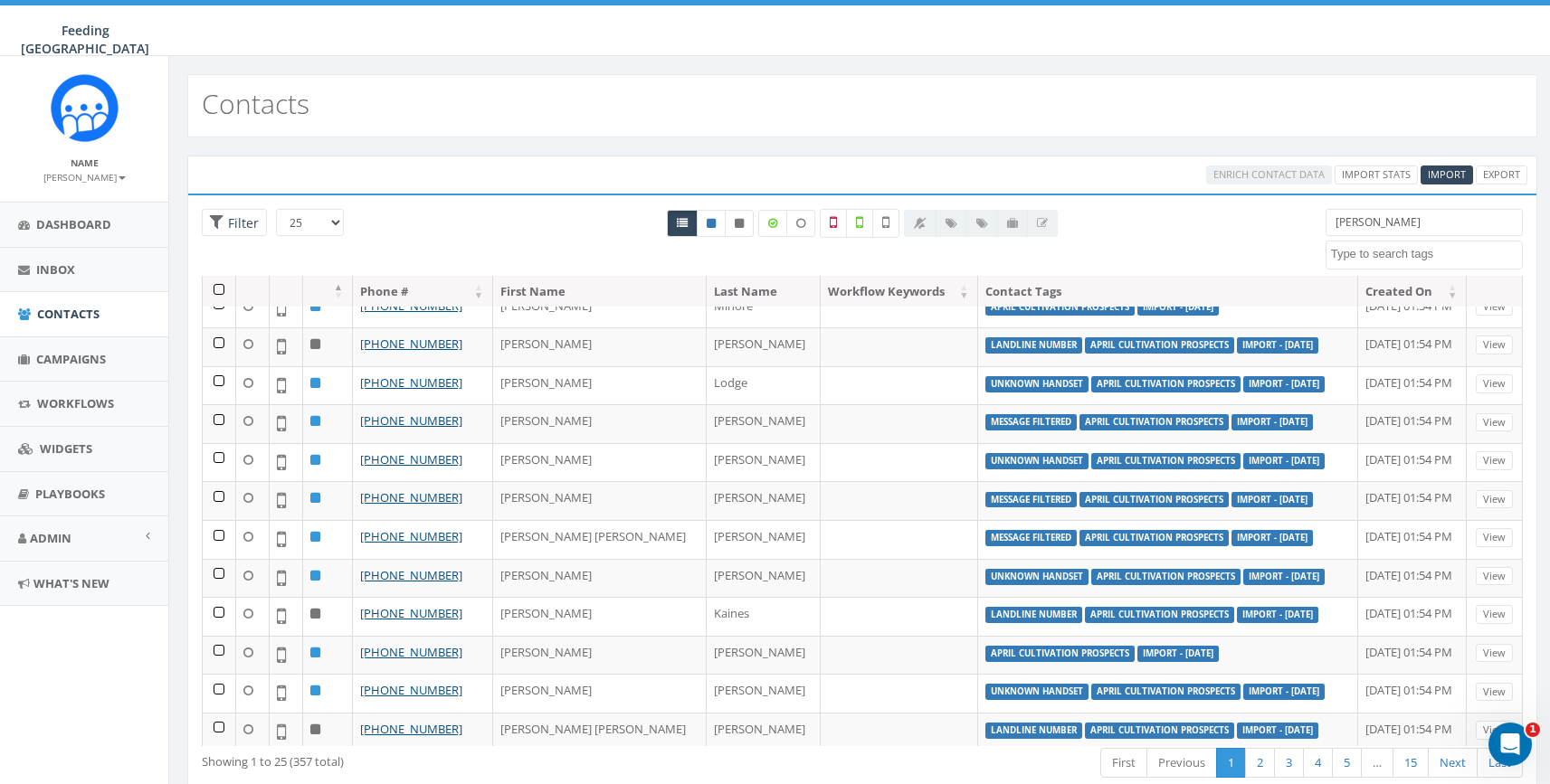
click at [1432, 213] on input "[PERSON_NAME]" at bounding box center [1424, 222] width 197 height 27
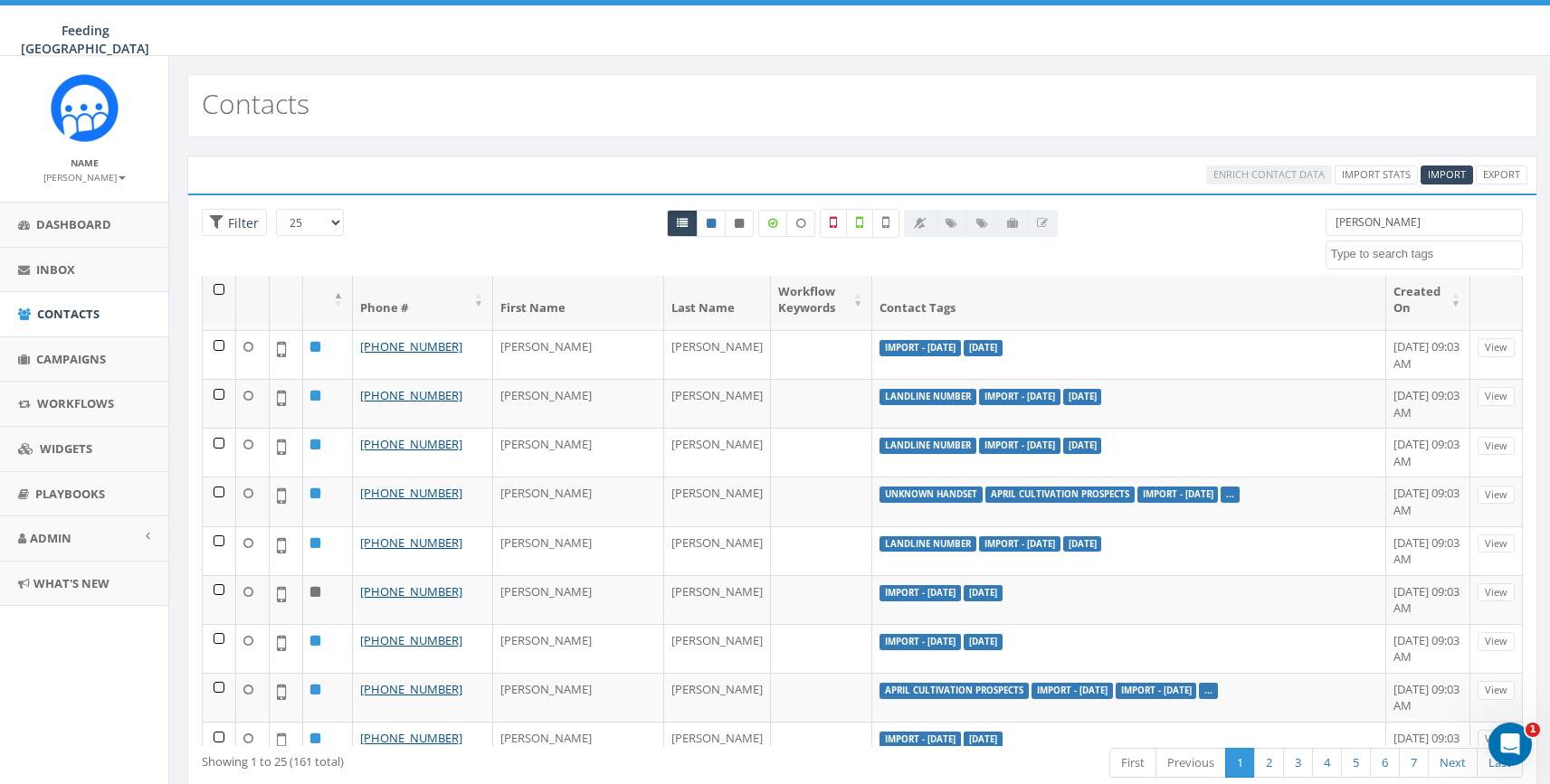
scroll to position [0, 0]
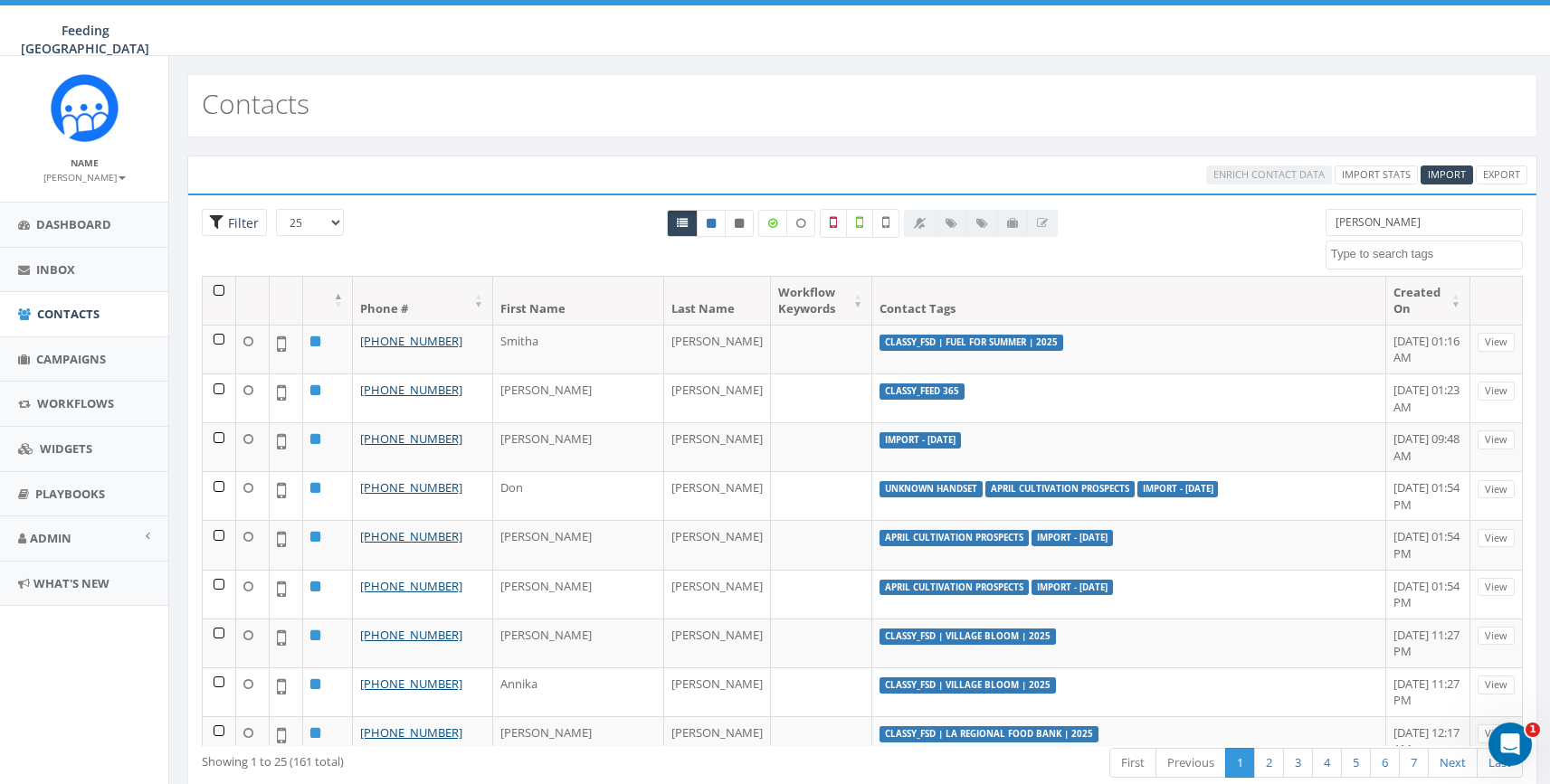
type input "[PERSON_NAME]"
click at [207, 222] on span "Filter" at bounding box center [234, 222] width 65 height 28
radio input "true"
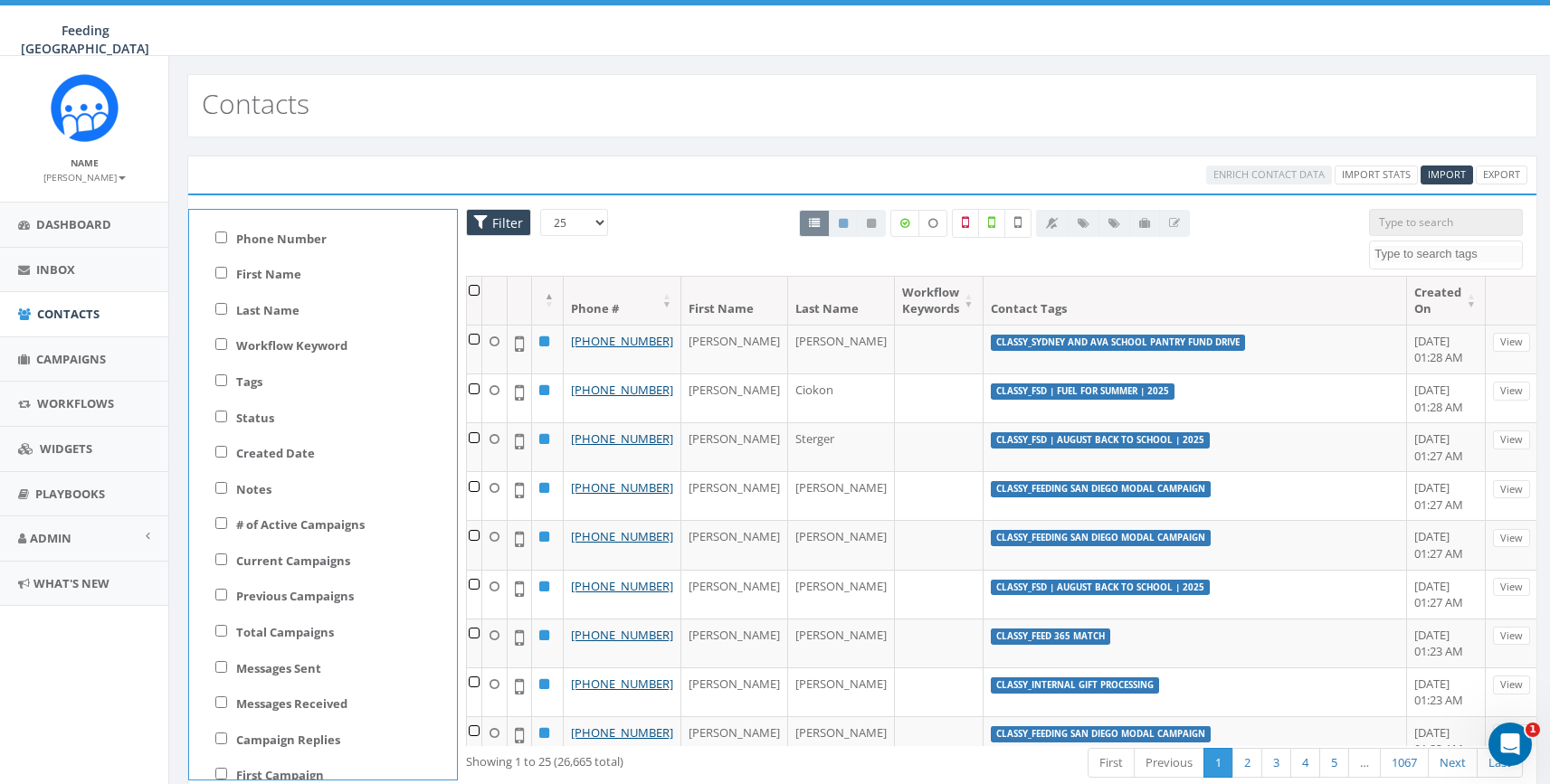
click at [269, 271] on label "First Name" at bounding box center [268, 275] width 65 height 18
click at [227, 271] on input "First Name" at bounding box center [221, 273] width 12 height 12
checkbox input "true"
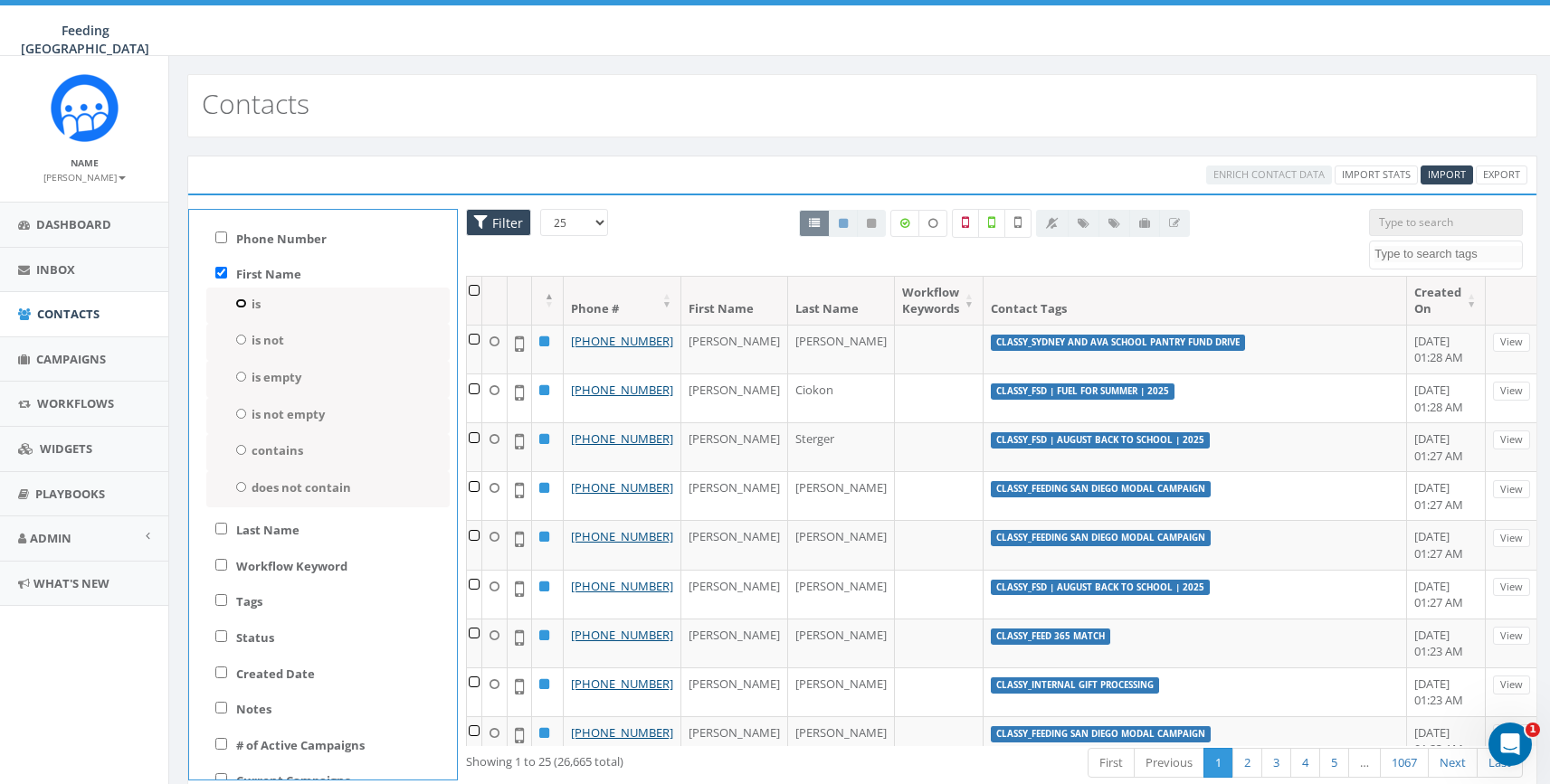
click at [240, 301] on input "is" at bounding box center [241, 303] width 12 height 10
radio input "true"
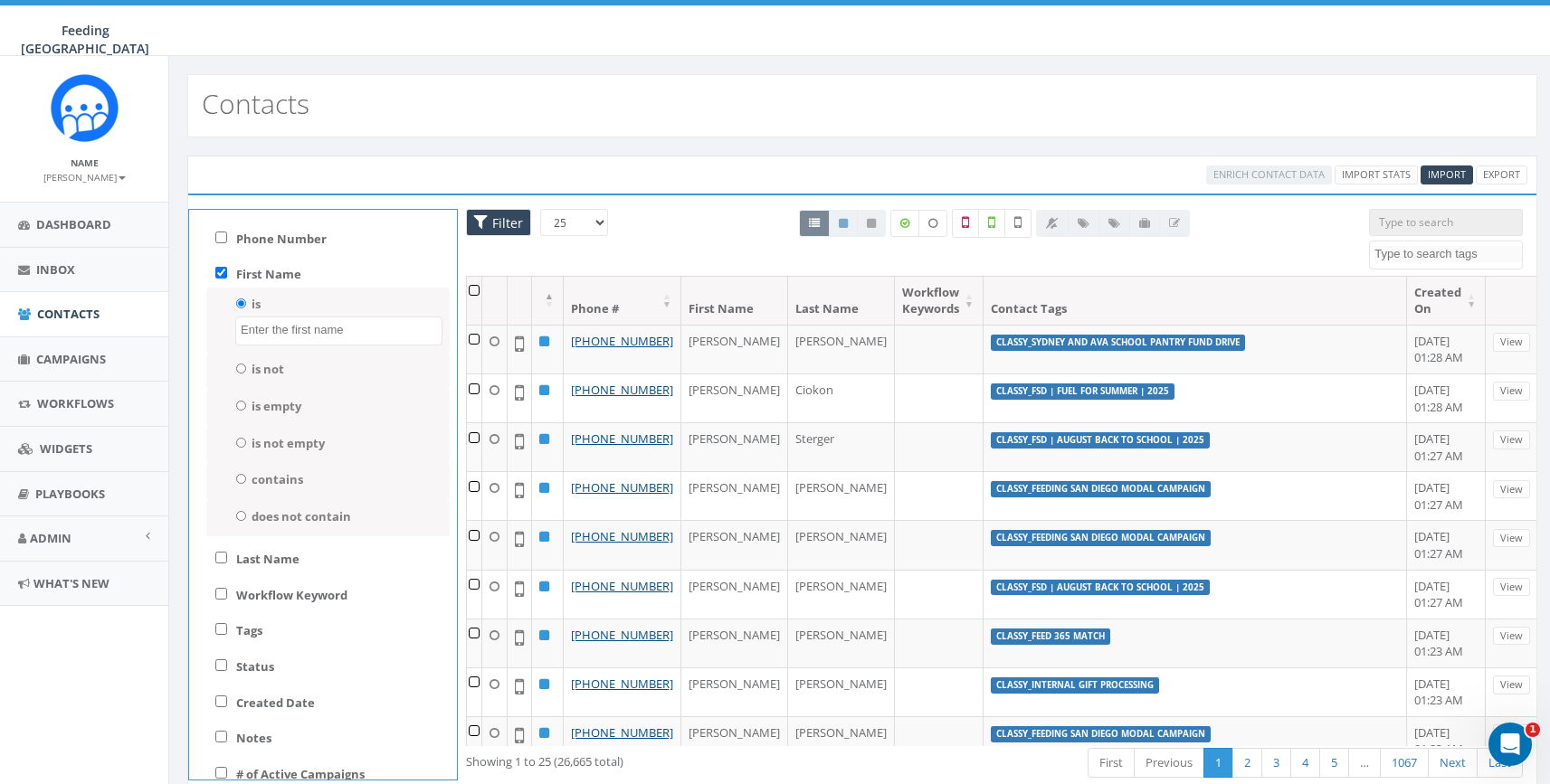
click at [332, 334] on textarea "Search" at bounding box center [341, 330] width 201 height 17
type textarea "[PERSON_NAME]"
select select "[PERSON_NAME]"
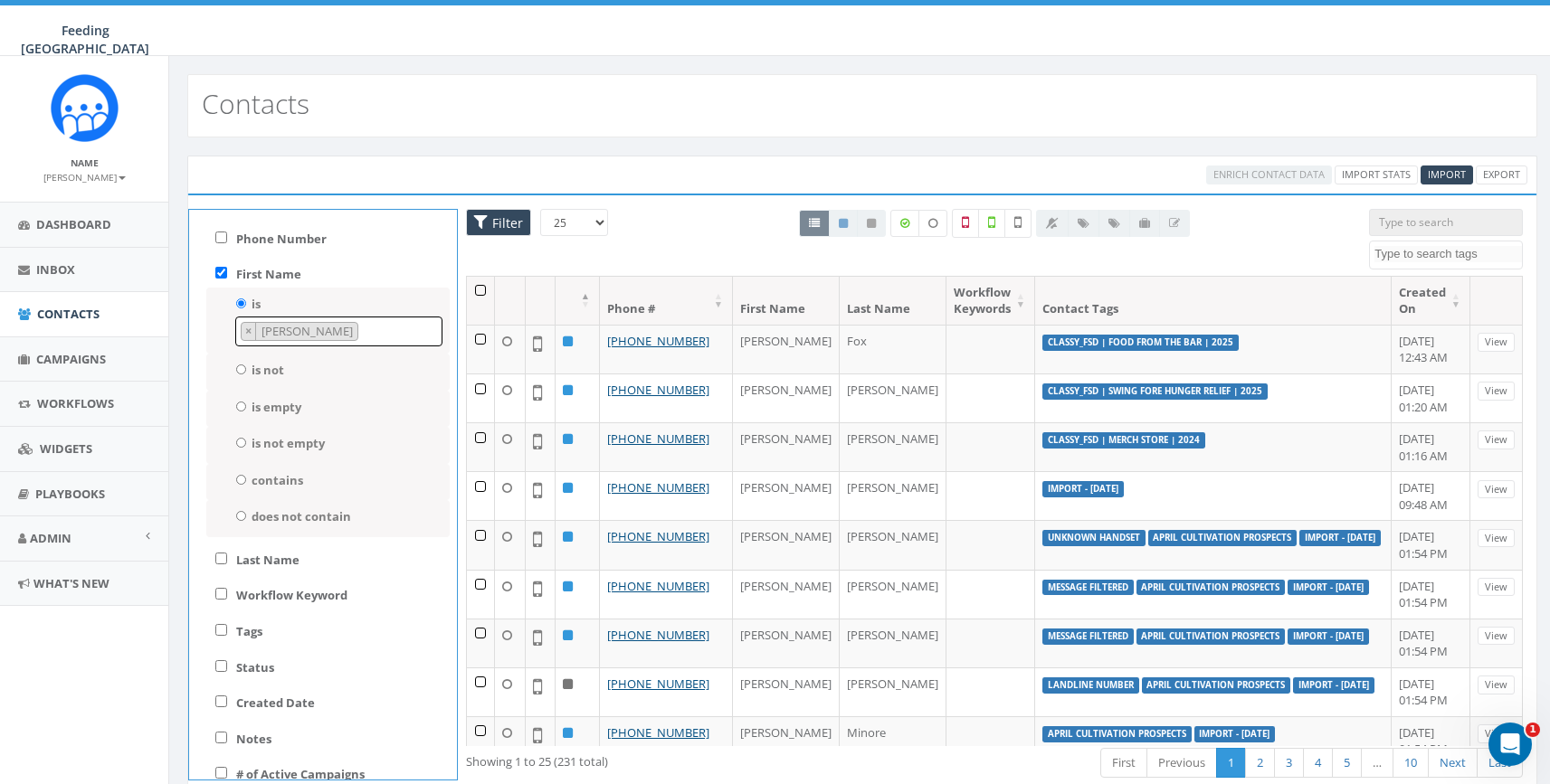
click at [286, 562] on label "Last Name" at bounding box center [267, 561] width 63 height 18
click at [227, 562] on input "Last Name" at bounding box center [221, 559] width 12 height 12
checkbox input "true"
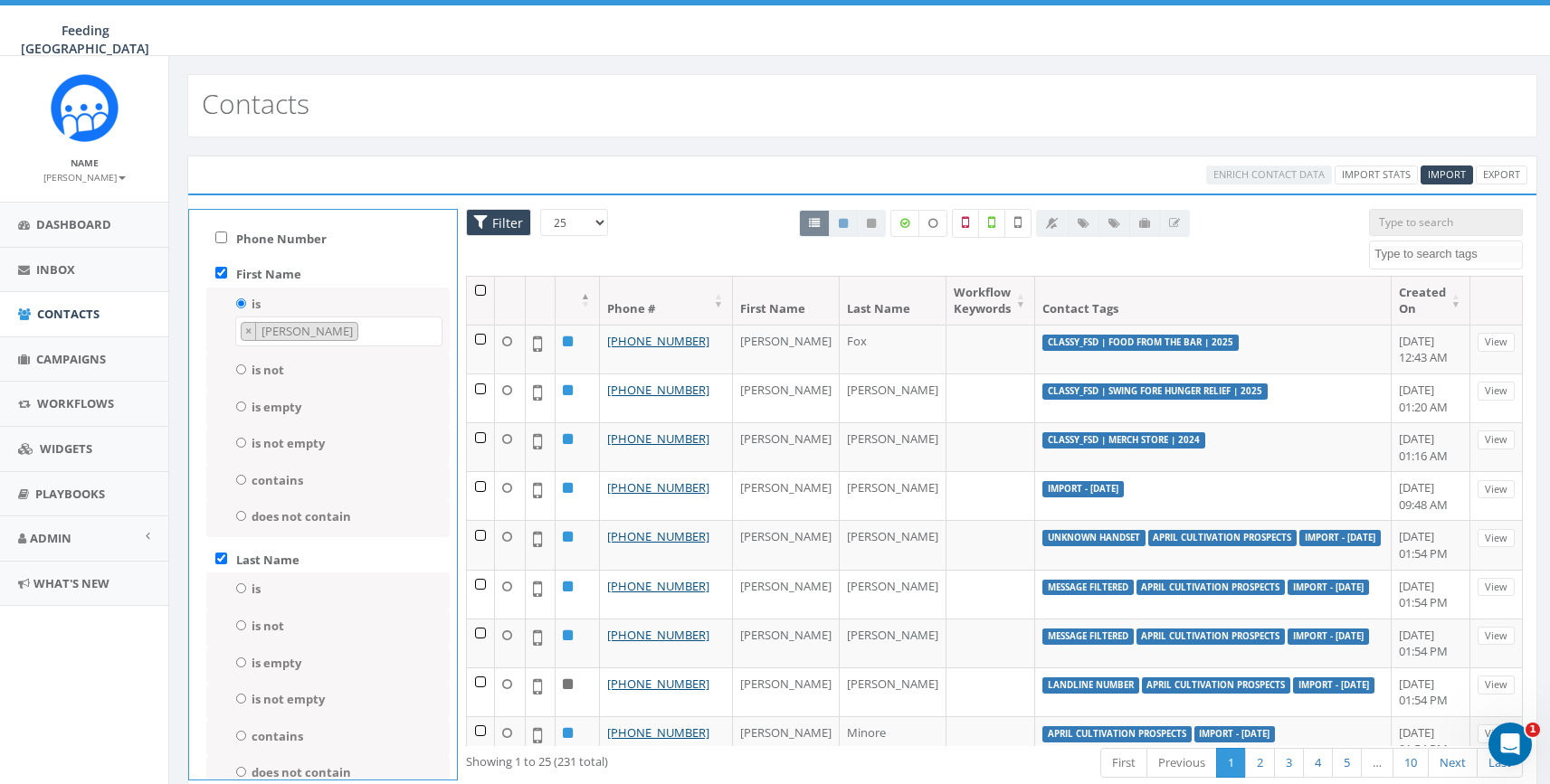
click at [256, 590] on label "is" at bounding box center [256, 590] width 9 height 18
click at [247, 590] on input "is" at bounding box center [241, 588] width 12 height 10
radio input "true"
click at [292, 614] on textarea "Search" at bounding box center [341, 615] width 201 height 17
type textarea "[PERSON_NAME]"
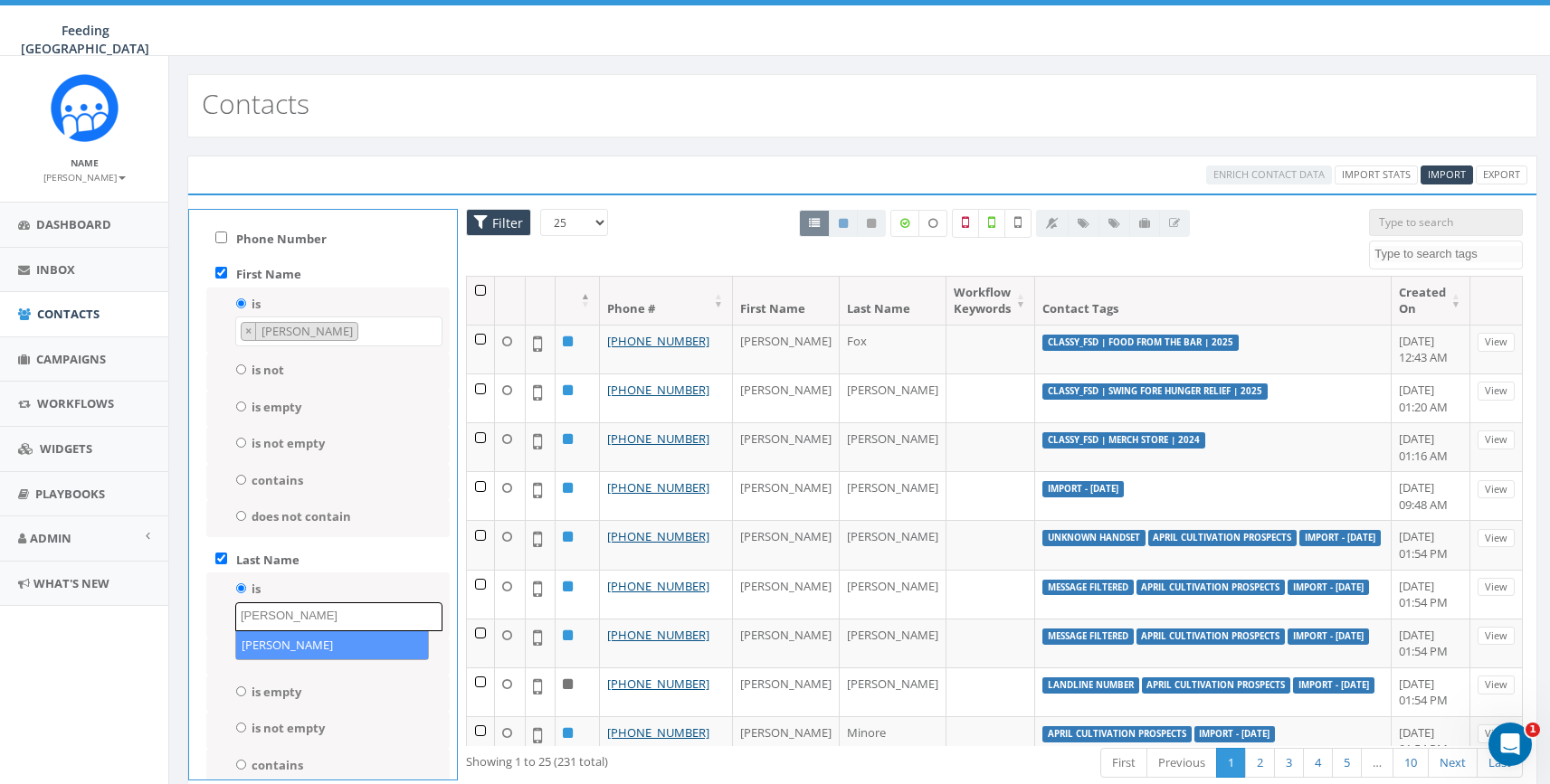
select select "[PERSON_NAME]"
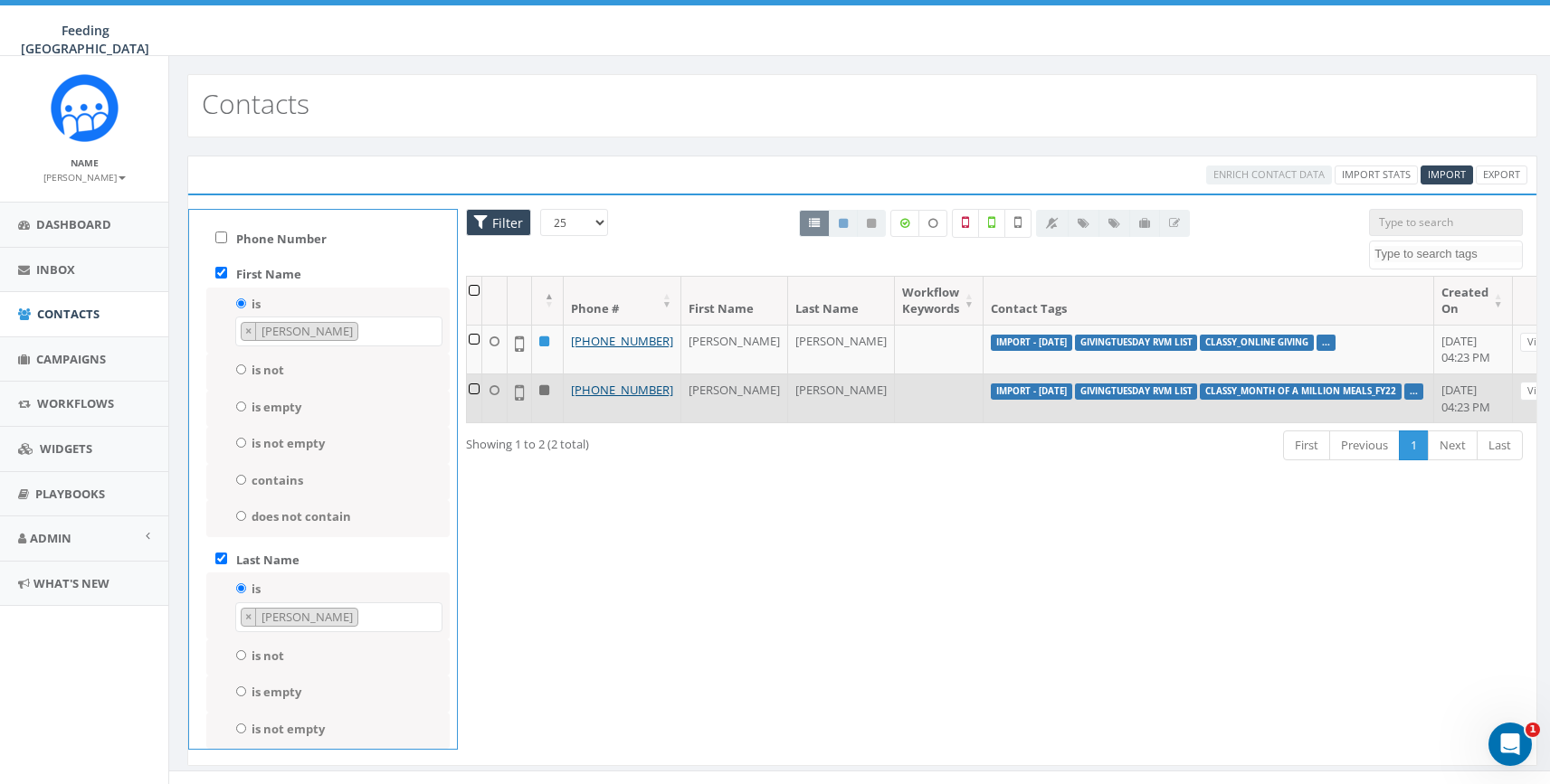
click at [1405, 400] on label "..." at bounding box center [1413, 391] width 19 height 17
click at [1410, 397] on link "..." at bounding box center [1413, 391] width 8 height 12
